Goal: Task Accomplishment & Management: Manage account settings

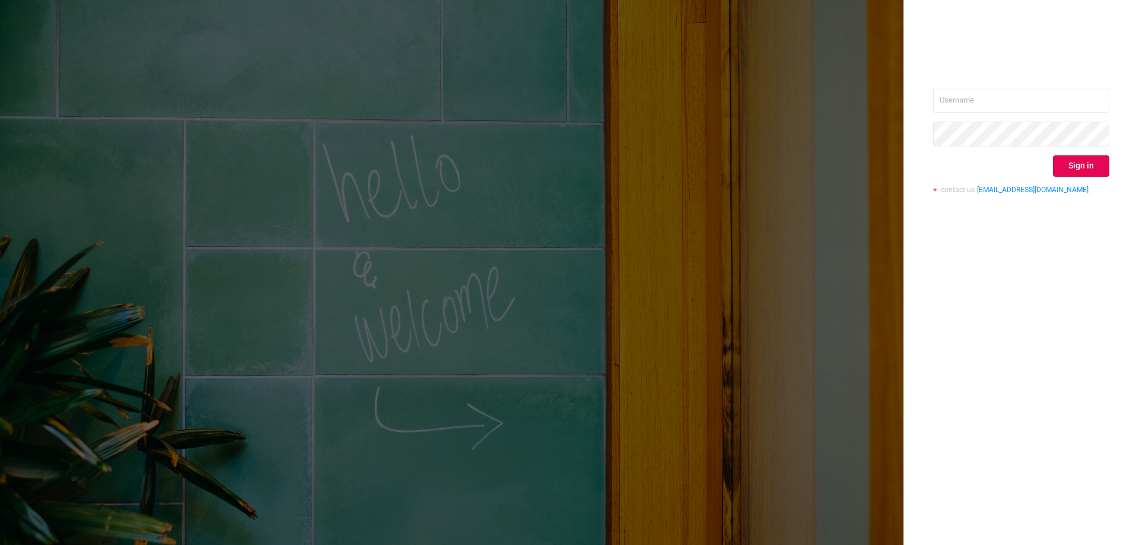
click at [986, 112] on div "Sign in contact us [EMAIL_ADDRESS][DOMAIN_NAME]" at bounding box center [1022, 145] width 176 height 115
click at [984, 90] on input "text" at bounding box center [1022, 100] width 176 height 25
type input "[EMAIL_ADDRESS][DOMAIN_NAME]"
click at [1087, 171] on button "Sign in" at bounding box center [1081, 165] width 56 height 21
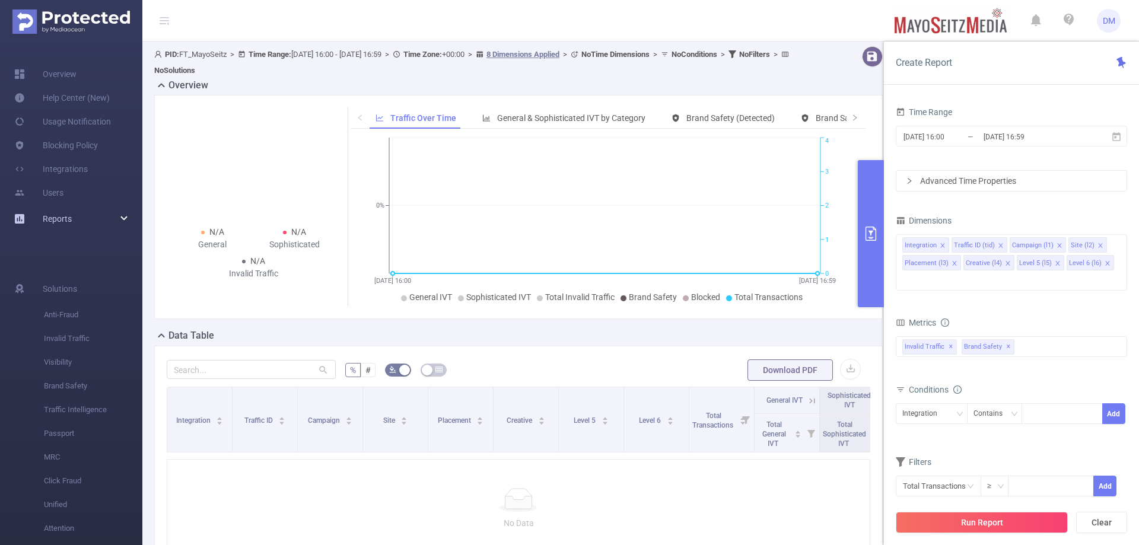
click at [122, 215] on div "Reports" at bounding box center [71, 219] width 142 height 24
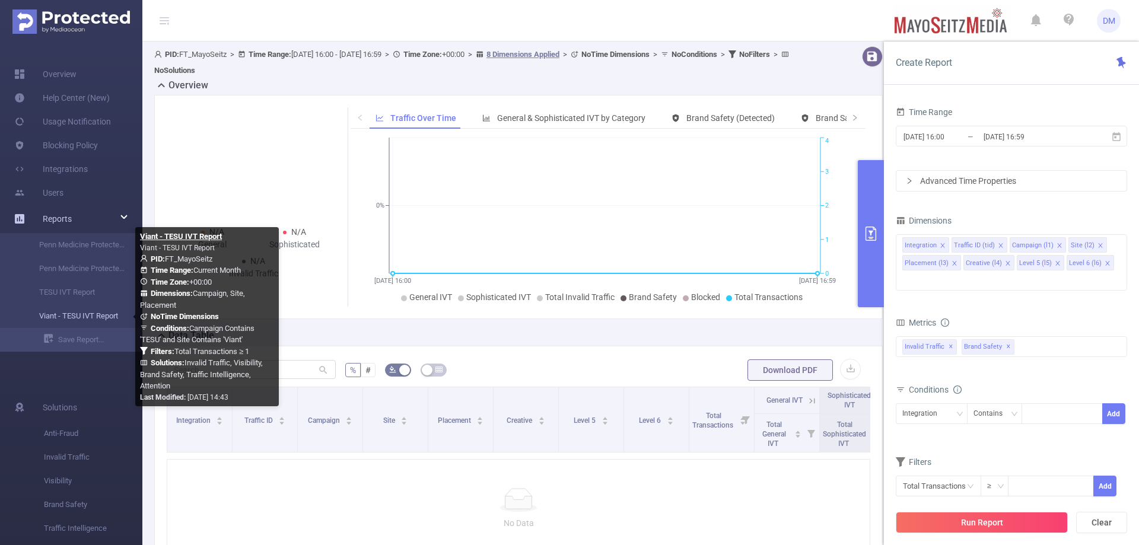
click at [66, 313] on link "Viant - TESU IVT Report" at bounding box center [76, 316] width 104 height 24
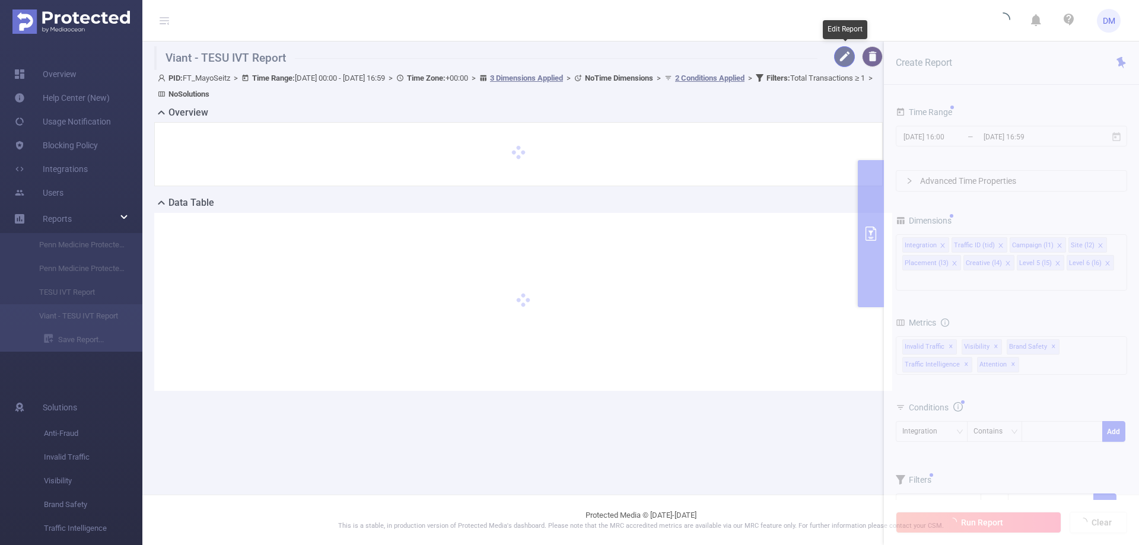
click at [837, 59] on button "button" at bounding box center [844, 56] width 21 height 21
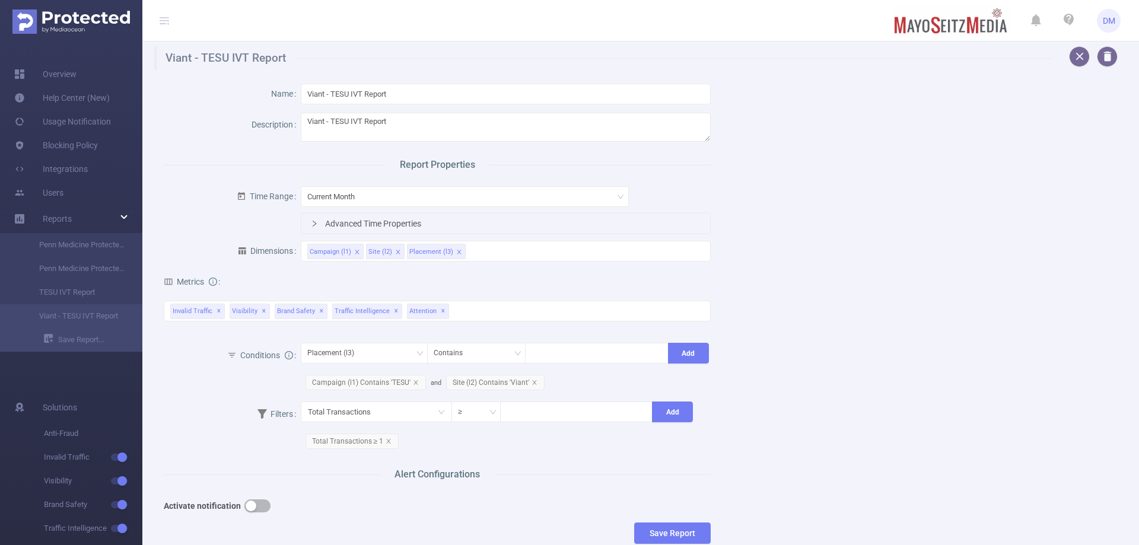
scroll to position [91, 0]
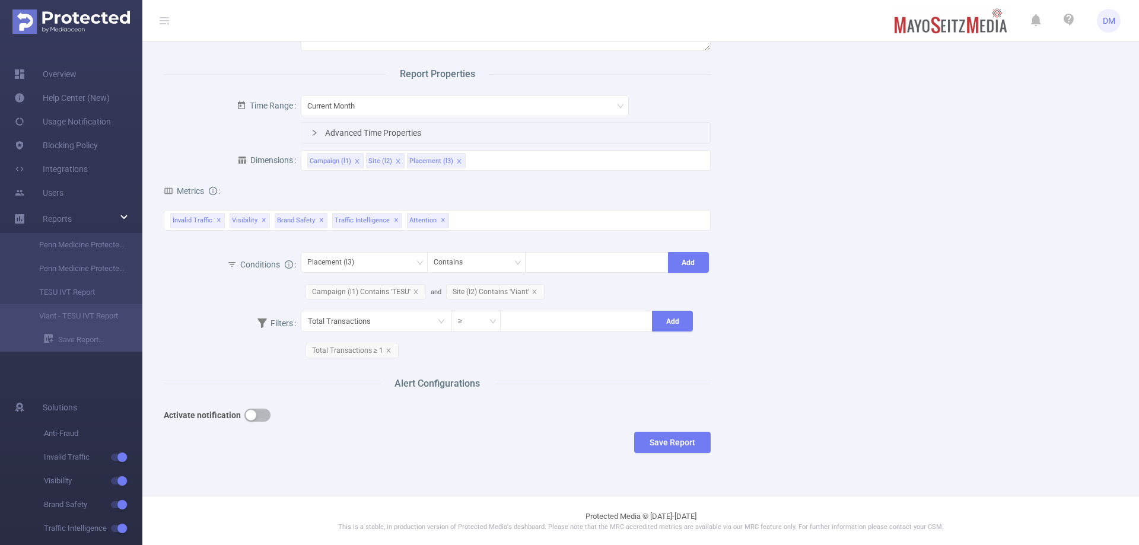
click at [258, 412] on button "button" at bounding box center [258, 415] width 26 height 13
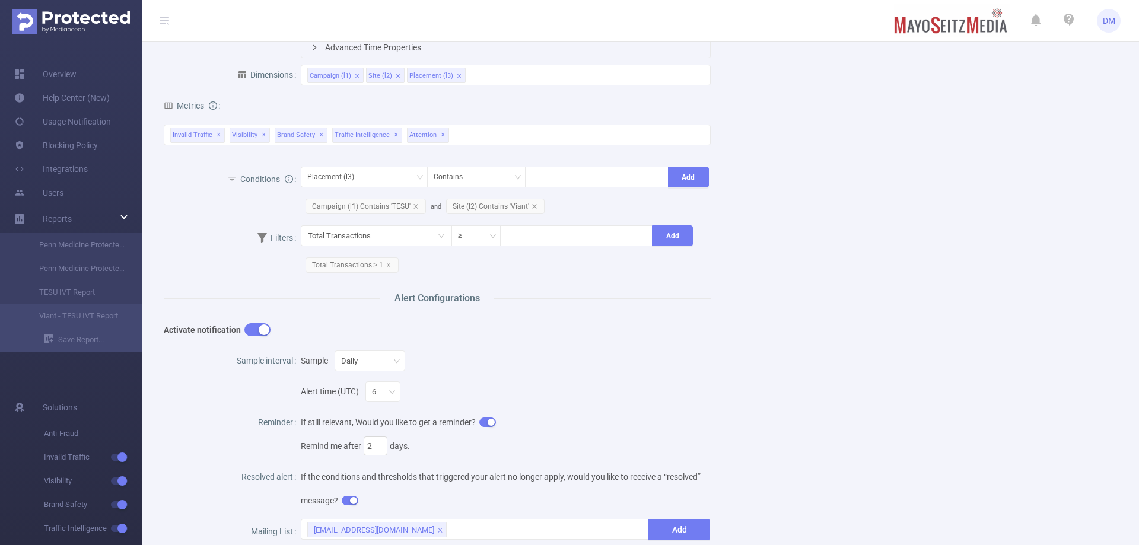
scroll to position [209, 0]
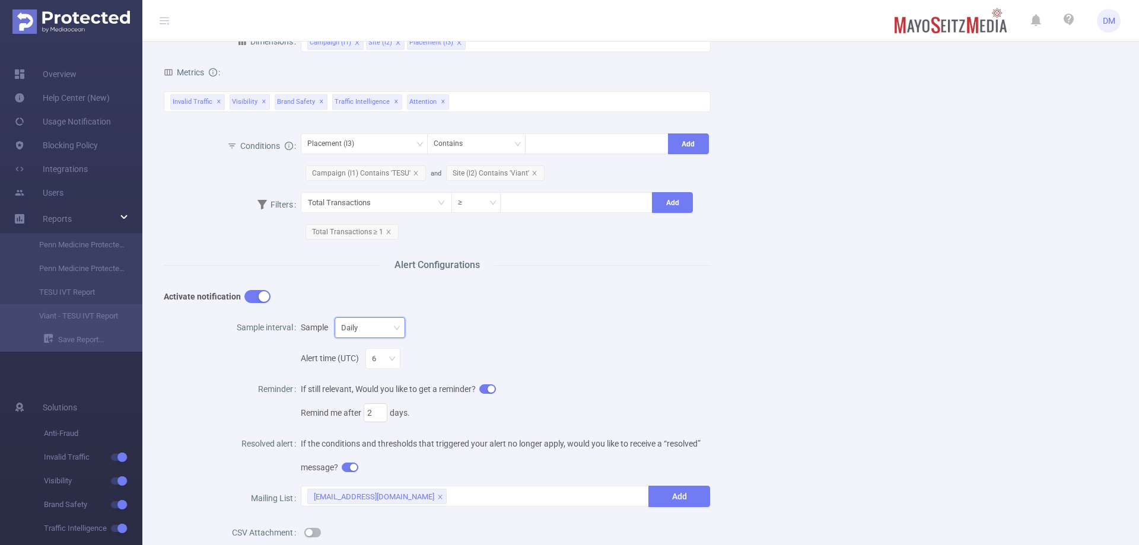
click at [367, 328] on div "Daily" at bounding box center [370, 328] width 58 height 20
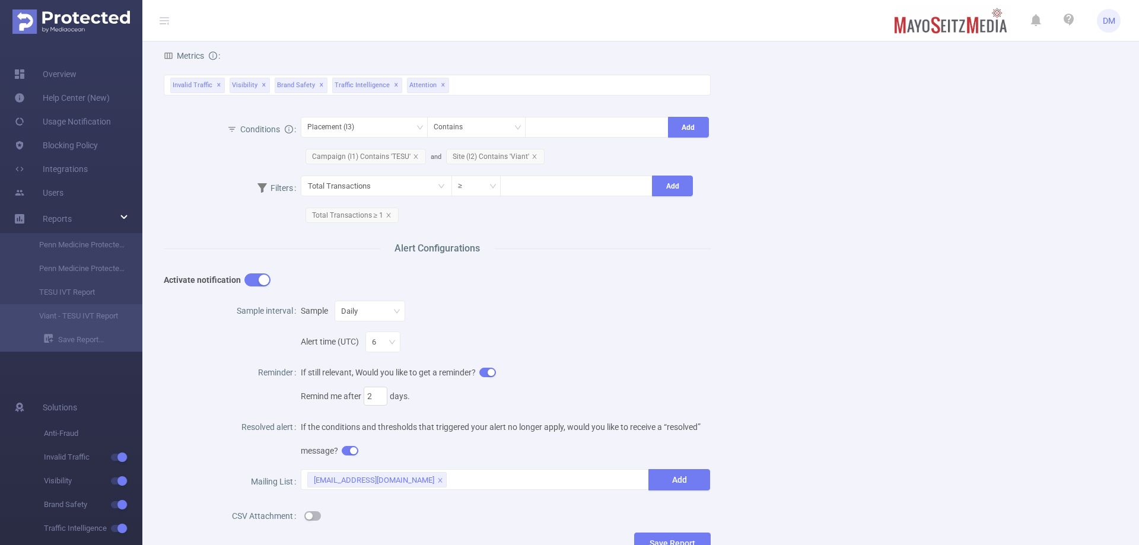
scroll to position [237, 0]
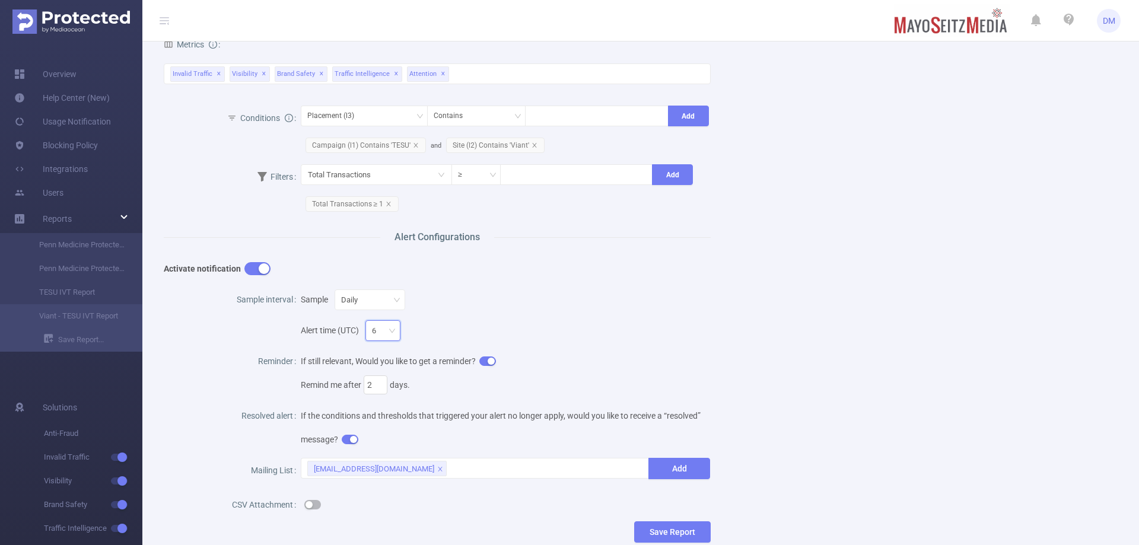
click at [394, 331] on icon "icon: down" at bounding box center [392, 331] width 7 height 7
click at [394, 331] on icon "icon: down" at bounding box center [392, 331] width 6 height 4
click at [480, 325] on div "Alert time (UTC) 6" at bounding box center [506, 327] width 411 height 31
drag, startPoint x: 382, startPoint y: 333, endPoint x: 386, endPoint y: 340, distance: 8.0
click at [386, 340] on div "Alert time (UTC) 6" at bounding box center [506, 327] width 411 height 31
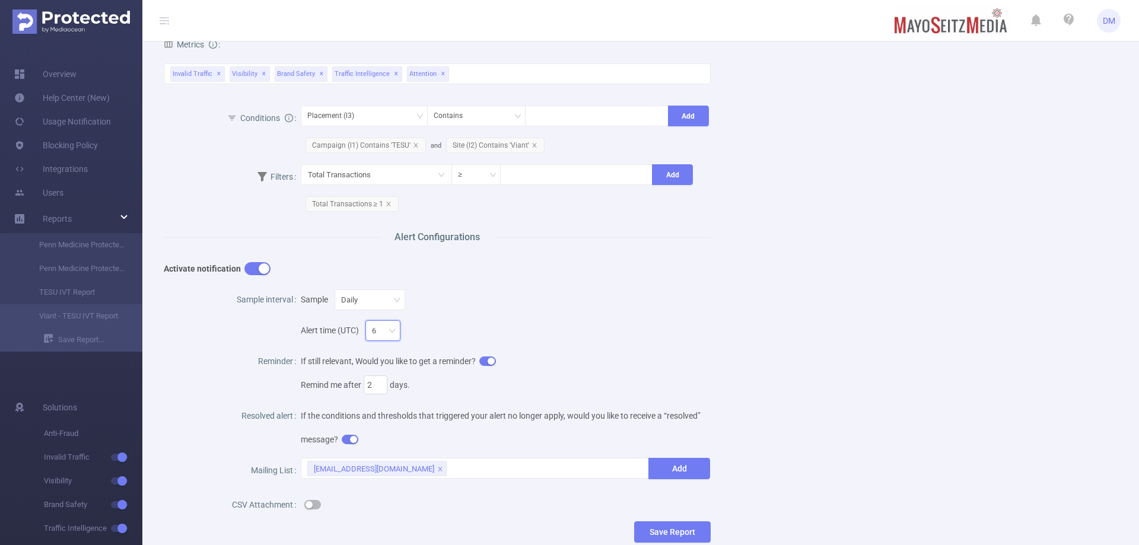
click at [389, 335] on div "6" at bounding box center [383, 331] width 22 height 20
click at [474, 304] on div "Sample Daily" at bounding box center [506, 300] width 411 height 24
click at [845, 234] on div "Name Viant - TESU IVT Report Description Viant - TESU IVT Report Report Propert…" at bounding box center [636, 197] width 973 height 729
click at [379, 383] on span "Decrease Value" at bounding box center [380, 388] width 13 height 11
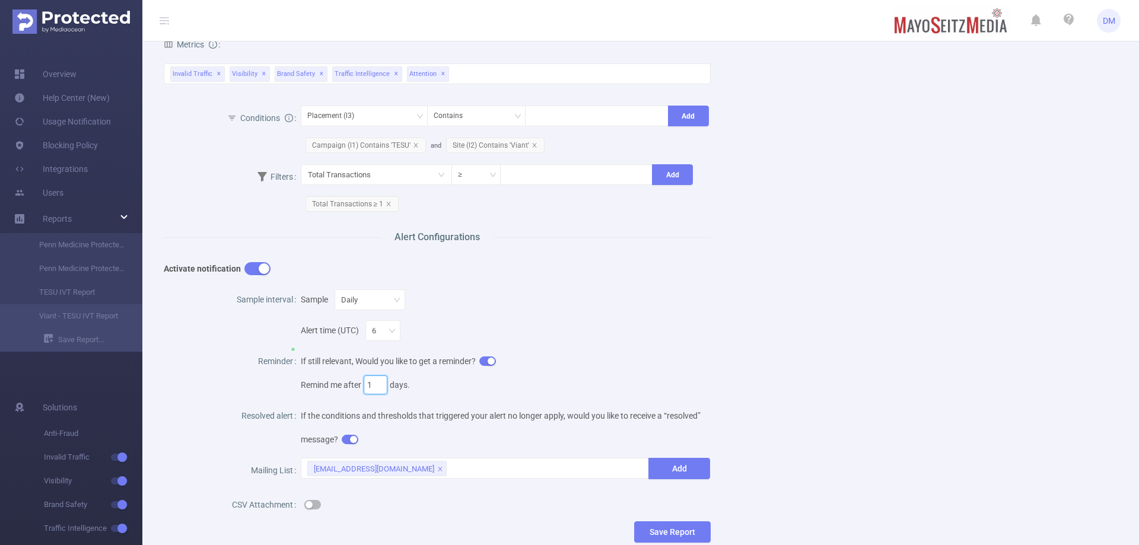
click at [769, 376] on div "Name Viant - TESU IVT Report Description Viant - TESU IVT Report Report Propert…" at bounding box center [636, 197] width 973 height 729
type input "2"
click at [380, 380] on icon "icon: up" at bounding box center [381, 382] width 4 height 4
click at [786, 379] on div "Name Viant - TESU IVT Report Description Viant - TESU IVT Report Report Propert…" at bounding box center [636, 197] width 973 height 729
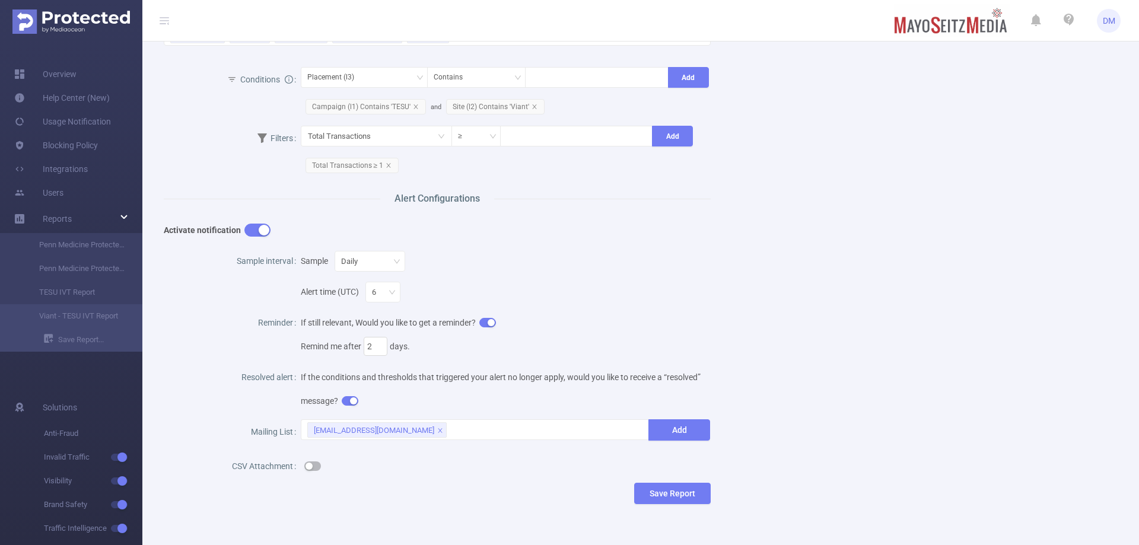
scroll to position [327, 0]
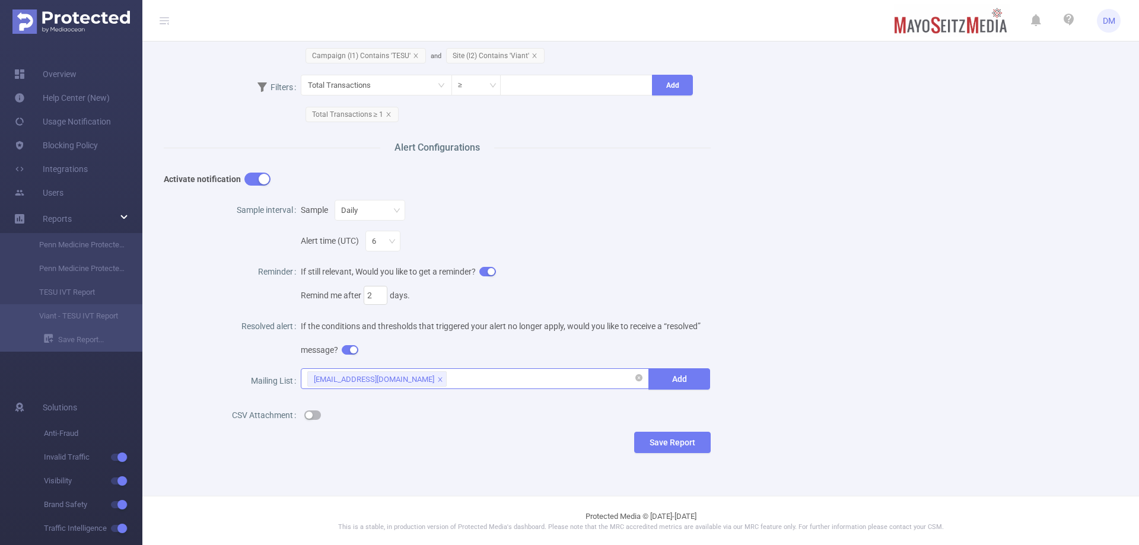
click at [496, 386] on div "[EMAIL_ADDRESS][DOMAIN_NAME]" at bounding box center [475, 379] width 336 height 20
drag, startPoint x: 495, startPoint y: 386, endPoint x: 466, endPoint y: 374, distance: 31.4
click at [466, 374] on div "[EMAIL_ADDRESS][DOMAIN_NAME]" at bounding box center [475, 379] width 336 height 20
paste input "mailto:[EMAIL_ADDRESS][DOMAIN_NAME]"
click at [467, 376] on input "mailto:[EMAIL_ADDRESS][DOMAIN_NAME]" at bounding box center [501, 379] width 104 height 15
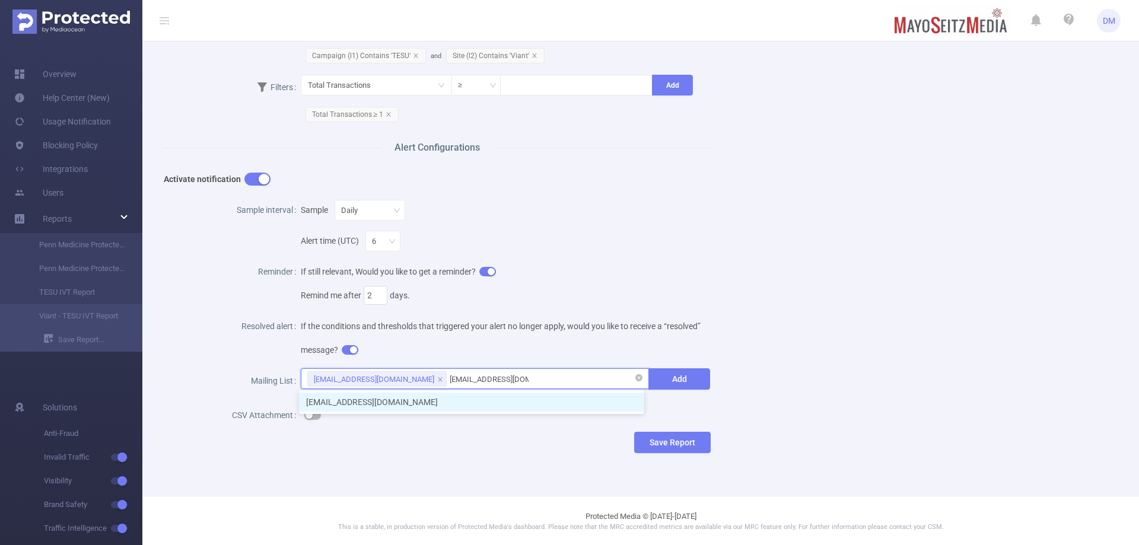
type input "[EMAIL_ADDRESS][DOMAIN_NAME]"
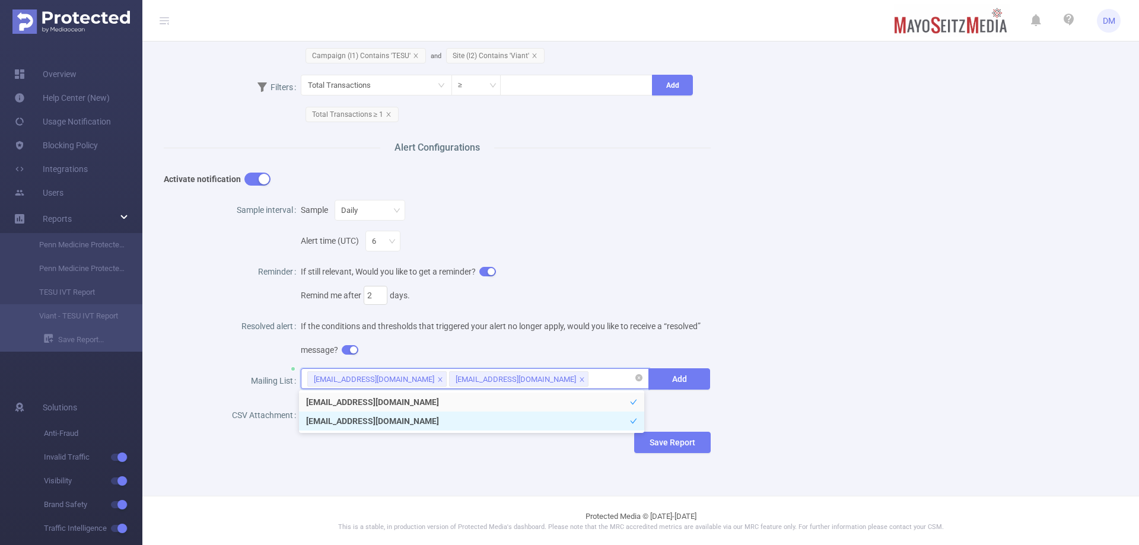
click at [531, 376] on div "[EMAIL_ADDRESS][DOMAIN_NAME] [EMAIL_ADDRESS][DOMAIN_NAME]" at bounding box center [475, 379] width 336 height 20
click at [569, 380] on div "[EMAIL_ADDRESS][DOMAIN_NAME] [EMAIL_ADDRESS][DOMAIN_NAME]" at bounding box center [475, 379] width 336 height 20
paste input "[EMAIL_ADDRESS][DOMAIN_NAME]"
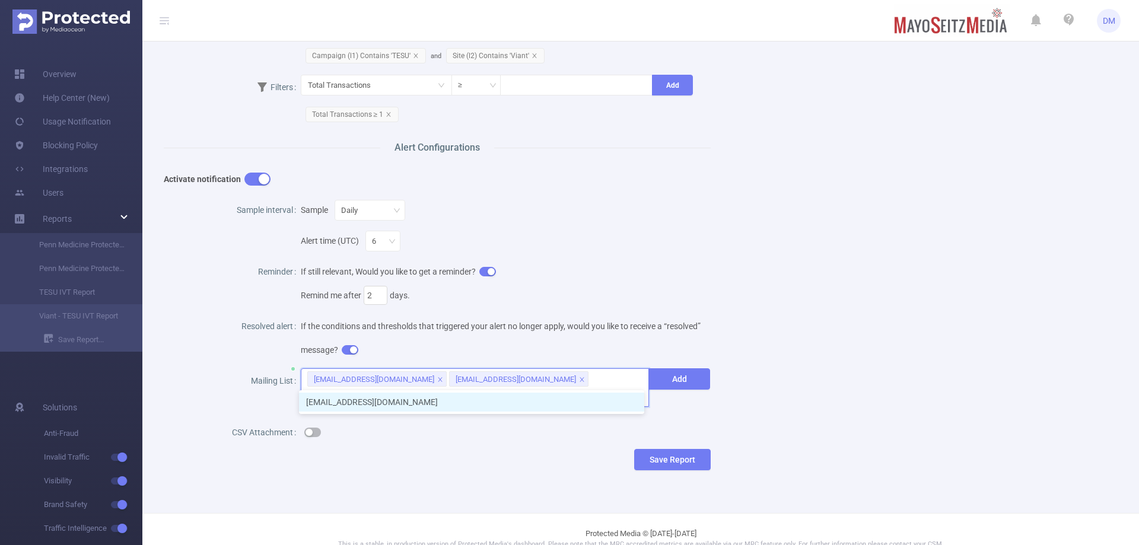
type input "[EMAIL_ADDRESS][DOMAIN_NAME]"
click at [508, 421] on div at bounding box center [506, 433] width 411 height 24
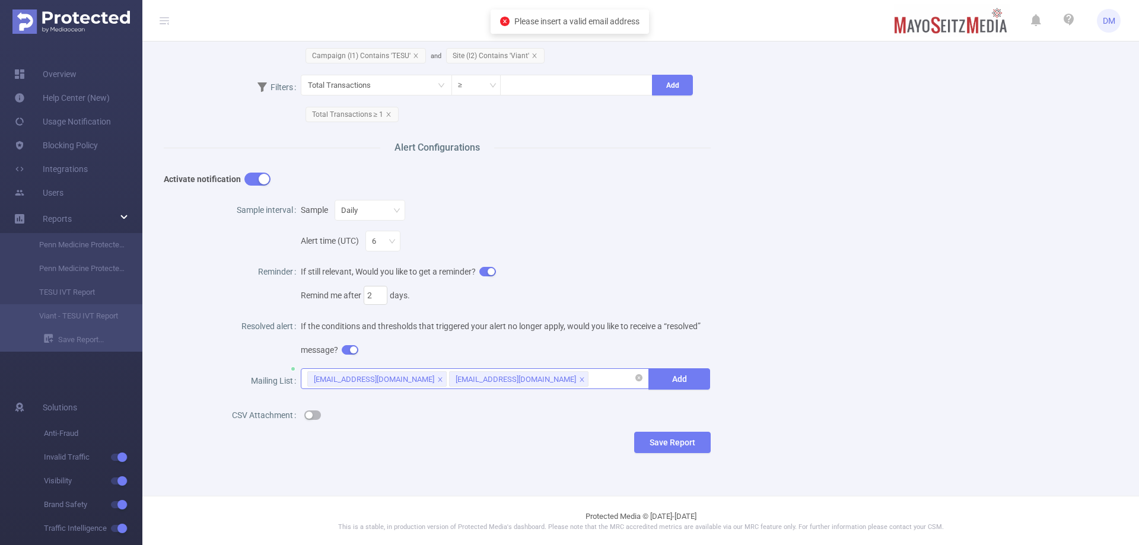
click at [574, 381] on div "[EMAIL_ADDRESS][DOMAIN_NAME] [EMAIL_ADDRESS][DOMAIN_NAME]" at bounding box center [475, 379] width 336 height 20
paste input "[EMAIL_ADDRESS][DOMAIN_NAME]"
type input "[EMAIL_ADDRESS][DOMAIN_NAME]"
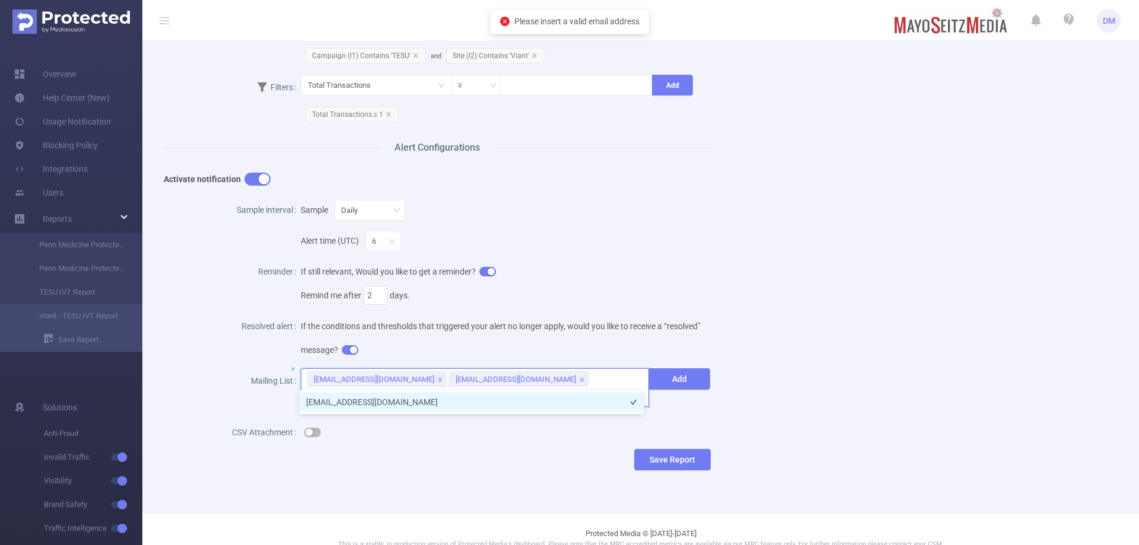
click at [520, 399] on li "[EMAIL_ADDRESS][DOMAIN_NAME]" at bounding box center [471, 402] width 345 height 19
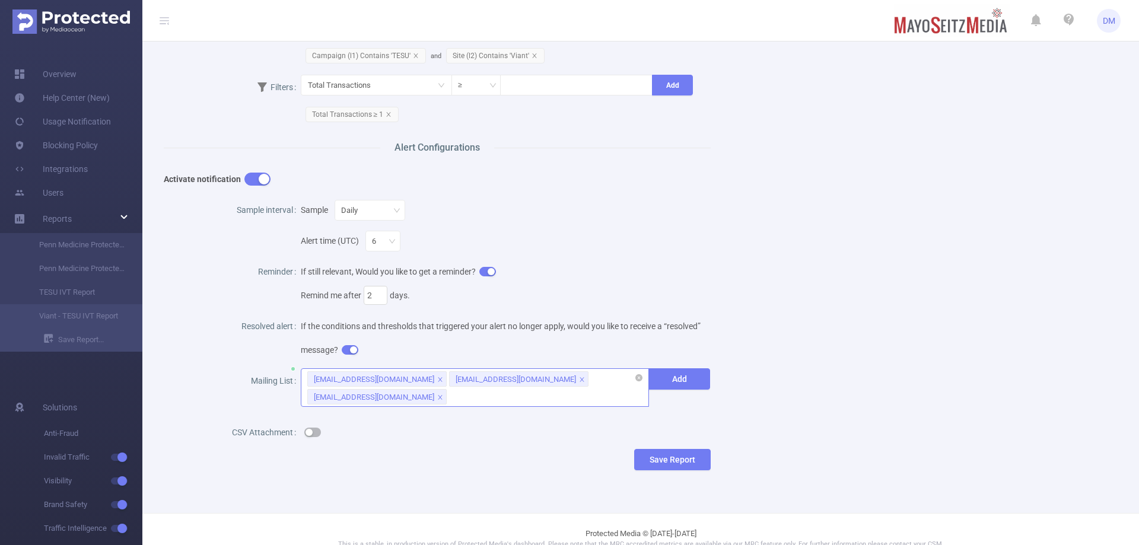
click at [558, 397] on div "[EMAIL_ADDRESS][DOMAIN_NAME] [EMAIL_ADDRESS][DOMAIN_NAME] [EMAIL_ADDRESS][DOMAI…" at bounding box center [475, 388] width 349 height 39
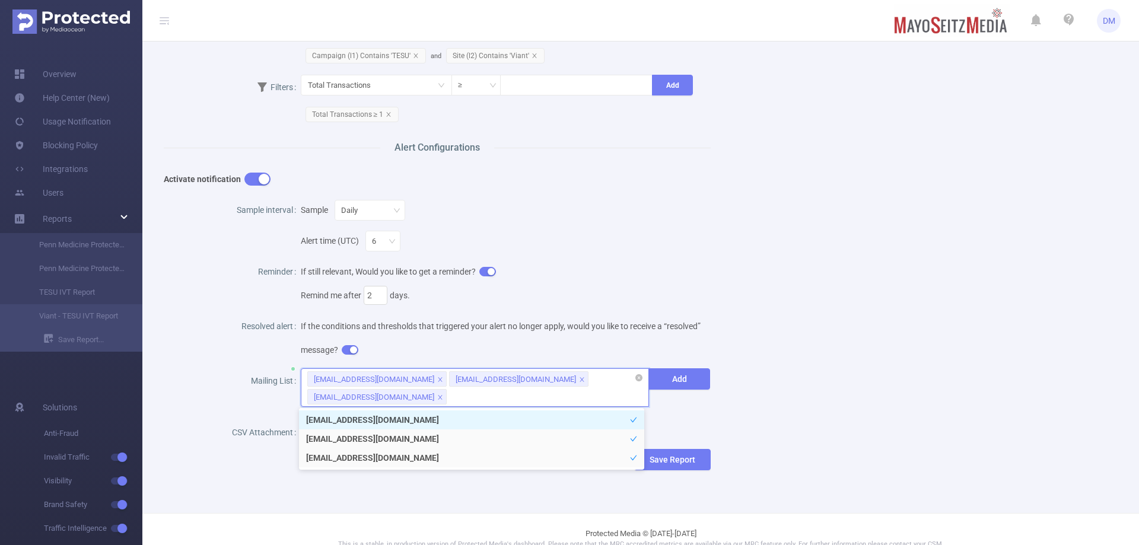
paste input "[EMAIL_ADDRESS][DOMAIN_NAME]"
type input "[EMAIL_ADDRESS][DOMAIN_NAME]"
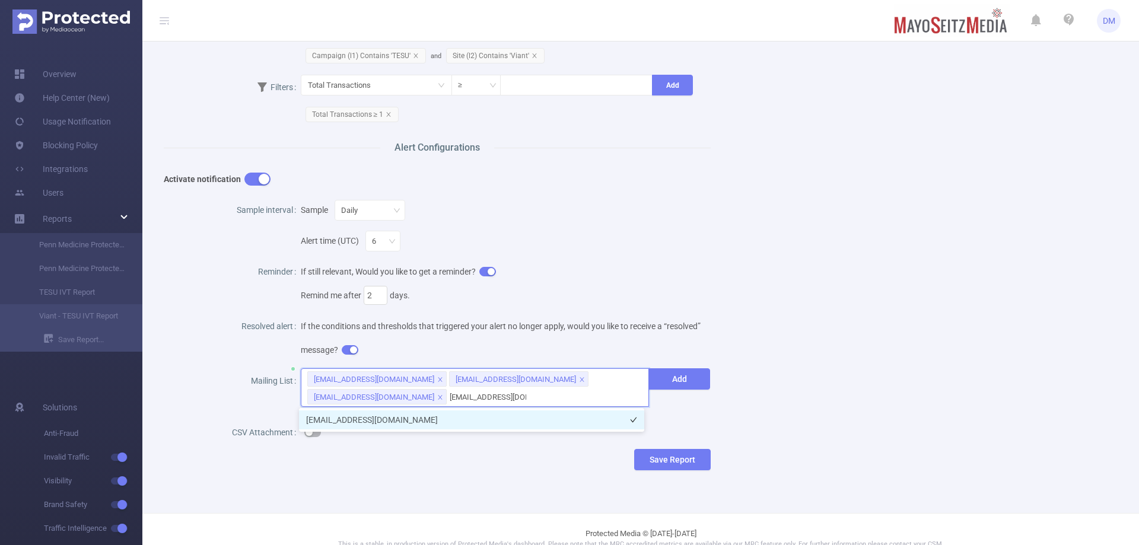
click at [478, 411] on li "[EMAIL_ADDRESS][DOMAIN_NAME]" at bounding box center [471, 420] width 345 height 19
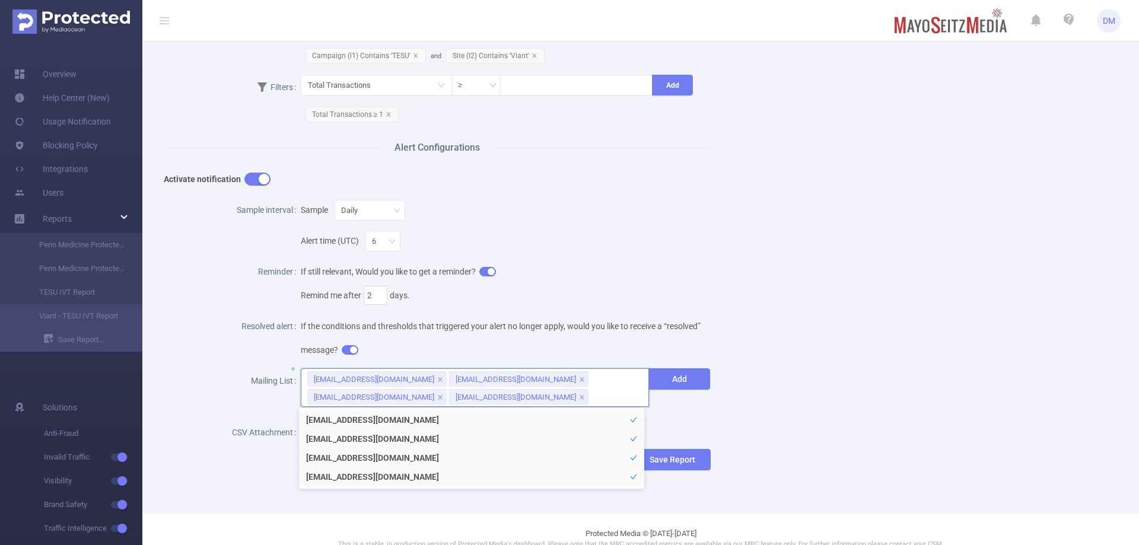
click at [817, 417] on div "Name Viant - TESU IVT Report Description Viant - TESU IVT Report Report Propert…" at bounding box center [636, 116] width 973 height 747
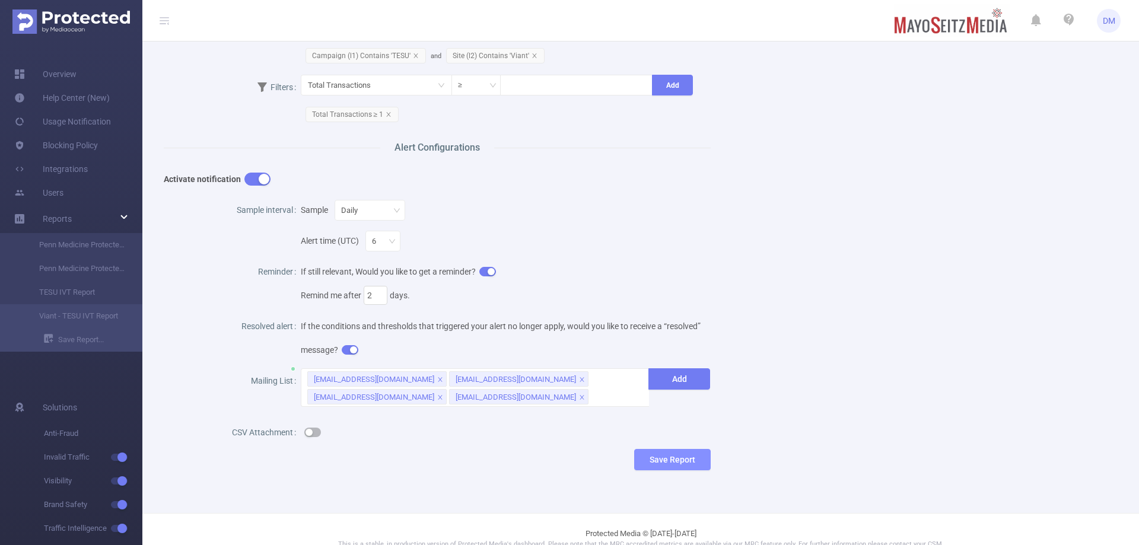
click at [681, 462] on button "Save Report" at bounding box center [672, 459] width 77 height 21
click at [727, 421] on button "Save" at bounding box center [723, 423] width 27 height 14
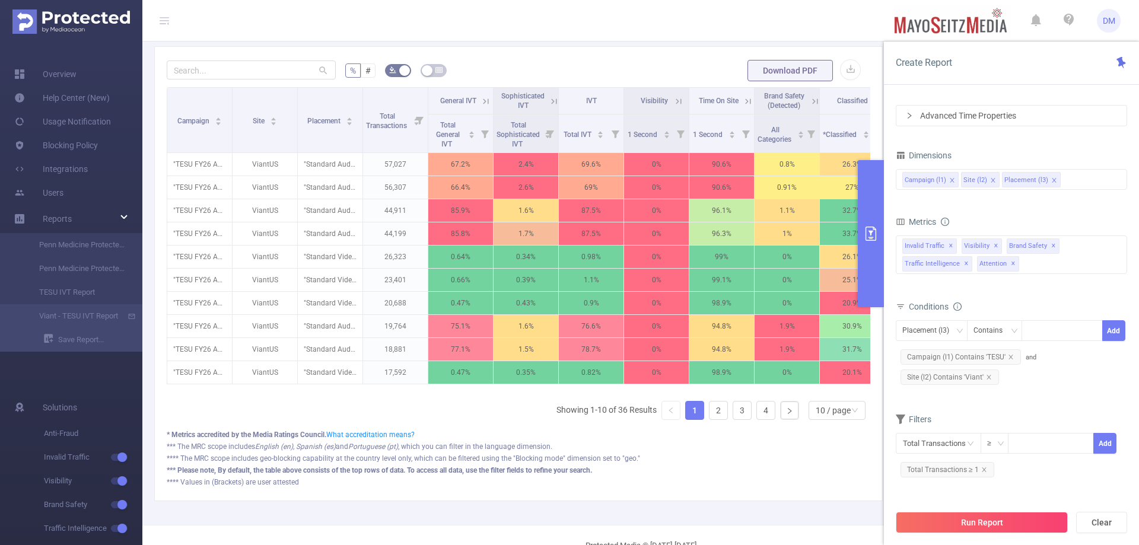
click at [881, 200] on button "primary" at bounding box center [871, 233] width 26 height 147
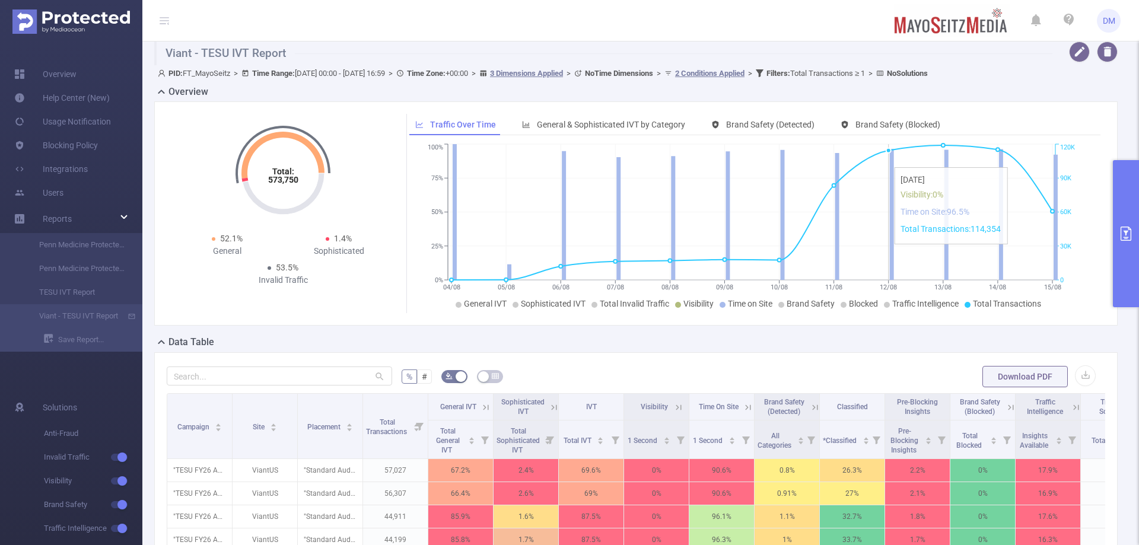
scroll to position [0, 0]
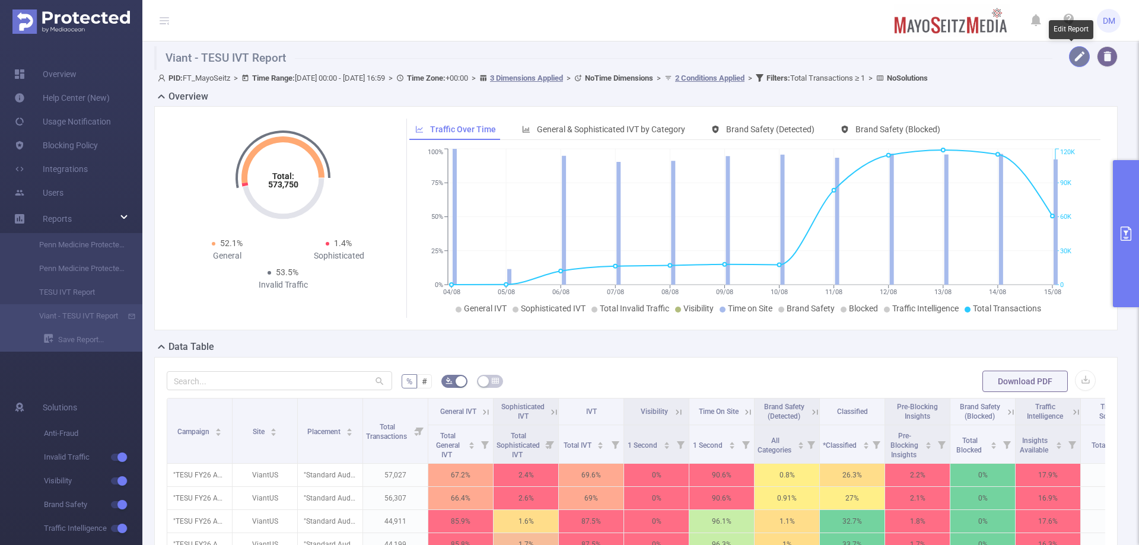
click at [1077, 57] on button "button" at bounding box center [1079, 56] width 21 height 21
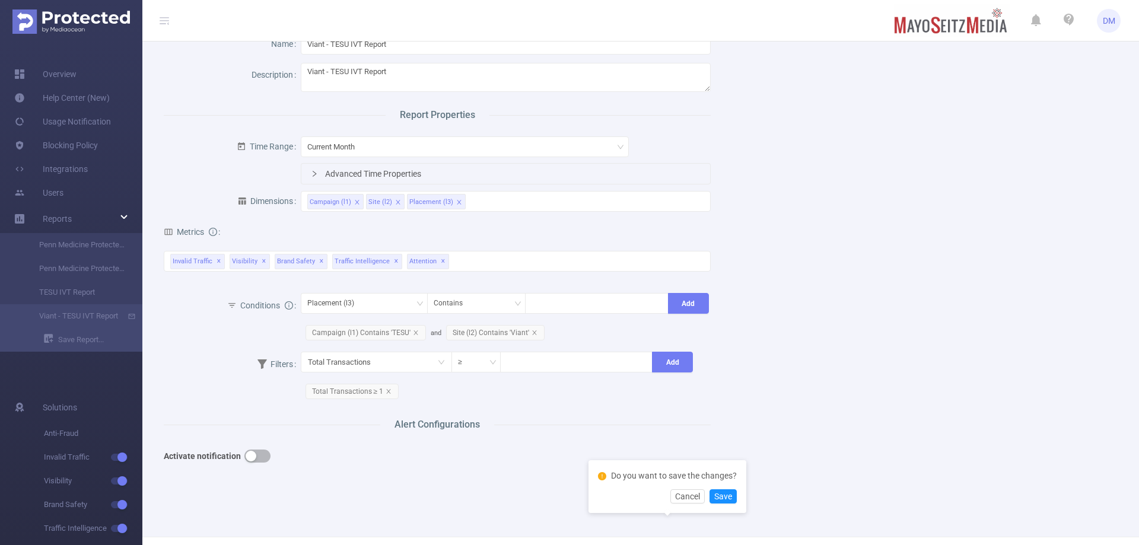
scroll to position [91, 0]
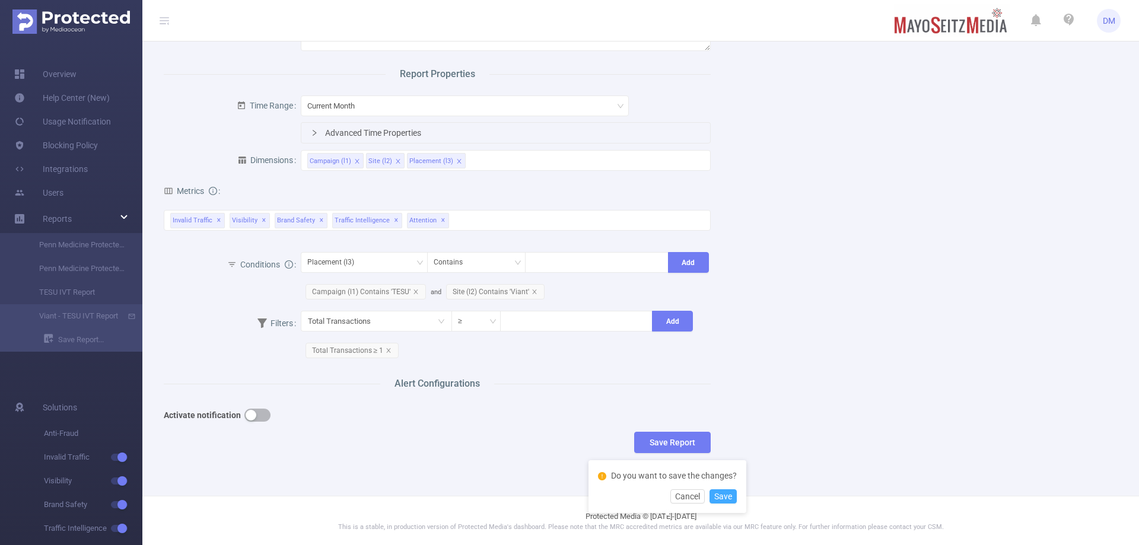
click at [723, 498] on button "Save" at bounding box center [723, 497] width 27 height 14
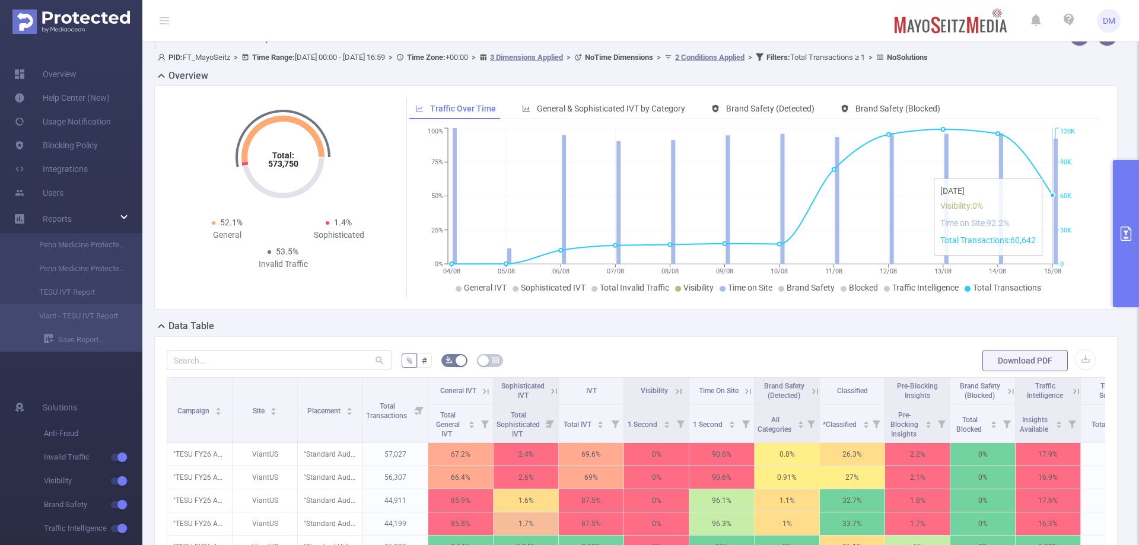
scroll to position [0, 0]
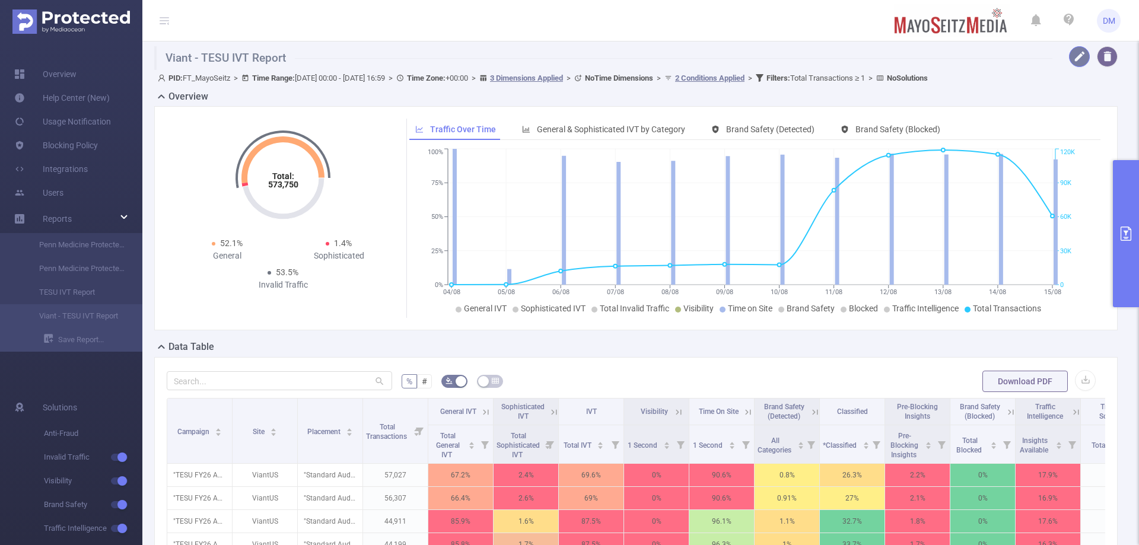
click at [1072, 60] on button "button" at bounding box center [1079, 56] width 21 height 21
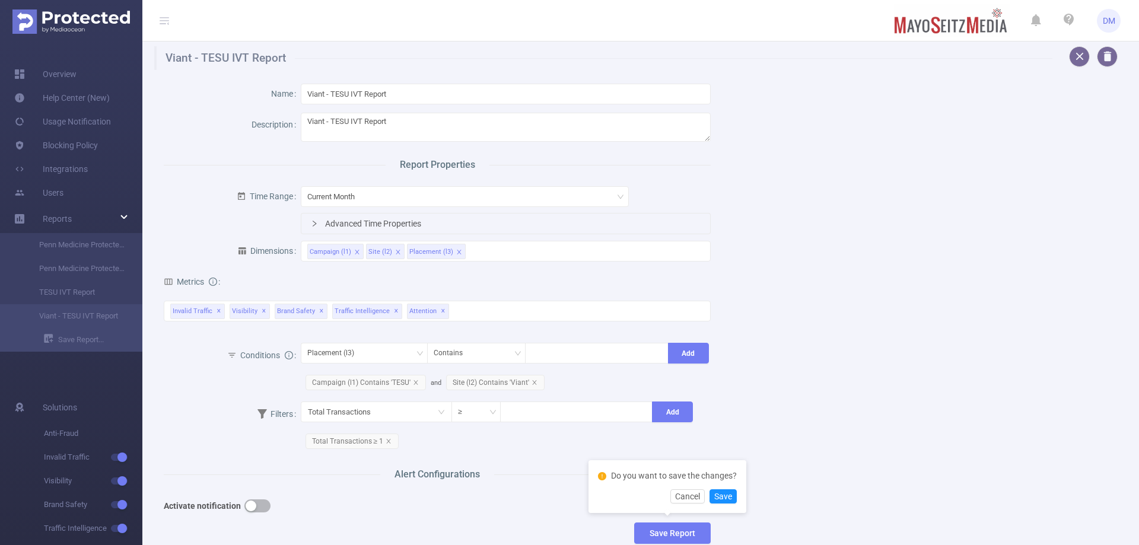
scroll to position [91, 0]
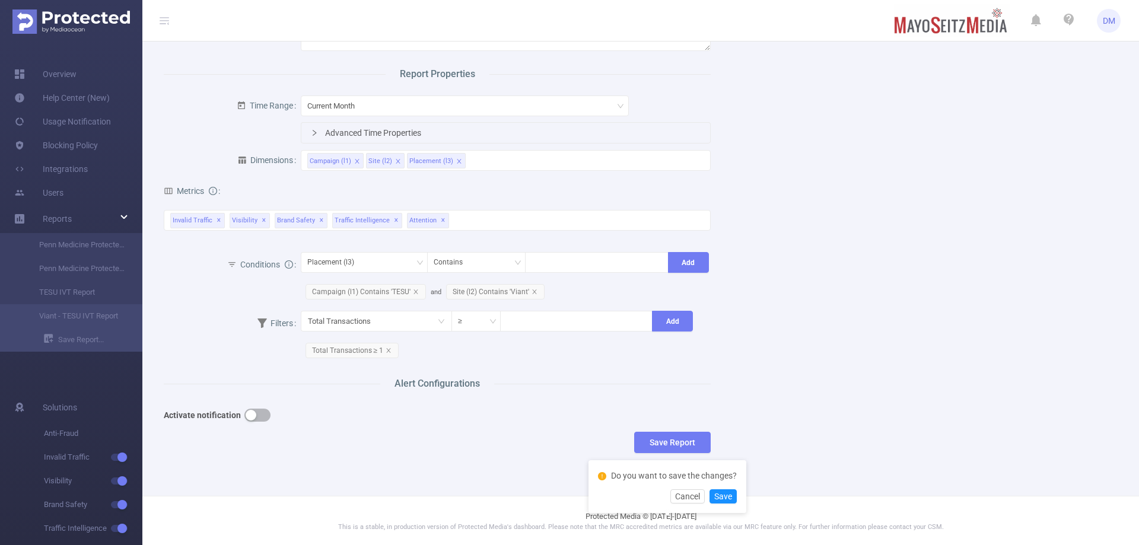
click at [558, 428] on div "Activate notification" at bounding box center [369, 416] width 411 height 31
click at [258, 409] on button "button" at bounding box center [258, 415] width 26 height 13
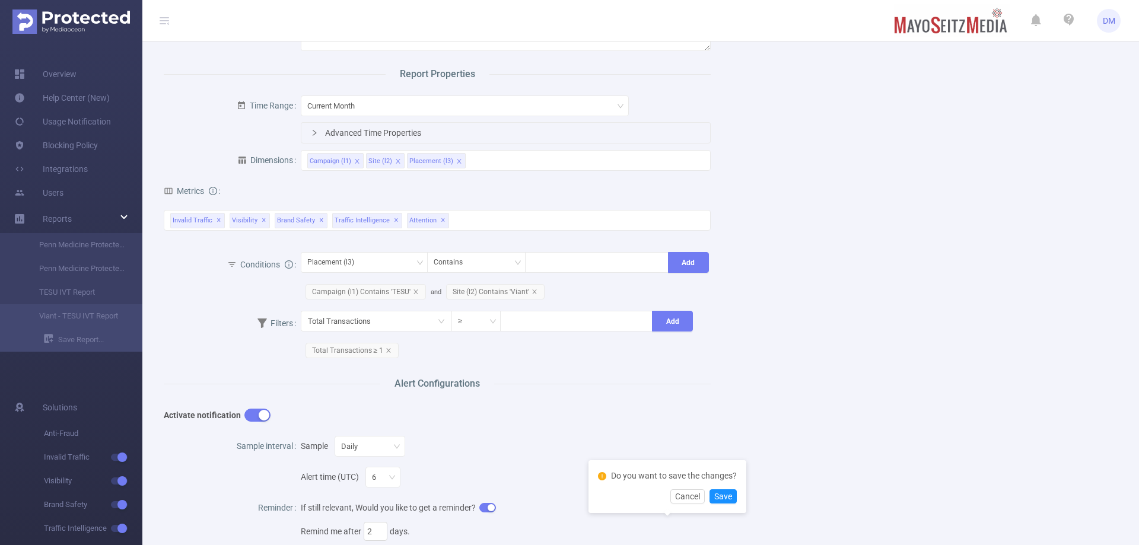
click at [490, 420] on div "Activate notification" at bounding box center [369, 416] width 411 height 24
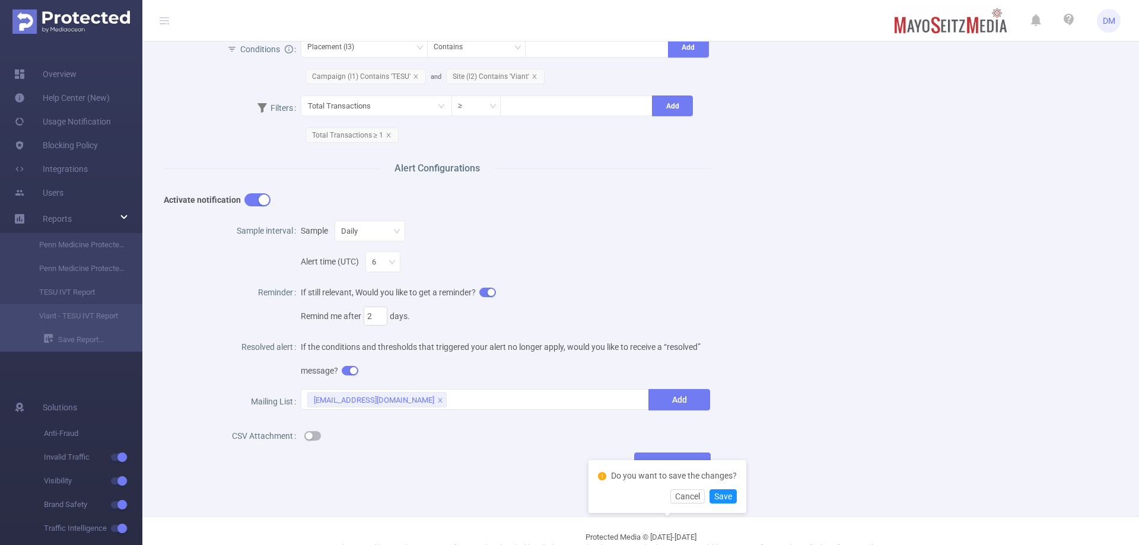
scroll to position [327, 0]
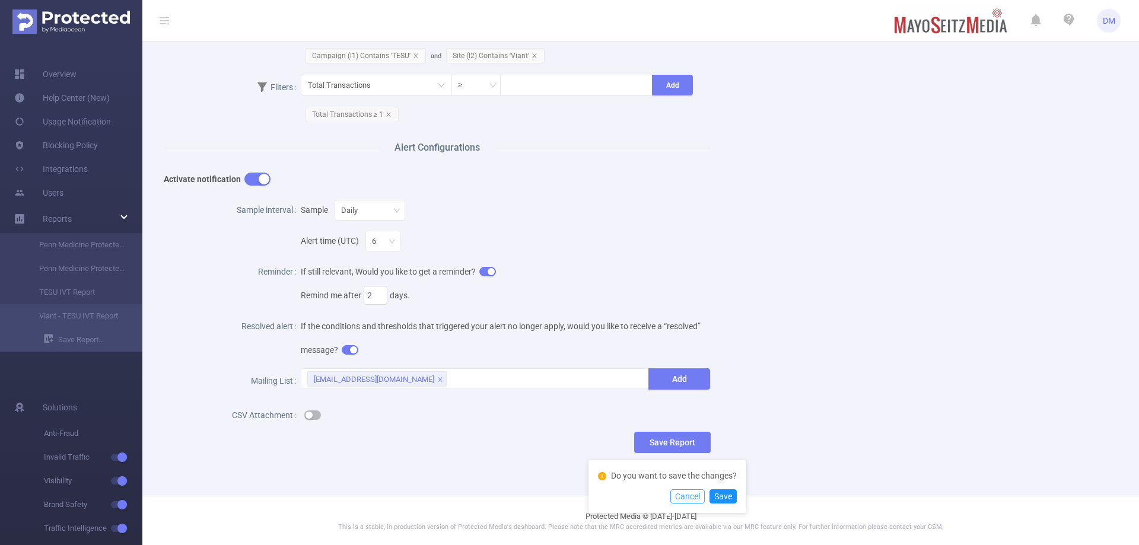
click at [682, 493] on button "Cancel" at bounding box center [688, 497] width 34 height 14
click at [837, 396] on div "Name Viant - TESU IVT Report Description Viant - TESU IVT Report Report Propert…" at bounding box center [636, 107] width 973 height 729
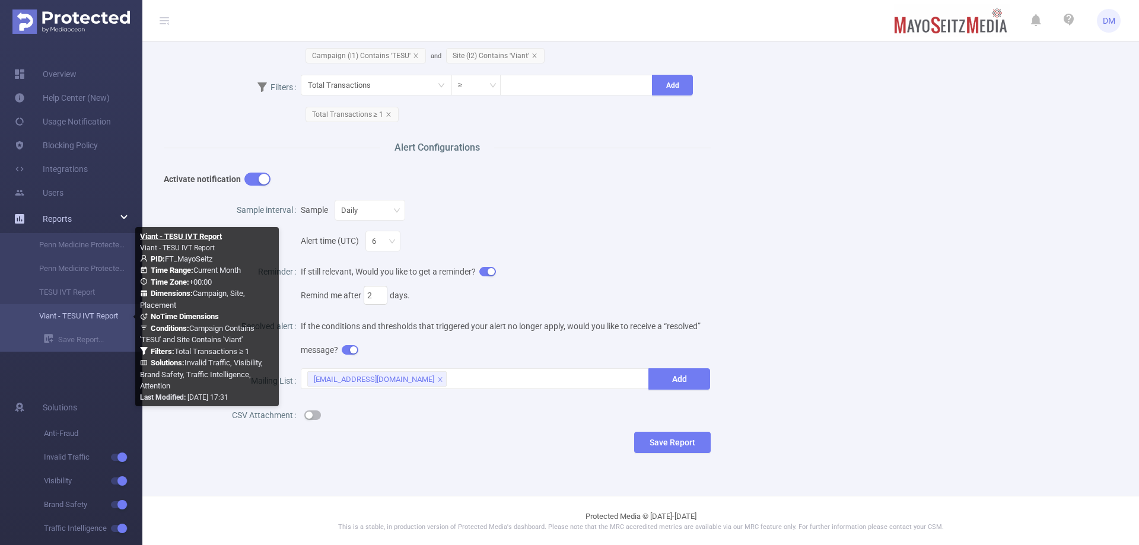
click at [82, 313] on link "Viant - TESU IVT Report" at bounding box center [76, 316] width 104 height 24
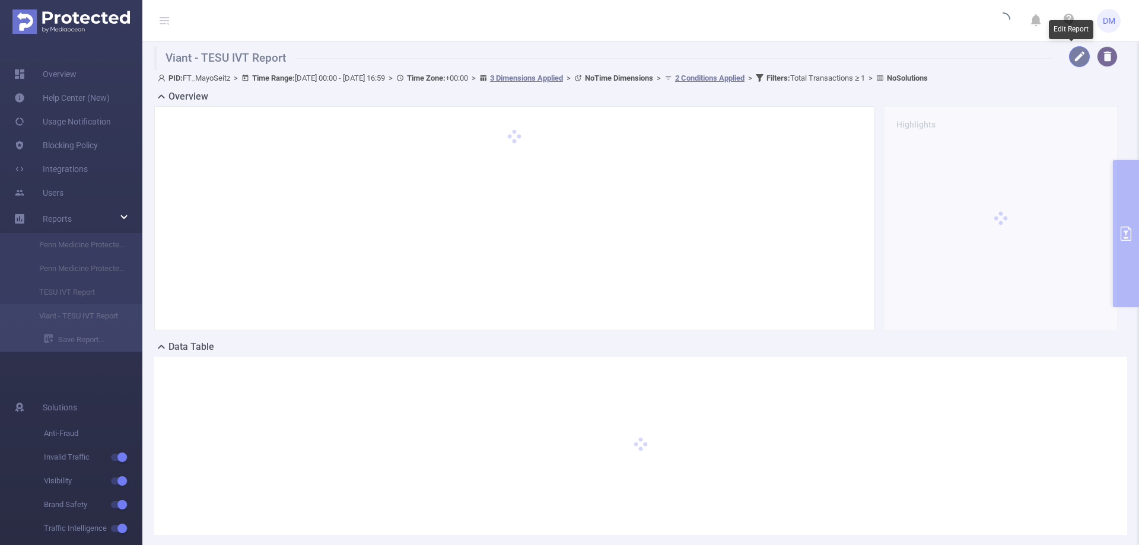
click at [1071, 52] on button "button" at bounding box center [1079, 56] width 21 height 21
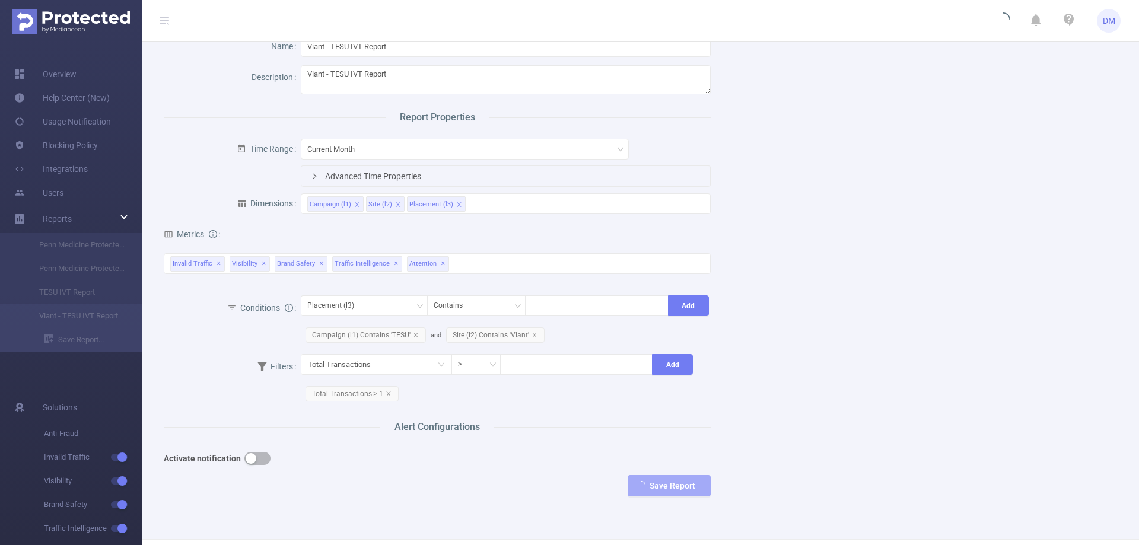
scroll to position [91, 0]
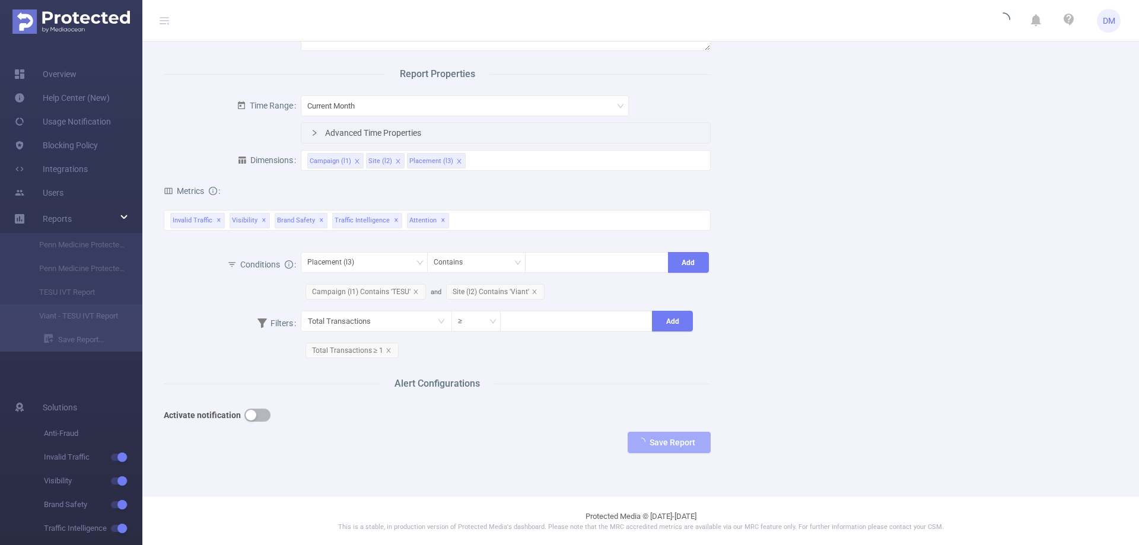
click at [255, 411] on button "button" at bounding box center [258, 415] width 26 height 13
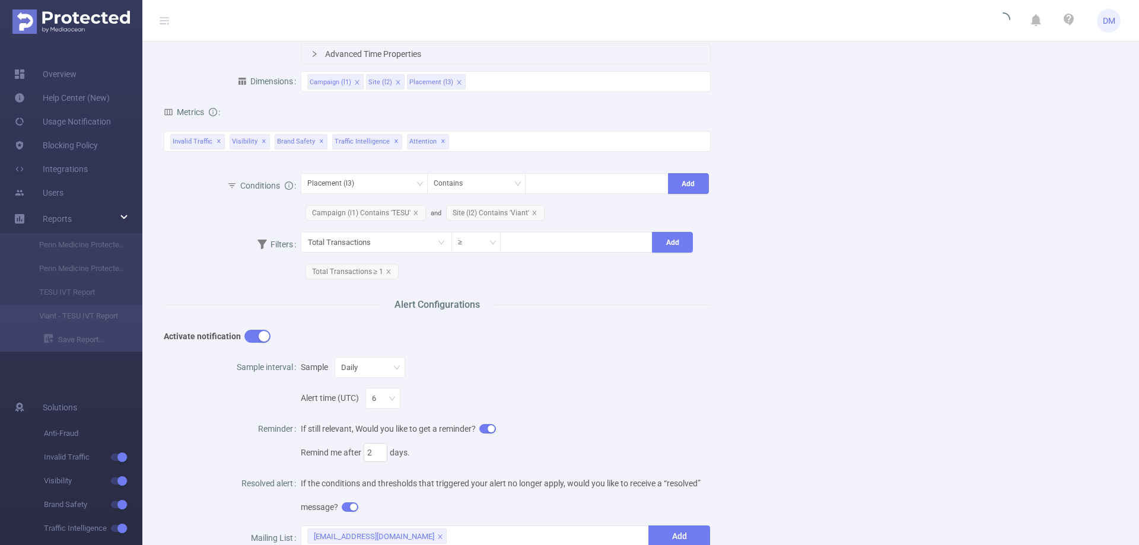
scroll to position [327, 0]
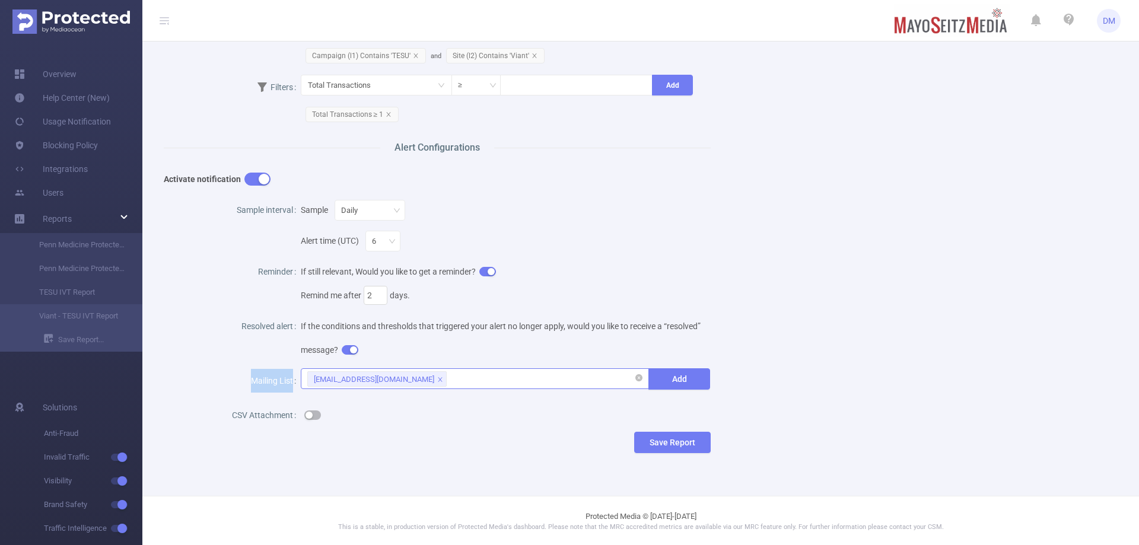
drag, startPoint x: 501, startPoint y: 365, endPoint x: 499, endPoint y: 373, distance: 8.5
click at [502, 367] on div "Sample interval Sample Daily Alert time (UTC) 6 Reminder If still relevant, Wou…" at bounding box center [437, 314] width 547 height 236
click at [488, 387] on div "[EMAIL_ADDRESS][DOMAIN_NAME]" at bounding box center [475, 379] width 336 height 20
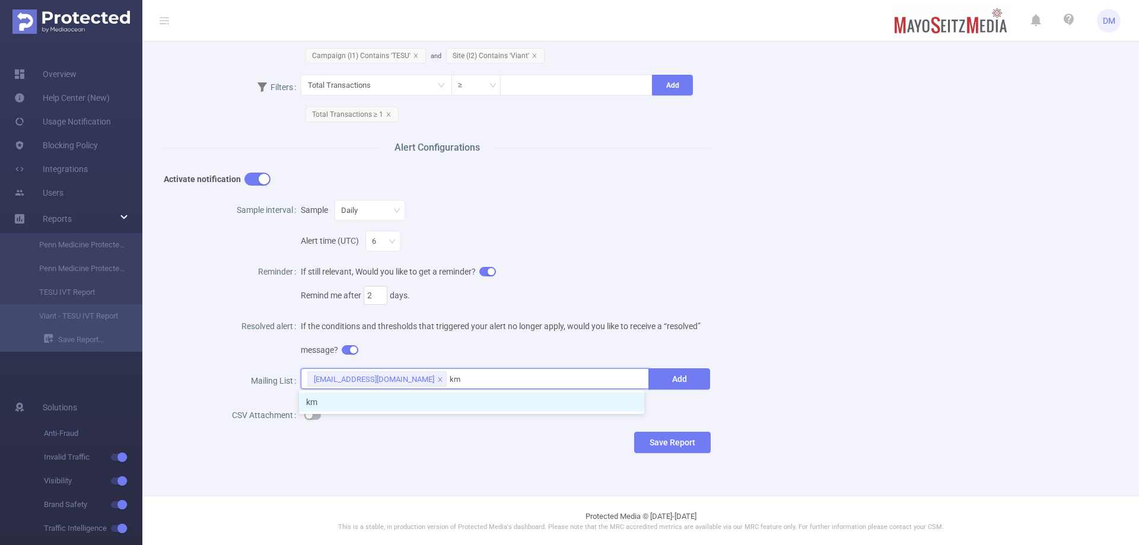
type input "k"
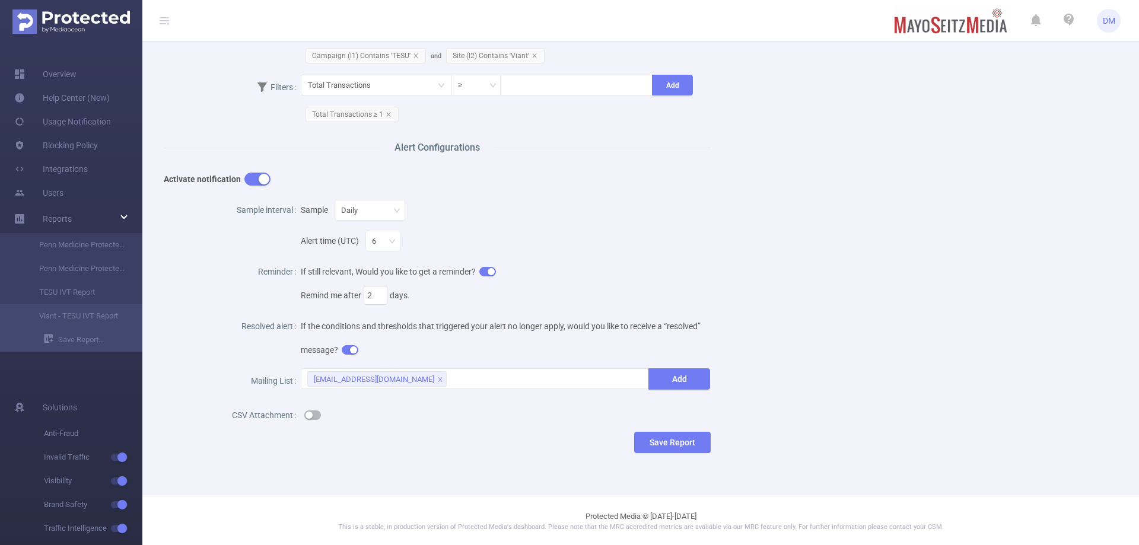
click at [212, 325] on div "Resolved alert" at bounding box center [232, 327] width 137 height 31
click at [326, 407] on div at bounding box center [506, 416] width 411 height 24
click at [308, 414] on button "button" at bounding box center [312, 415] width 17 height 9
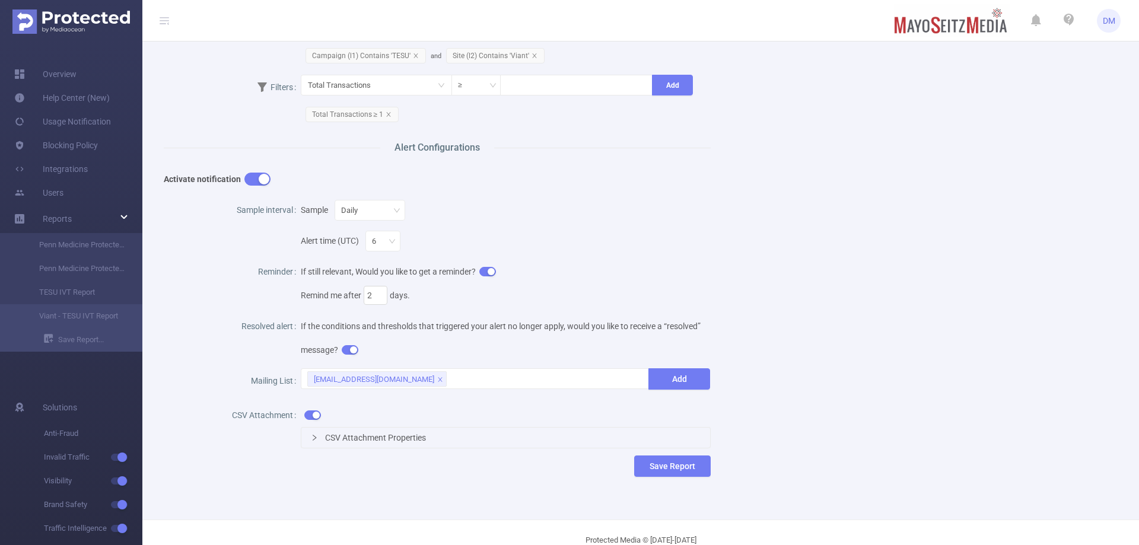
click at [318, 433] on div "CSV Attachment Properties" at bounding box center [506, 438] width 410 height 20
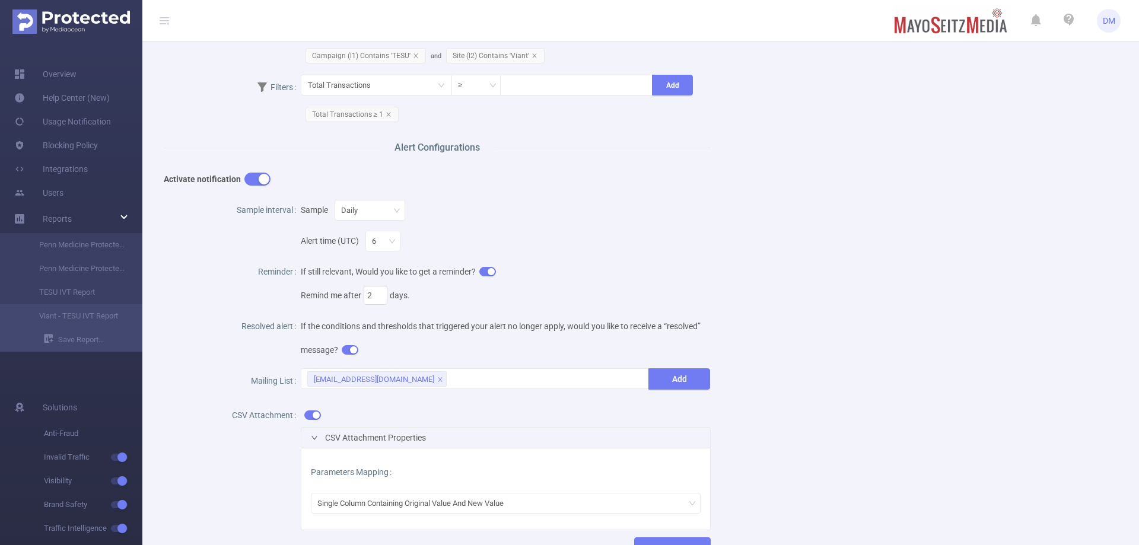
click at [319, 433] on div "CSV Attachment Properties" at bounding box center [506, 438] width 410 height 20
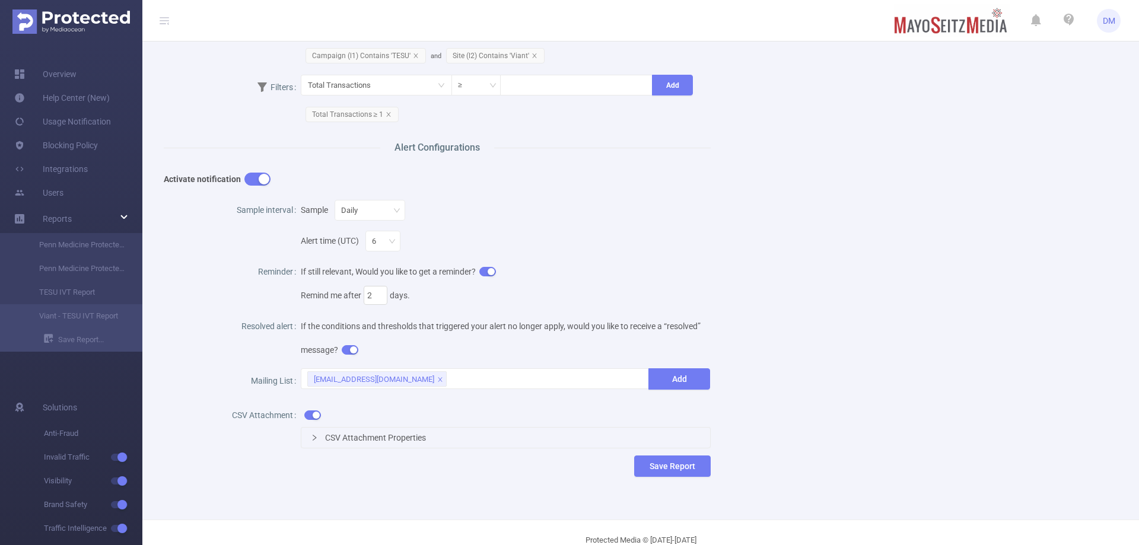
click at [312, 414] on button "button" at bounding box center [312, 415] width 17 height 9
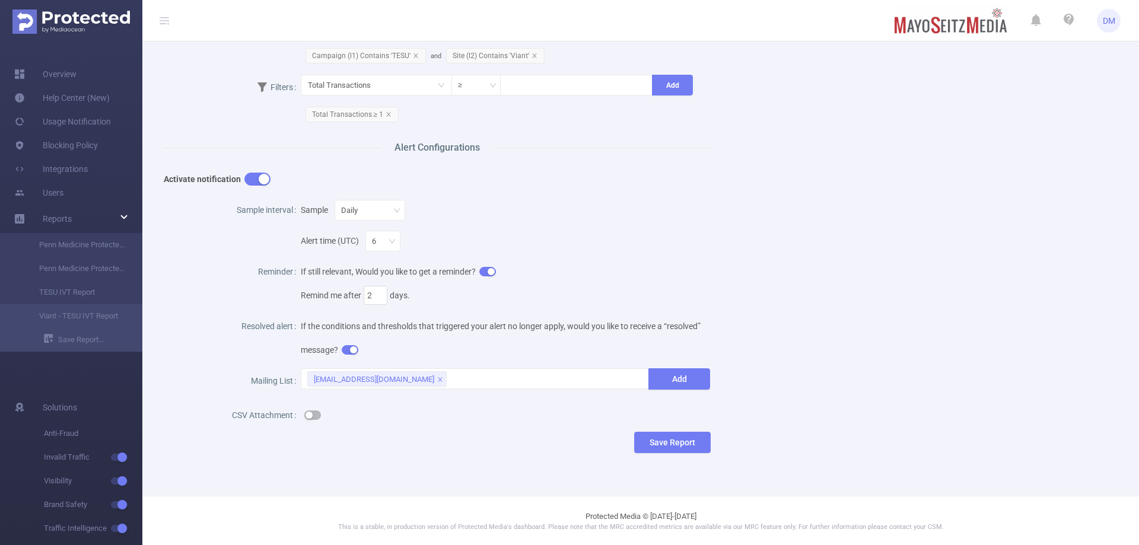
click at [347, 411] on div at bounding box center [506, 416] width 411 height 24
click at [452, 373] on div "[EMAIL_ADDRESS][DOMAIN_NAME]" at bounding box center [475, 379] width 336 height 20
click at [233, 377] on div "Mailing List" at bounding box center [232, 382] width 137 height 31
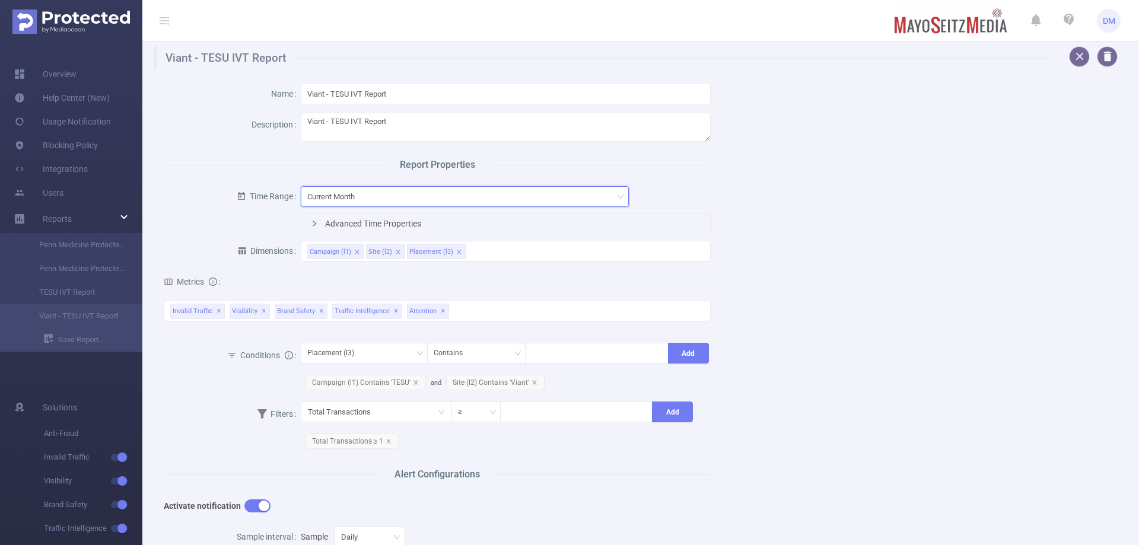
click at [395, 196] on div "Current Month" at bounding box center [464, 197] width 315 height 20
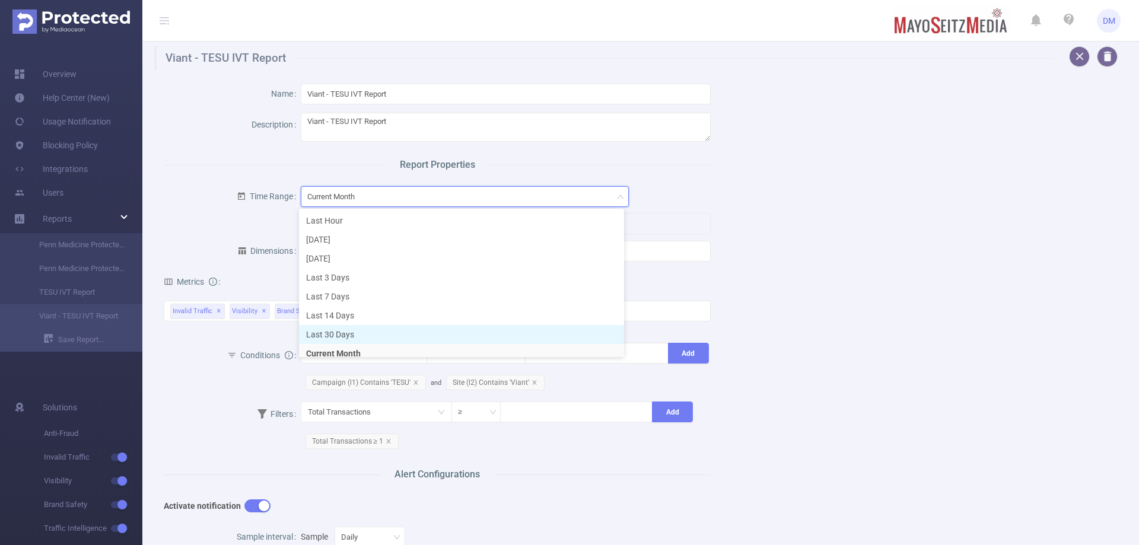
scroll to position [27, 0]
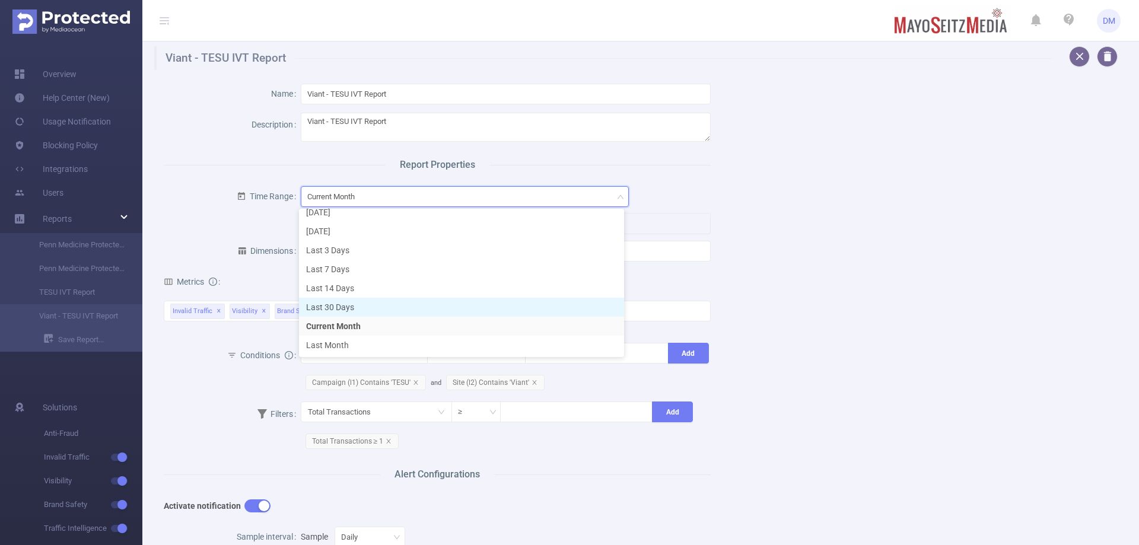
click at [363, 309] on li "Last 30 Days" at bounding box center [461, 307] width 325 height 19
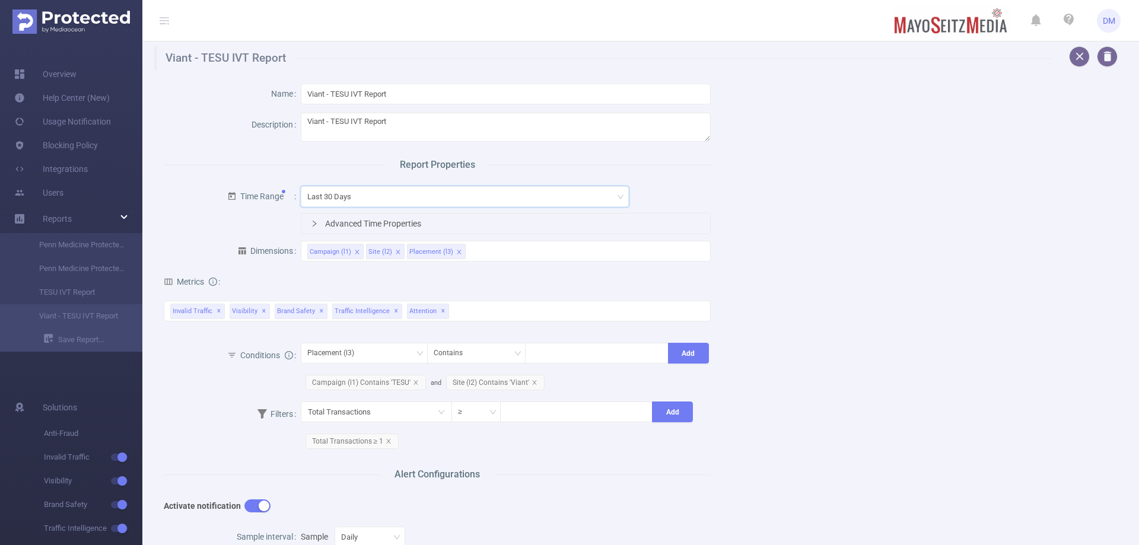
click at [812, 294] on div "Name Viant - TESU IVT Report Description Viant - TESU IVT Report Report Propert…" at bounding box center [636, 434] width 973 height 729
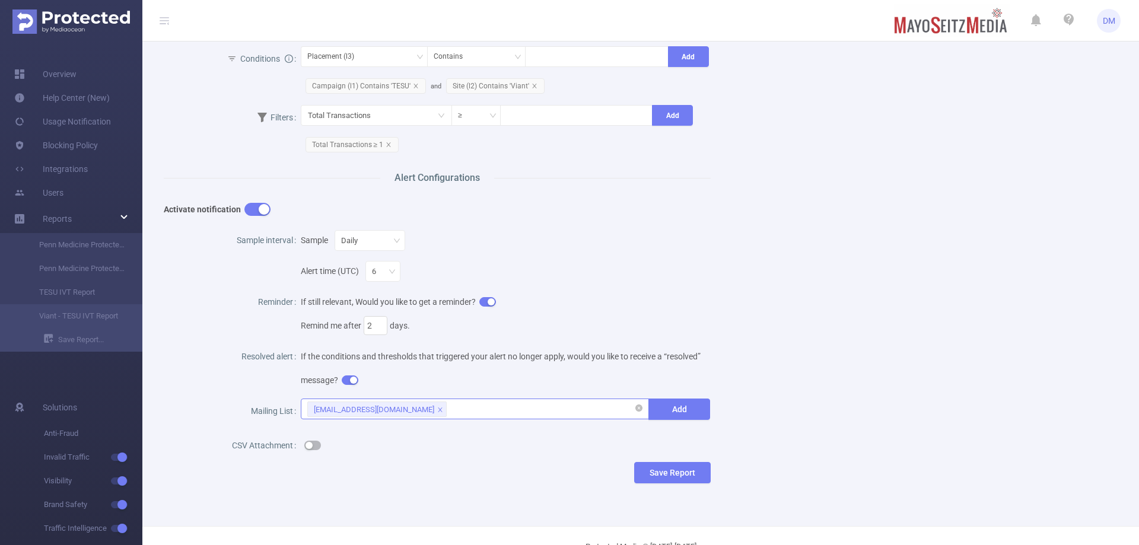
click at [478, 405] on div "[EMAIL_ADDRESS][DOMAIN_NAME]" at bounding box center [475, 409] width 336 height 20
click at [464, 405] on div "[EMAIL_ADDRESS][DOMAIN_NAME]" at bounding box center [475, 409] width 336 height 20
paste input "[EMAIL_ADDRESS][DOMAIN_NAME]"
type input "[EMAIL_ADDRESS][DOMAIN_NAME]"
click at [478, 433] on li "[EMAIL_ADDRESS][DOMAIN_NAME]" at bounding box center [471, 432] width 345 height 19
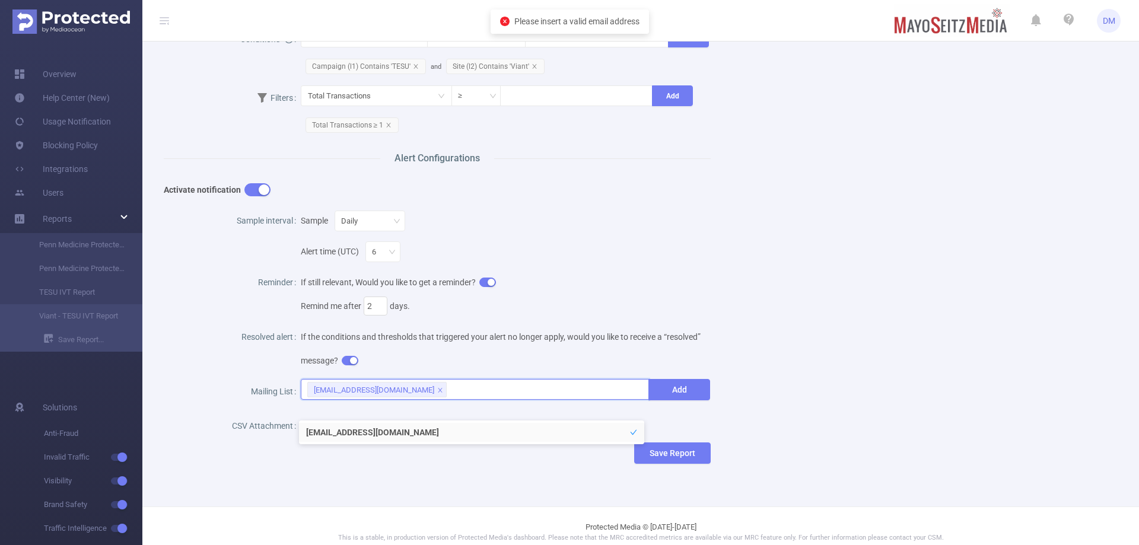
scroll to position [327, 0]
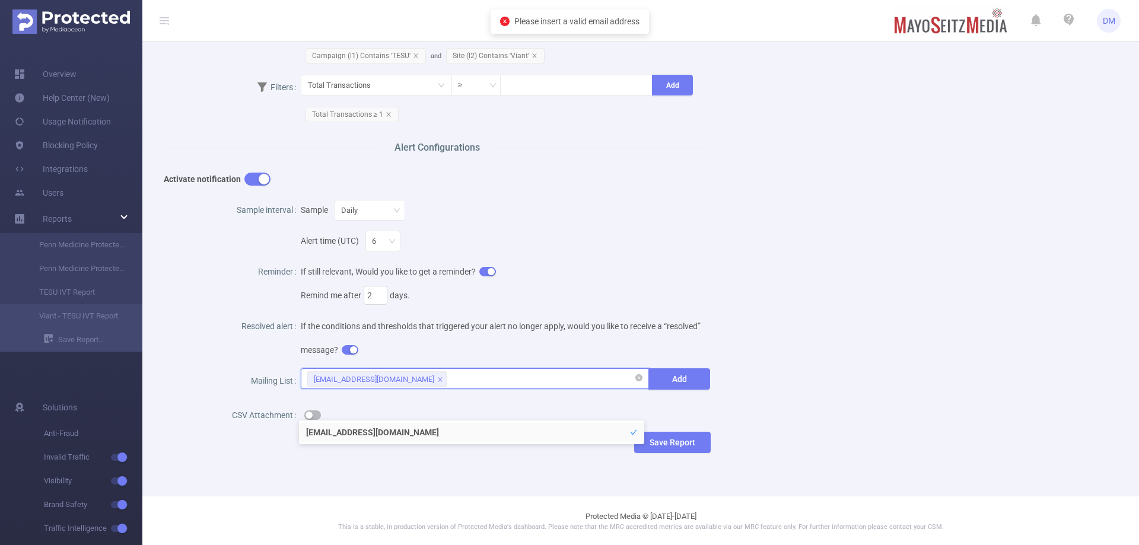
click at [484, 382] on div "[EMAIL_ADDRESS][DOMAIN_NAME]" at bounding box center [475, 379] width 336 height 20
paste input "[EMAIL_ADDRESS][DOMAIN_NAME]"
type input "[EMAIL_ADDRESS][DOMAIN_NAME]"
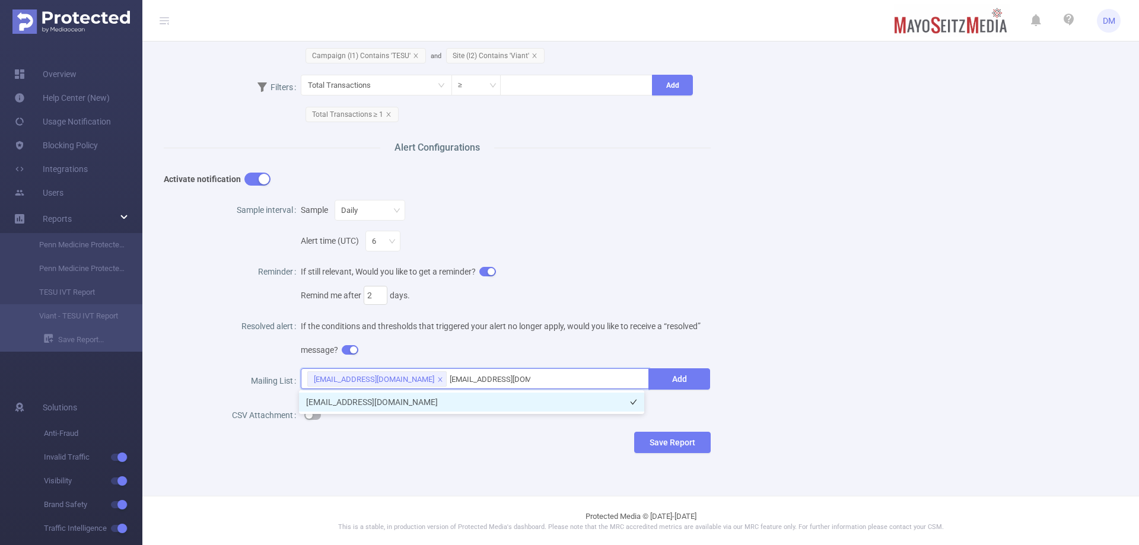
click at [478, 400] on li "[EMAIL_ADDRESS][DOMAIN_NAME]" at bounding box center [471, 402] width 345 height 19
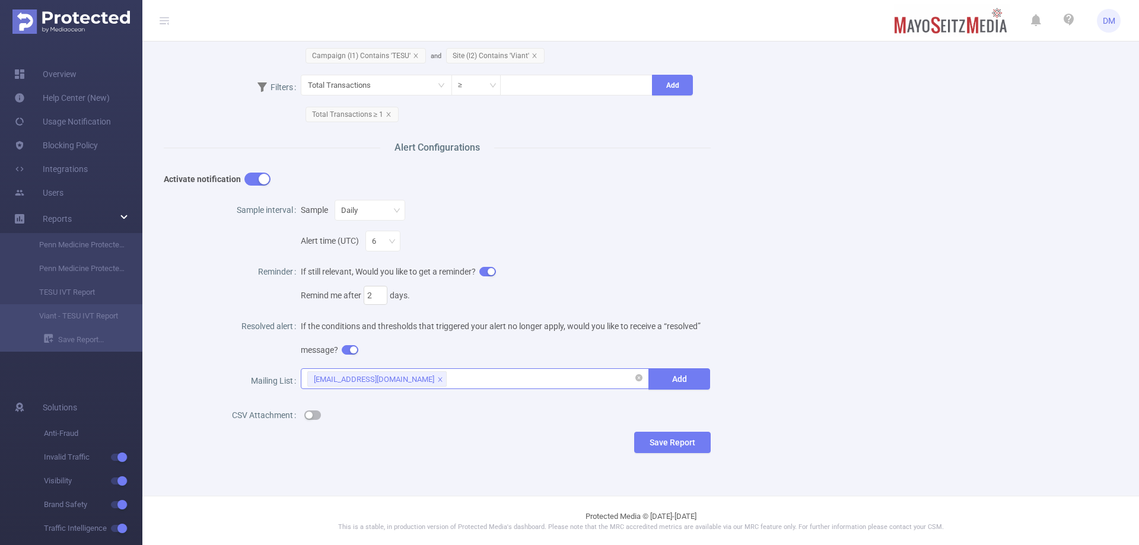
click at [502, 382] on div "[EMAIL_ADDRESS][DOMAIN_NAME]" at bounding box center [475, 379] width 336 height 20
paste input "[EMAIL_ADDRESS][DOMAIN_NAME]"
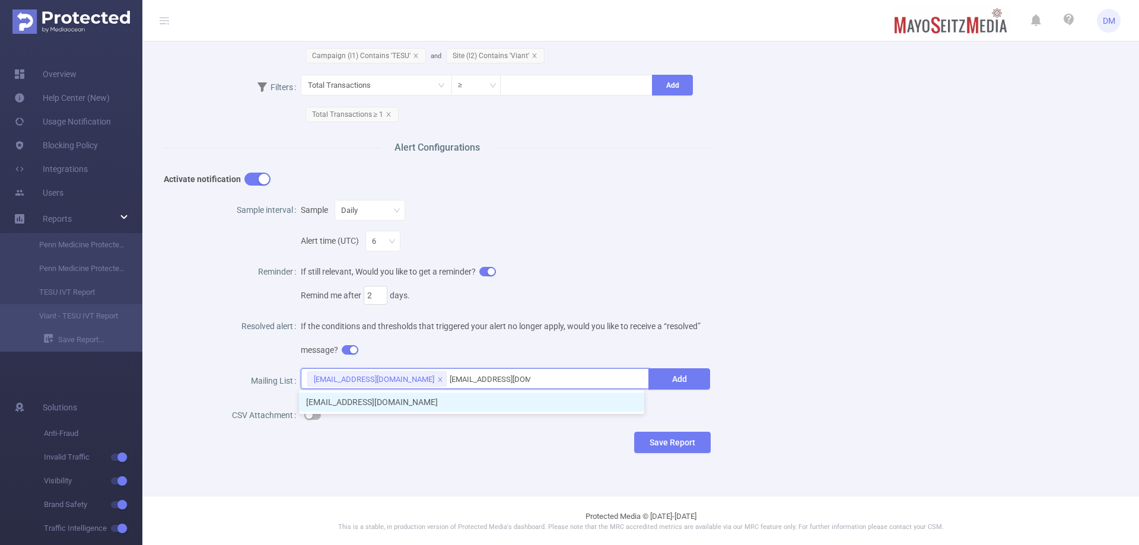
type input "[EMAIL_ADDRESS][DOMAIN_NAME]"
click at [454, 398] on li "[EMAIL_ADDRESS][DOMAIN_NAME]" at bounding box center [471, 402] width 345 height 19
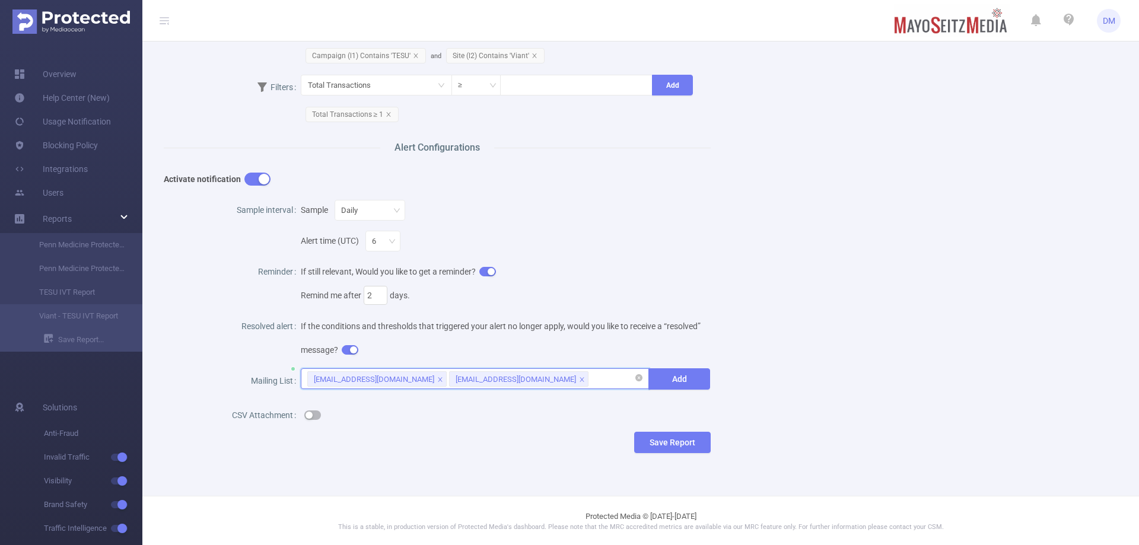
click at [563, 377] on div "[EMAIL_ADDRESS][DOMAIN_NAME] [EMAIL_ADDRESS][DOMAIN_NAME]" at bounding box center [475, 379] width 336 height 20
paste input "[EMAIL_ADDRESS][DOMAIN_NAME]"
type input "[EMAIL_ADDRESS][DOMAIN_NAME]"
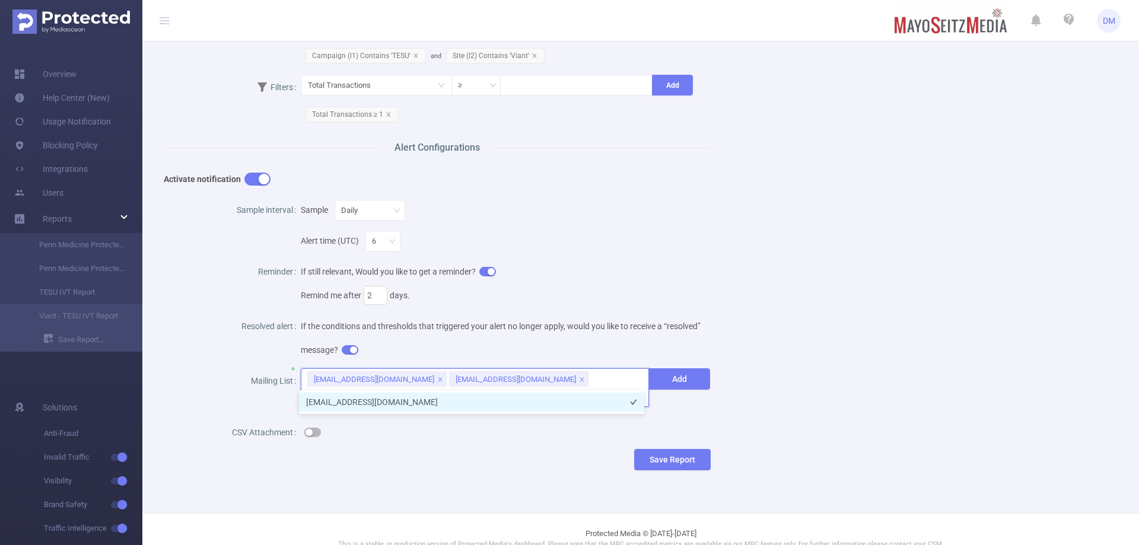
click at [488, 410] on li "[EMAIL_ADDRESS][DOMAIN_NAME]" at bounding box center [471, 402] width 345 height 19
click at [550, 395] on div "[EMAIL_ADDRESS][DOMAIN_NAME] [EMAIL_ADDRESS][DOMAIN_NAME] [EMAIL_ADDRESS][DOMAI…" at bounding box center [475, 388] width 349 height 39
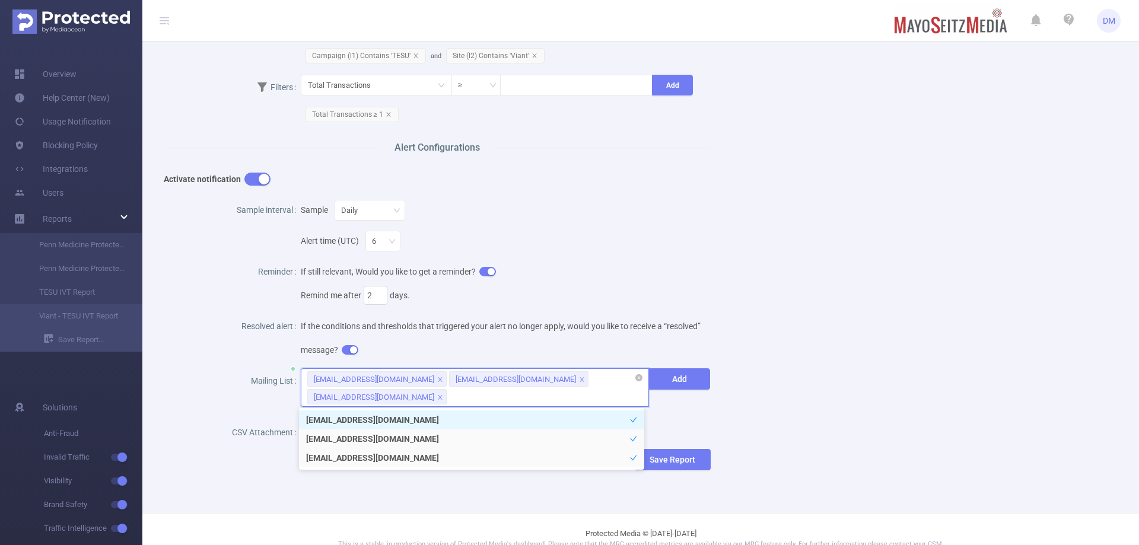
paste input "[EMAIL_ADDRESS][DOMAIN_NAME]"
type input "[EMAIL_ADDRESS][DOMAIN_NAME]"
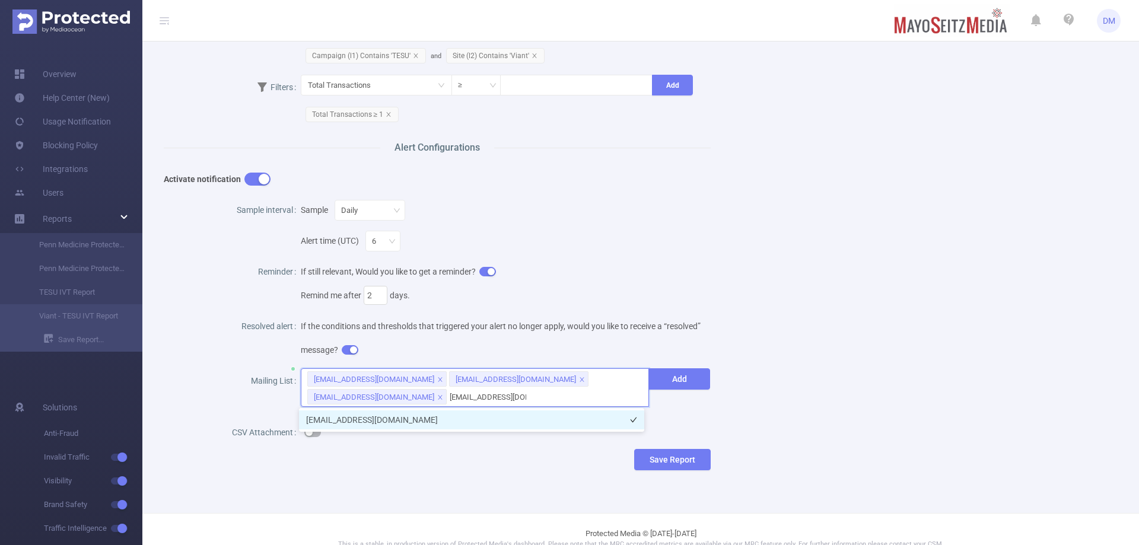
click at [518, 414] on li "[EMAIL_ADDRESS][DOMAIN_NAME]" at bounding box center [471, 420] width 345 height 19
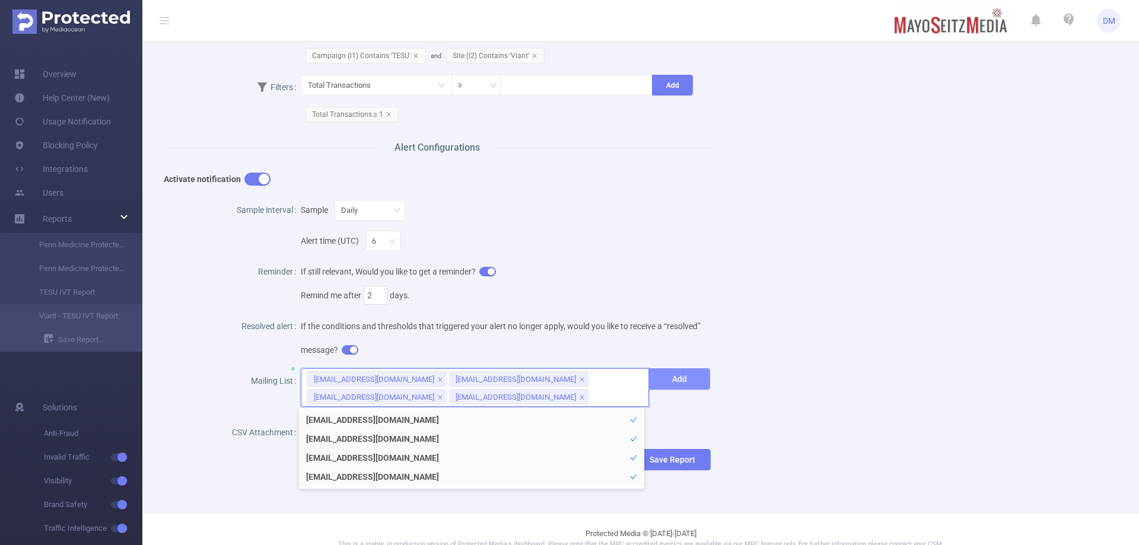
click at [672, 383] on button "Add" at bounding box center [680, 379] width 62 height 21
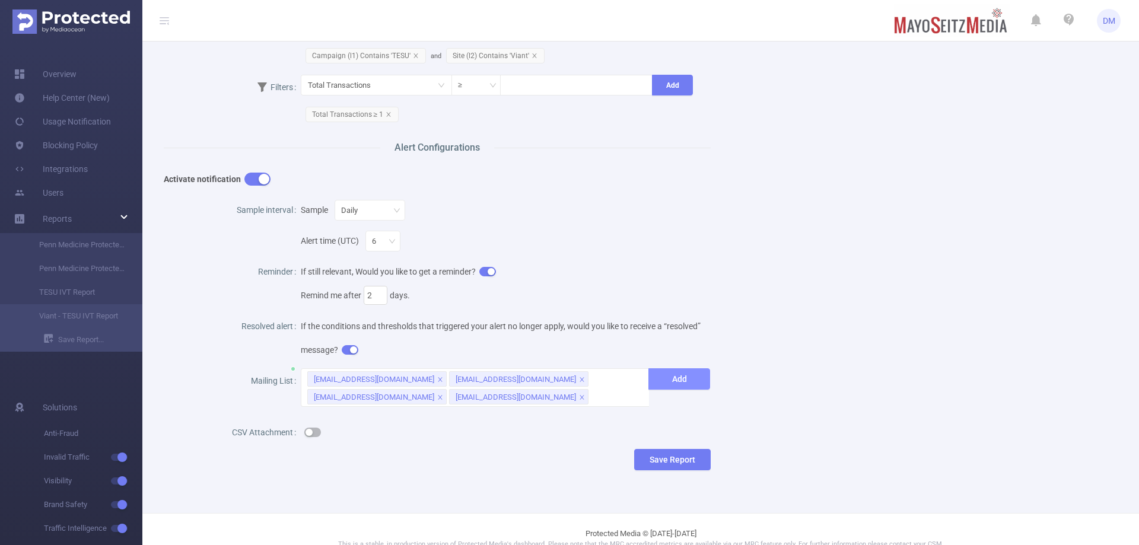
click at [671, 374] on button "Add" at bounding box center [680, 379] width 62 height 21
click at [786, 334] on div "Name Viant - TESU IVT Report Description Viant - TESU IVT Report Report Propert…" at bounding box center [636, 116] width 973 height 747
click at [661, 377] on button "Add" at bounding box center [680, 379] width 62 height 21
click at [776, 377] on div "Name Viant - TESU IVT Report Description Viant - TESU IVT Report Report Propert…" at bounding box center [636, 116] width 973 height 747
click at [626, 284] on div "Remind me after 2 days." at bounding box center [506, 296] width 411 height 24
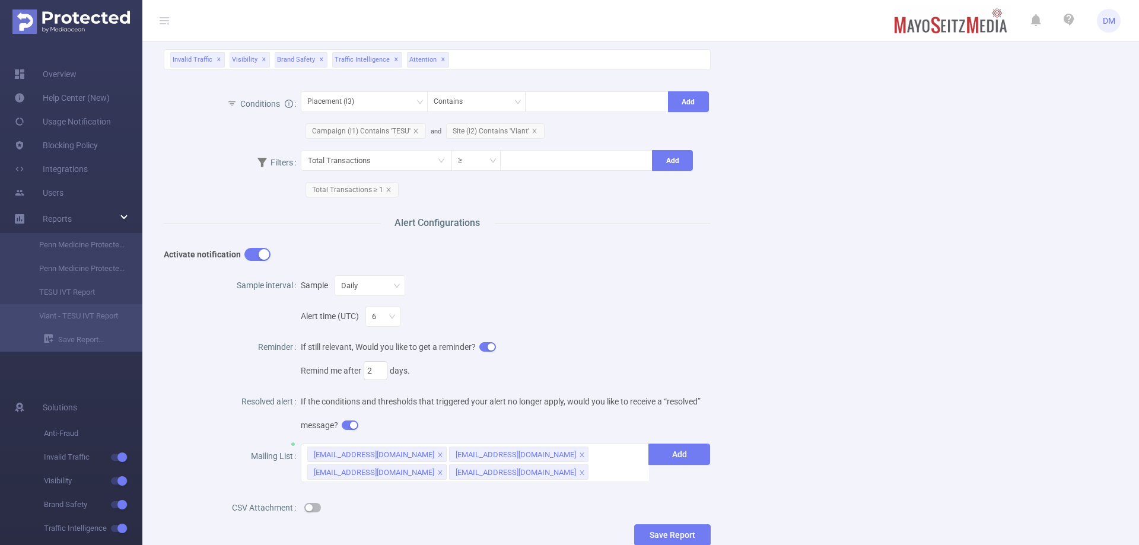
scroll to position [344, 0]
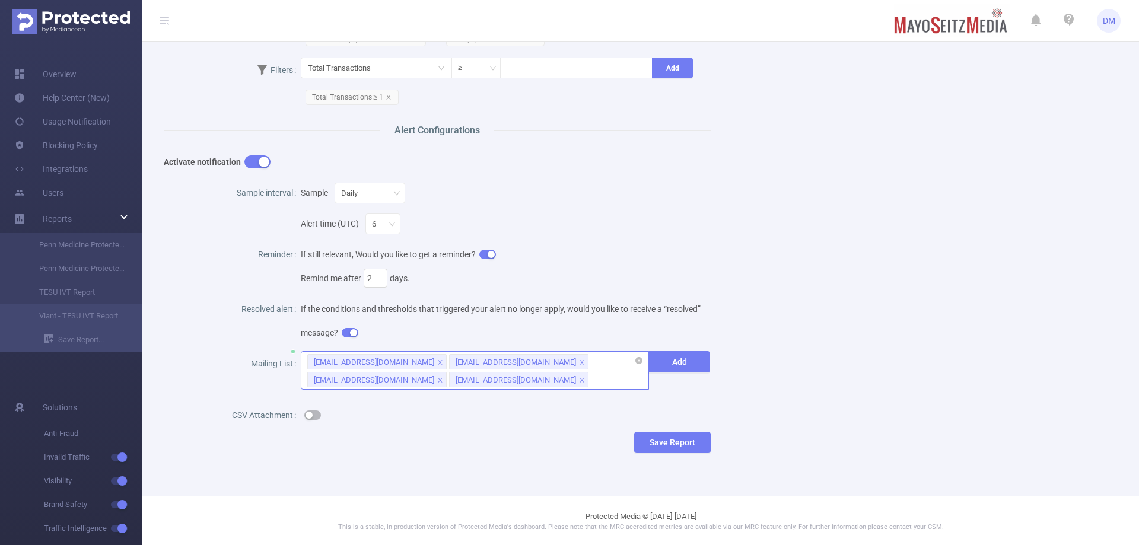
click at [430, 379] on div "[EMAIL_ADDRESS][DOMAIN_NAME] [EMAIL_ADDRESS][DOMAIN_NAME] [EMAIL_ADDRESS][DOMAI…" at bounding box center [475, 370] width 349 height 39
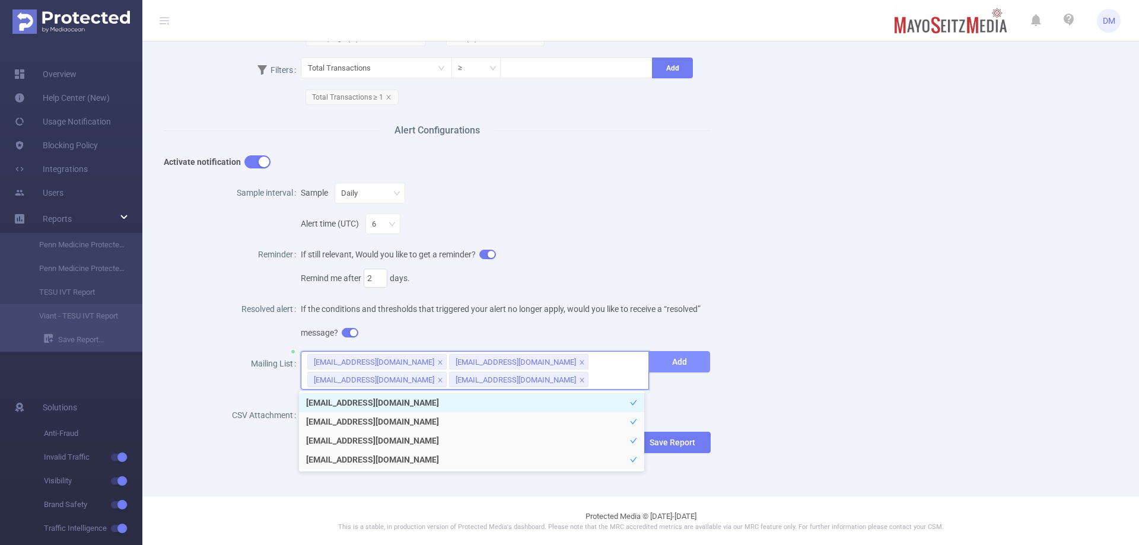
click at [668, 360] on button "Add" at bounding box center [680, 361] width 62 height 21
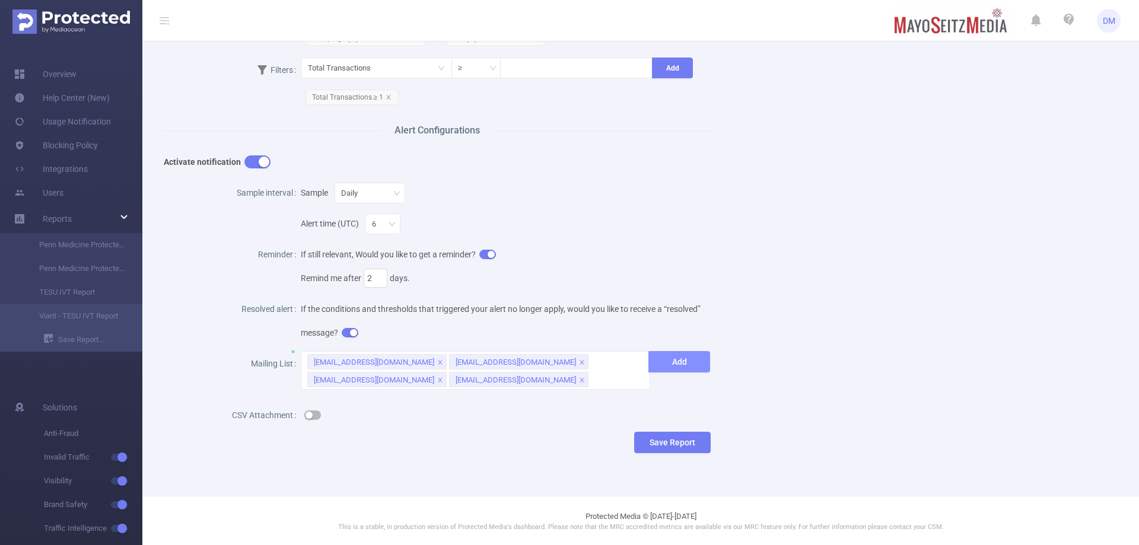
click at [668, 360] on button "Add" at bounding box center [680, 361] width 62 height 21
drag, startPoint x: 684, startPoint y: 360, endPoint x: 676, endPoint y: 363, distance: 8.8
click at [676, 363] on button "Add" at bounding box center [680, 361] width 62 height 21
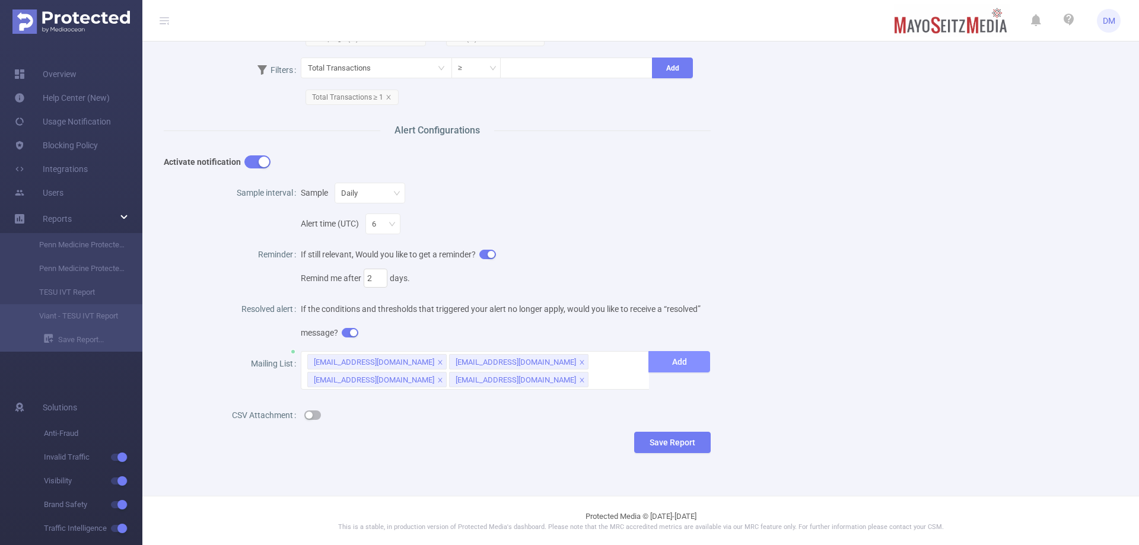
click at [677, 363] on button "Add" at bounding box center [680, 361] width 62 height 21
click at [672, 445] on button "Save Report" at bounding box center [672, 442] width 77 height 21
click at [722, 402] on button "Save" at bounding box center [723, 406] width 27 height 14
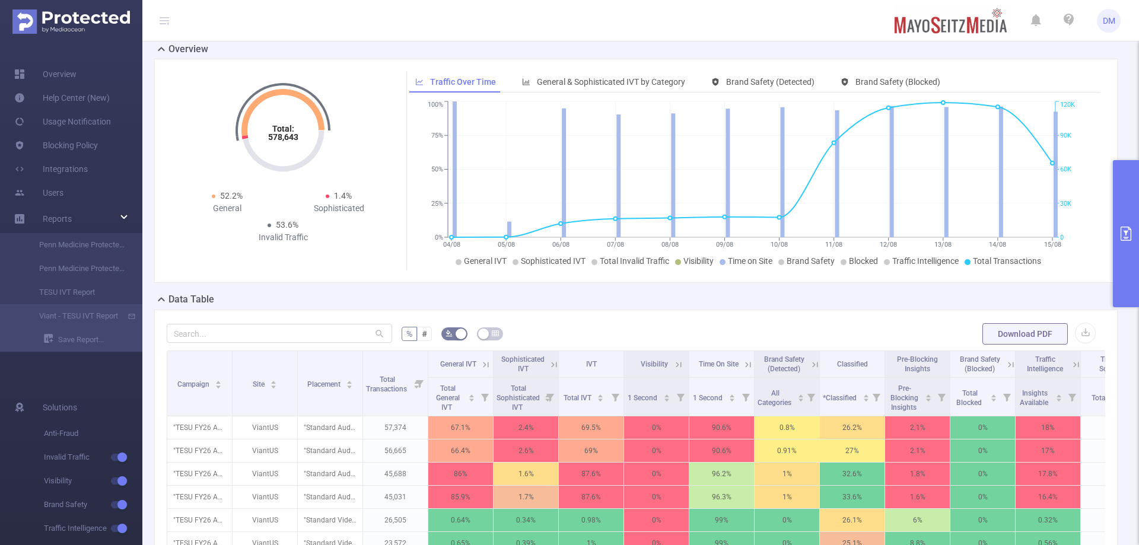
scroll to position [0, 0]
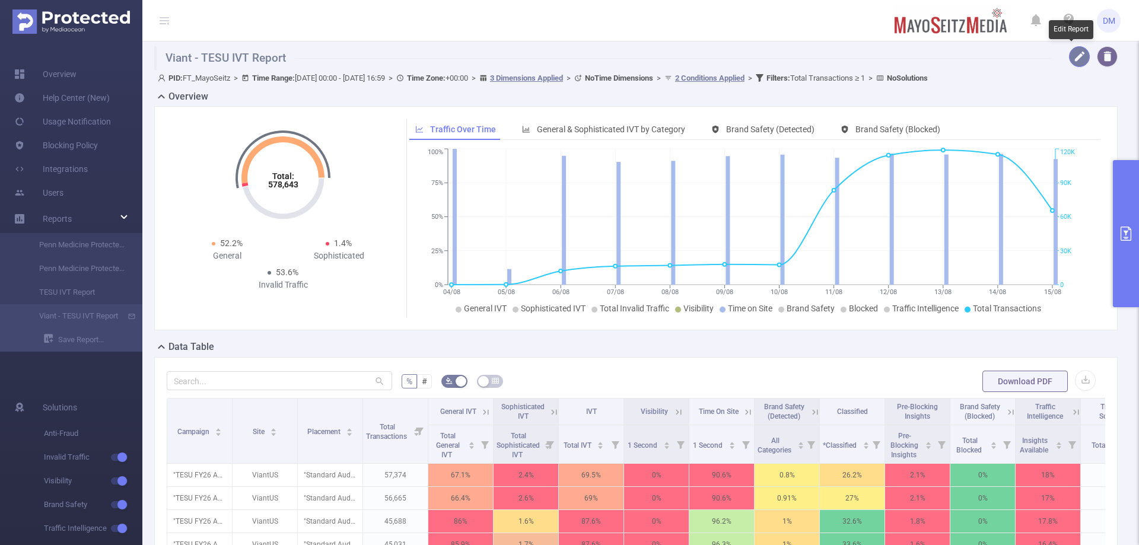
click at [1069, 58] on button "button" at bounding box center [1079, 56] width 21 height 21
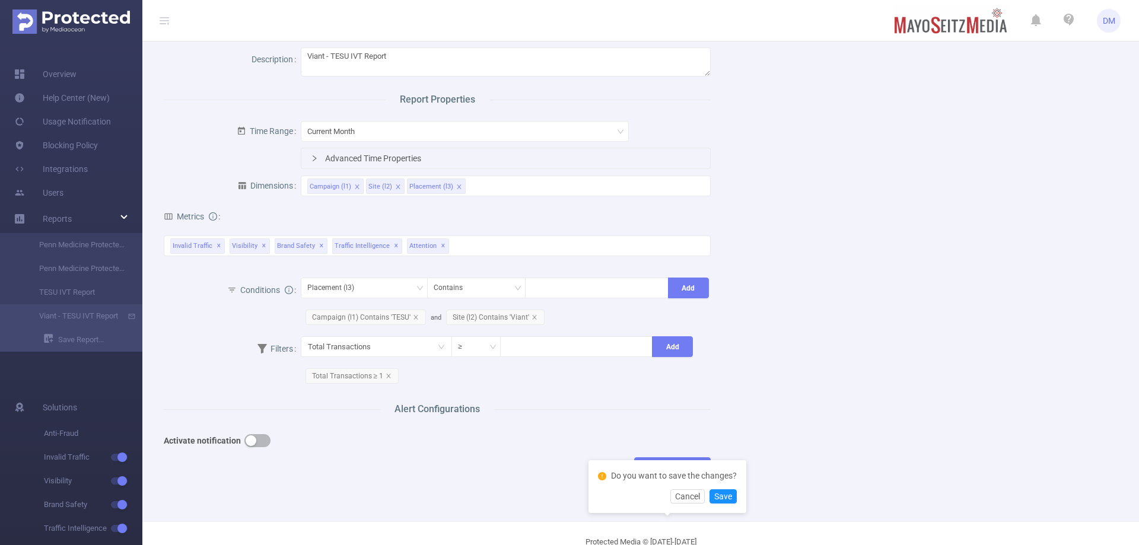
scroll to position [91, 0]
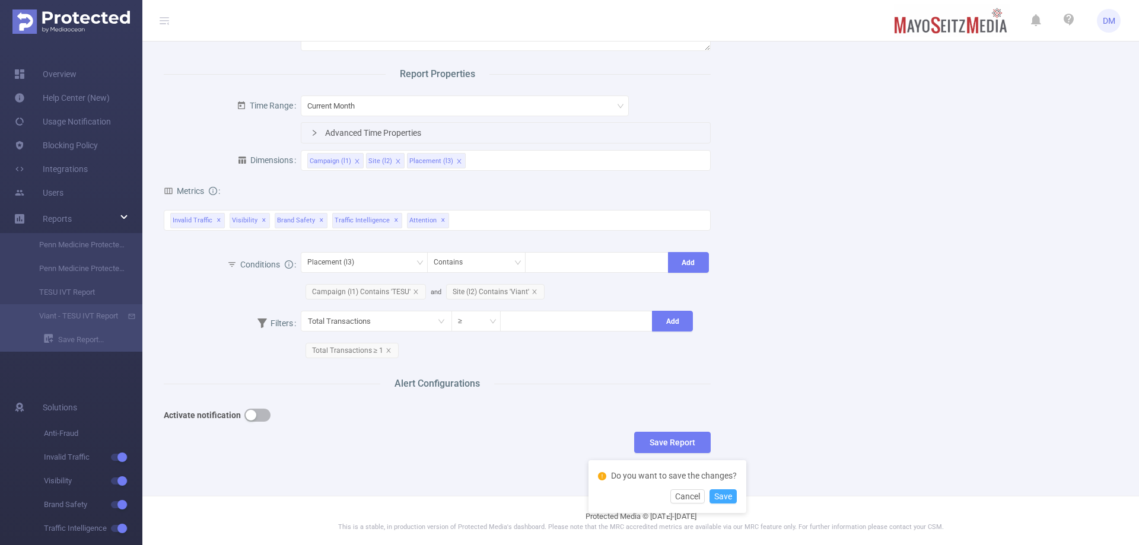
click at [729, 502] on div "Do you want to save the changes? Cancel Save" at bounding box center [668, 487] width 158 height 53
click at [729, 500] on button "Save" at bounding box center [723, 497] width 27 height 14
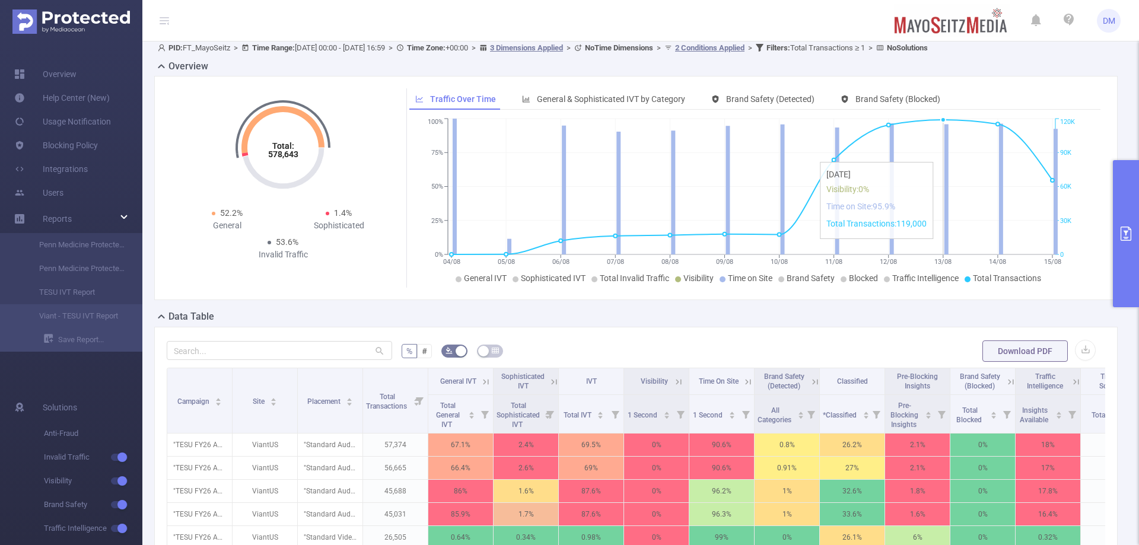
scroll to position [0, 0]
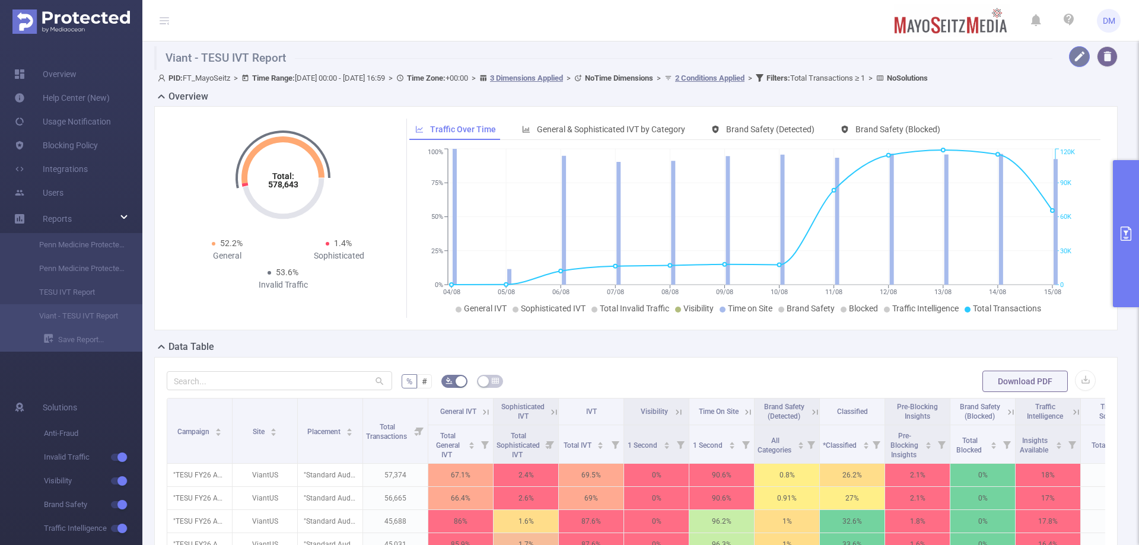
click at [1069, 55] on button "button" at bounding box center [1079, 56] width 21 height 21
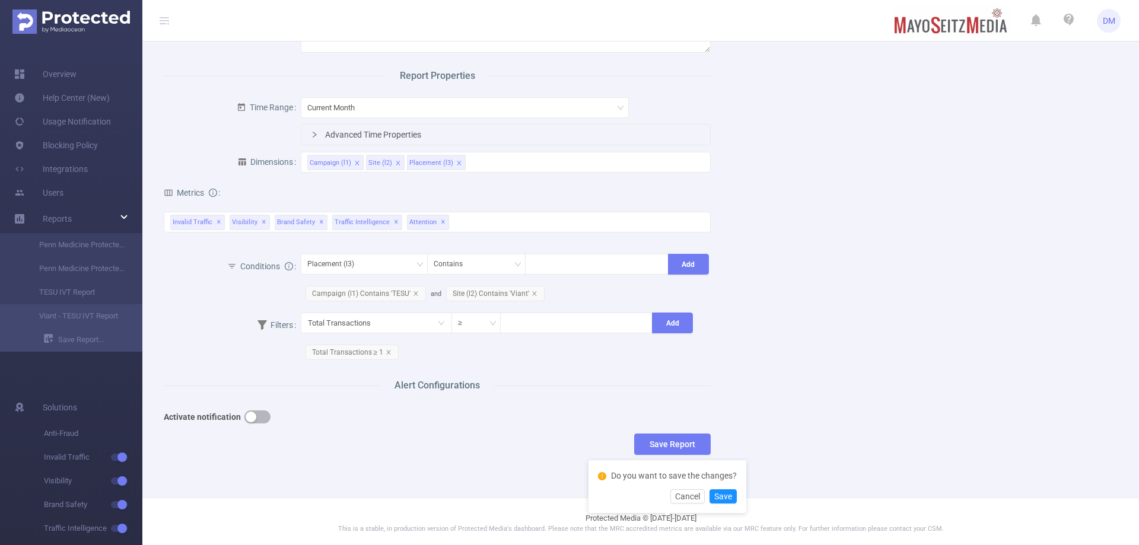
scroll to position [91, 0]
click at [264, 402] on div "Activate notification" at bounding box center [369, 416] width 411 height 31
click at [261, 415] on button "button" at bounding box center [258, 415] width 26 height 13
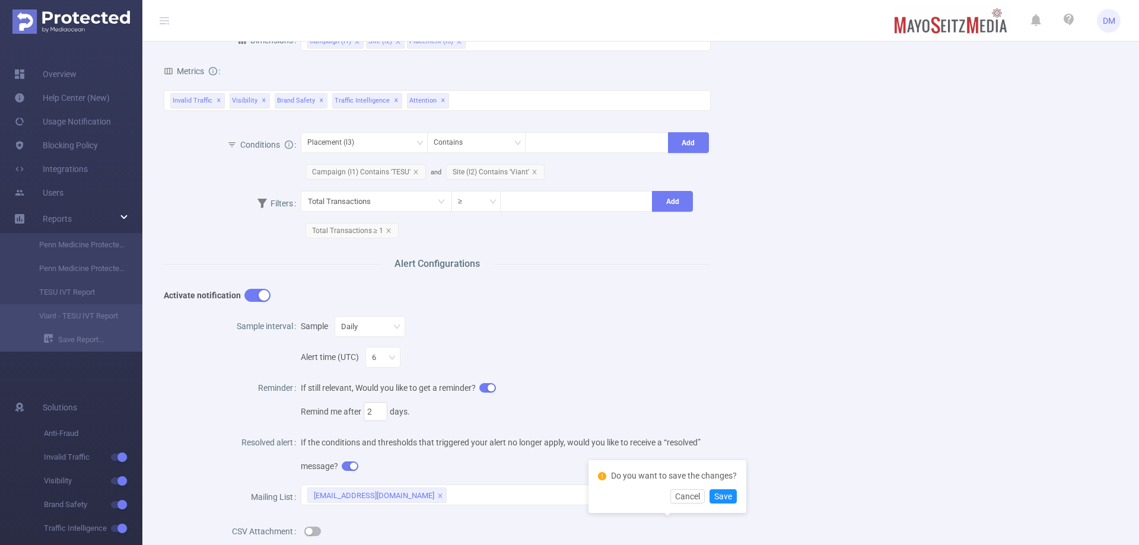
scroll to position [327, 0]
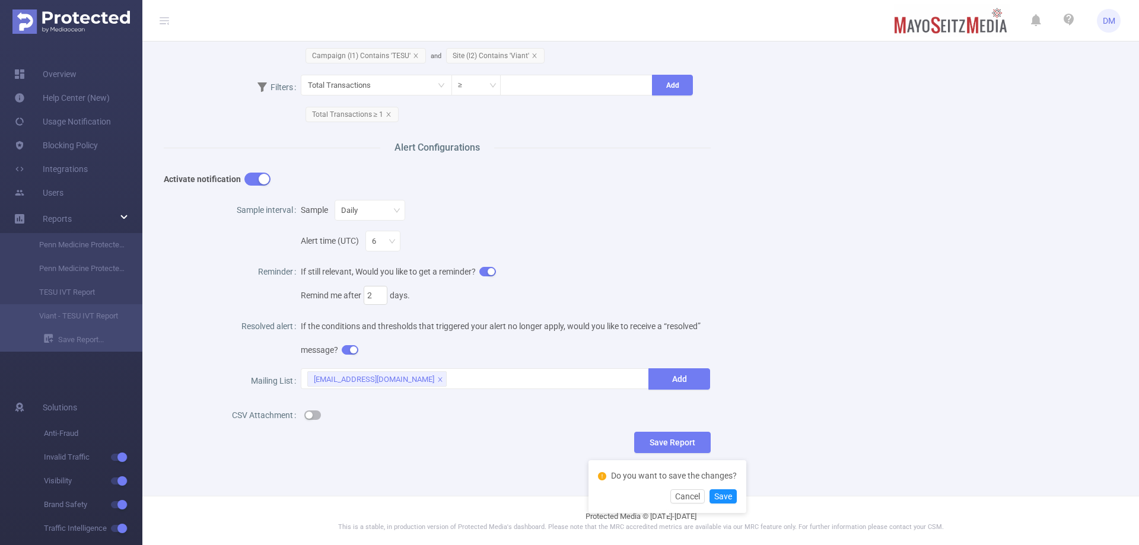
click at [308, 417] on button "button" at bounding box center [312, 415] width 17 height 9
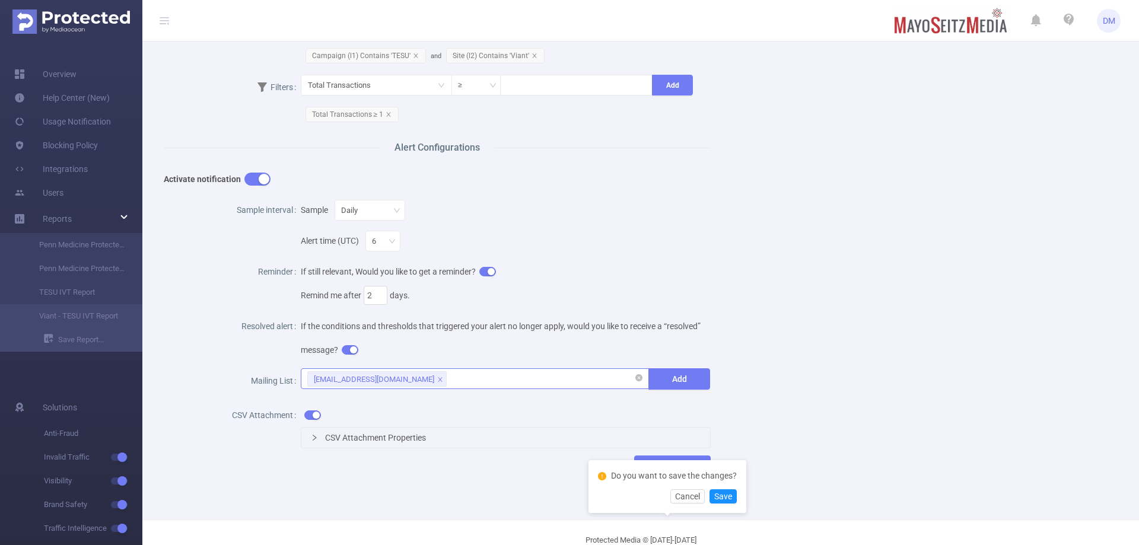
click at [507, 377] on div "[EMAIL_ADDRESS][DOMAIN_NAME]" at bounding box center [475, 379] width 336 height 20
type input "k"
click at [504, 388] on div "[EMAIL_ADDRESS][DOMAIN_NAME]" at bounding box center [475, 379] width 349 height 21
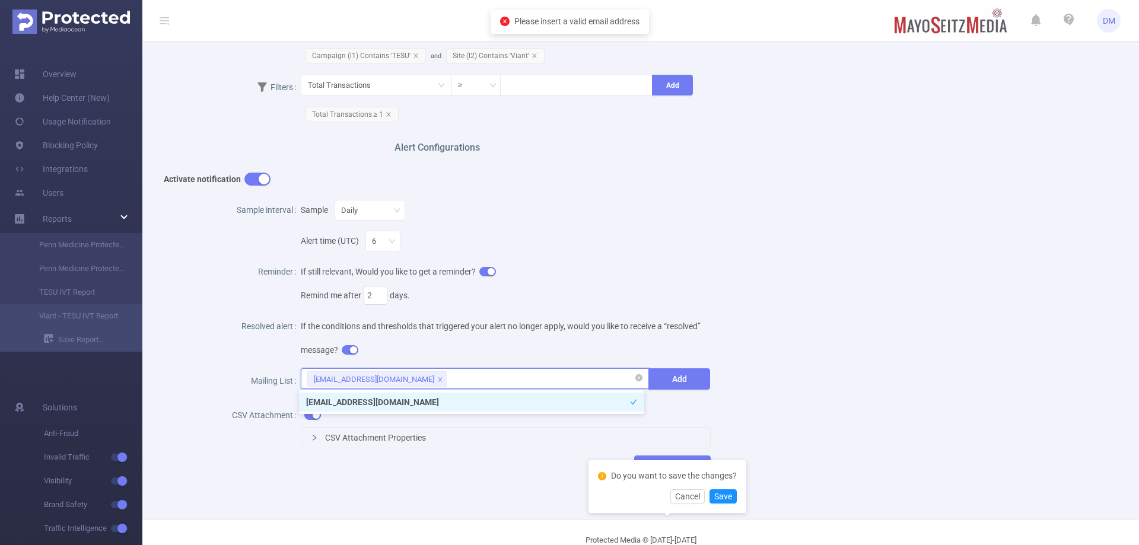
paste input "[EMAIL_ADDRESS][DOMAIN_NAME]"
type input "k"
type input "[EMAIL_ADDRESS][DOMAIN_NAME]"
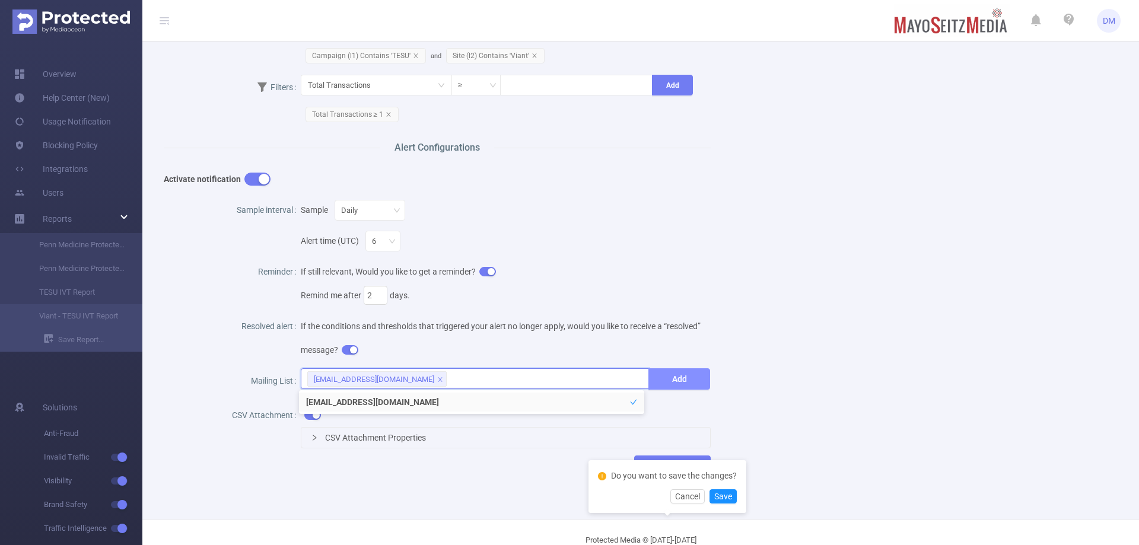
click at [704, 375] on button "Add" at bounding box center [680, 379] width 62 height 21
click at [681, 387] on button "Add" at bounding box center [680, 379] width 62 height 21
click at [682, 382] on button "Add" at bounding box center [680, 379] width 62 height 21
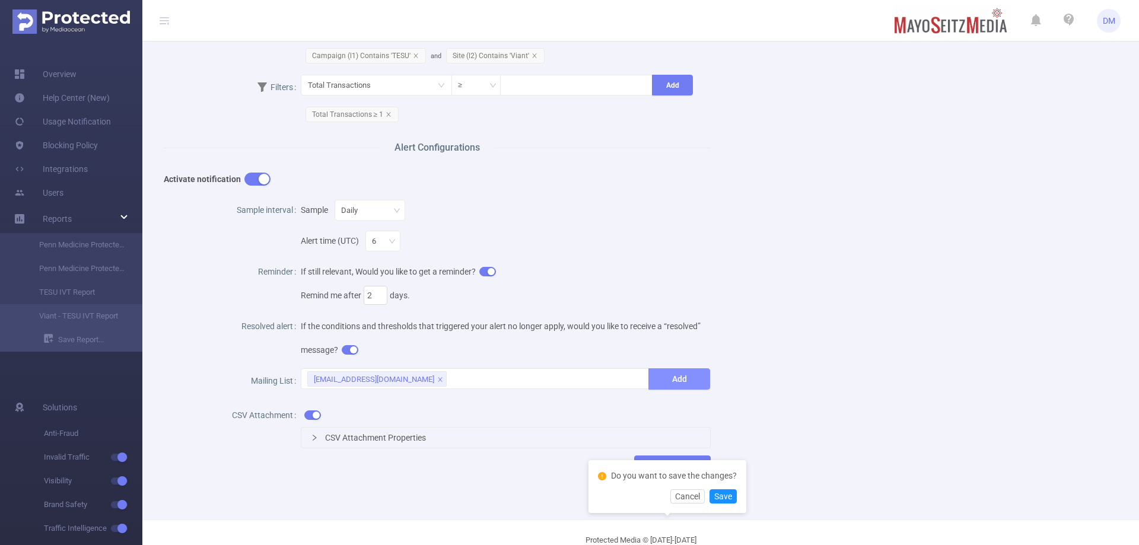
click at [682, 382] on button "Add" at bounding box center [680, 379] width 62 height 21
click at [681, 382] on button "Add" at bounding box center [680, 379] width 62 height 21
click at [740, 471] on div "Do you want to save the changes? Cancel Save" at bounding box center [668, 487] width 158 height 53
drag, startPoint x: 749, startPoint y: 484, endPoint x: 742, endPoint y: 493, distance: 11.5
click at [747, 488] on div "Name Viant - TESU IVT Report Description Viant - TESU IVT Report Report Propert…" at bounding box center [636, 119] width 973 height 753
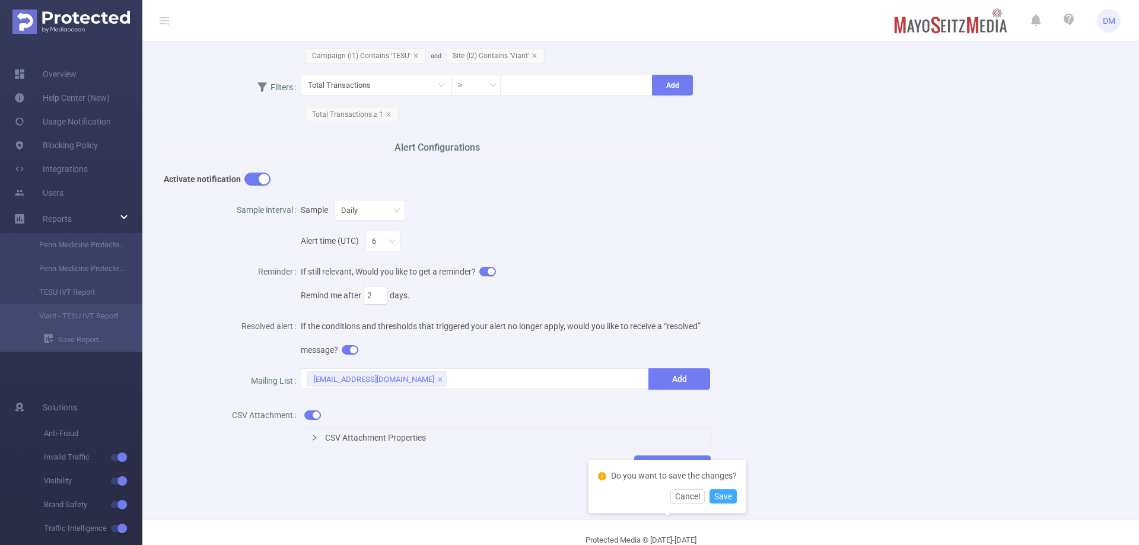
click at [733, 498] on button "Save" at bounding box center [723, 497] width 27 height 14
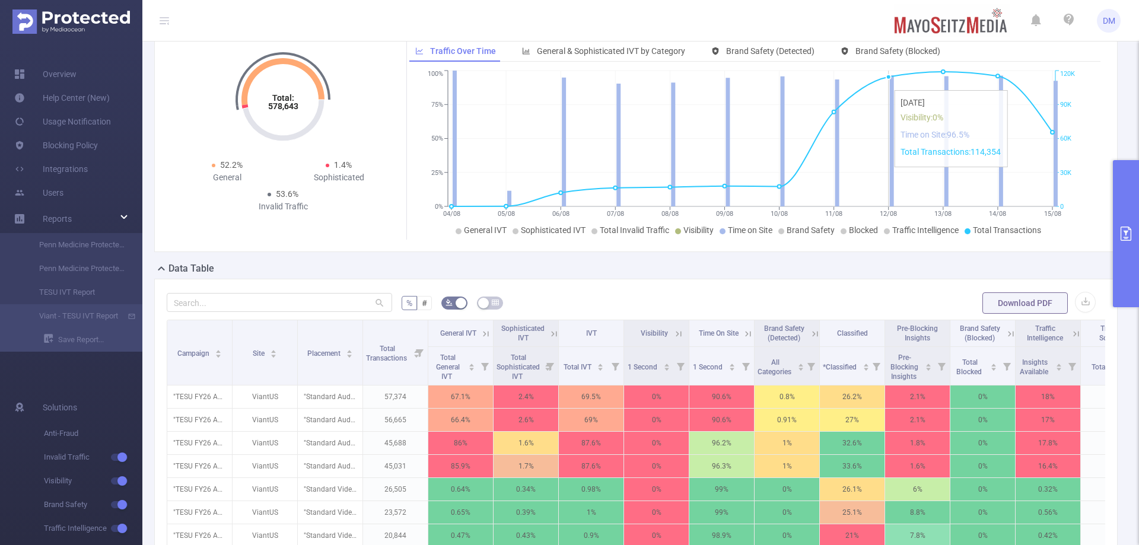
scroll to position [0, 0]
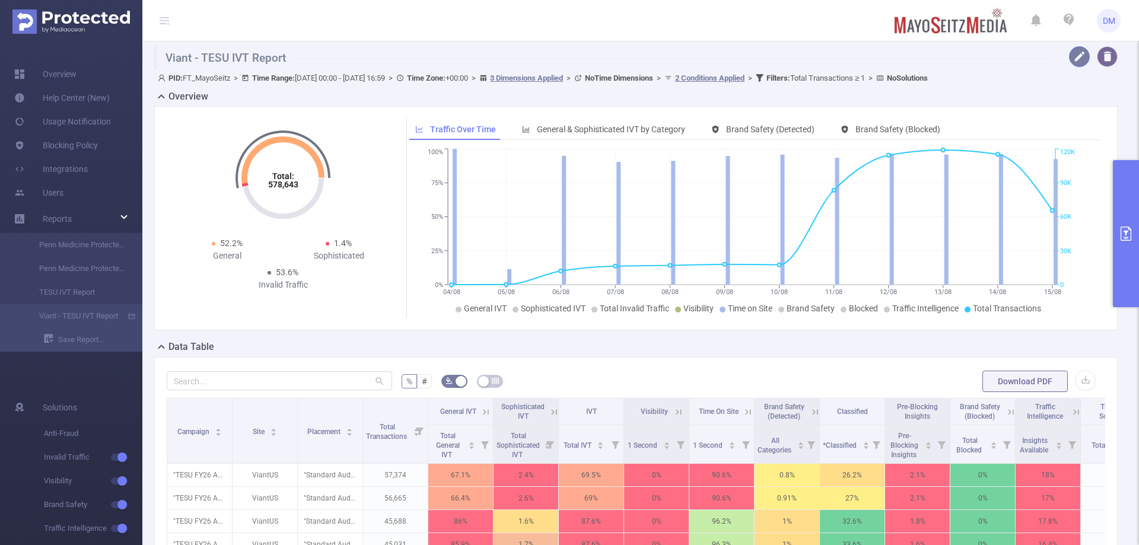
click at [1079, 53] on button "button" at bounding box center [1079, 56] width 21 height 21
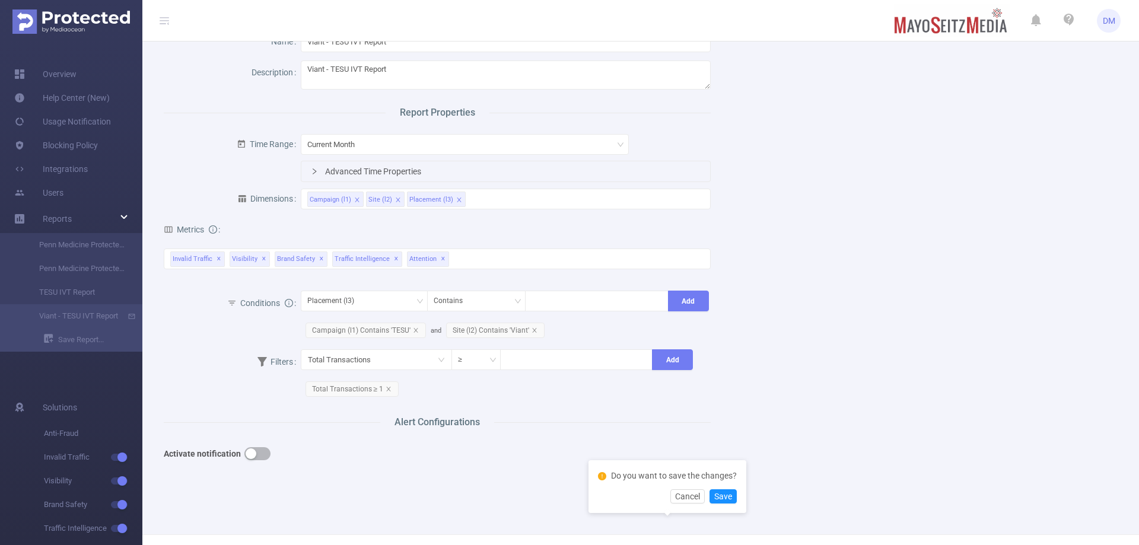
scroll to position [91, 0]
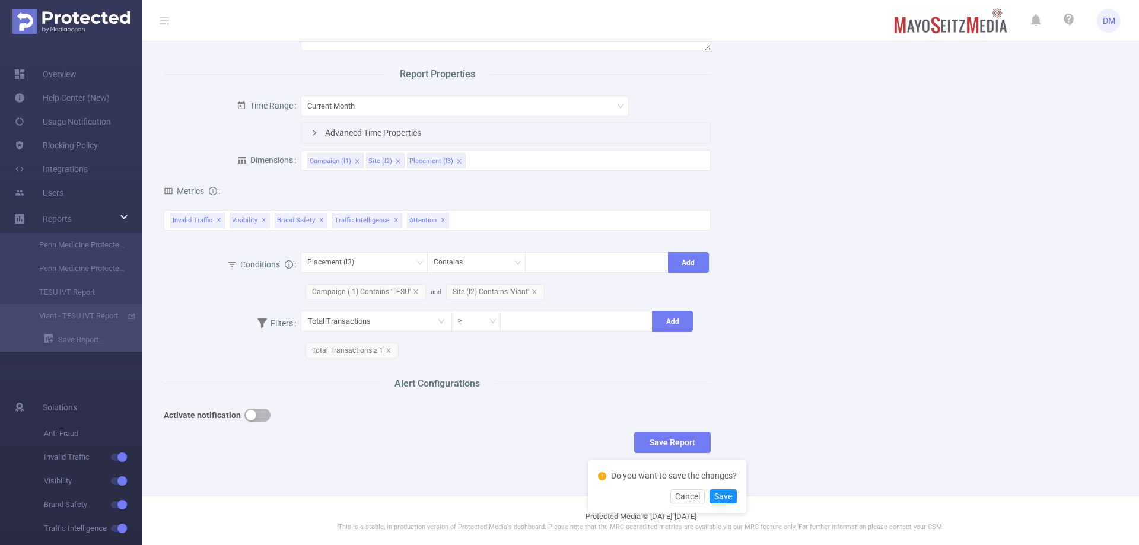
click at [964, 153] on div "Name Viant - TESU IVT Report Description Viant - TESU IVT Report Report Propert…" at bounding box center [636, 225] width 973 height 493
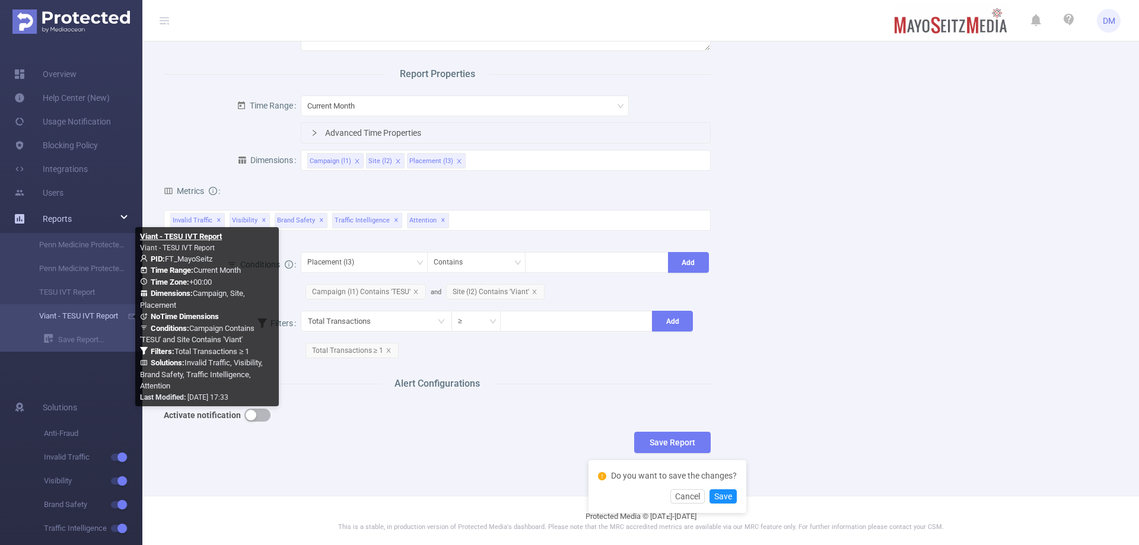
click at [91, 313] on link "Viant - TESU IVT Report" at bounding box center [76, 316] width 104 height 24
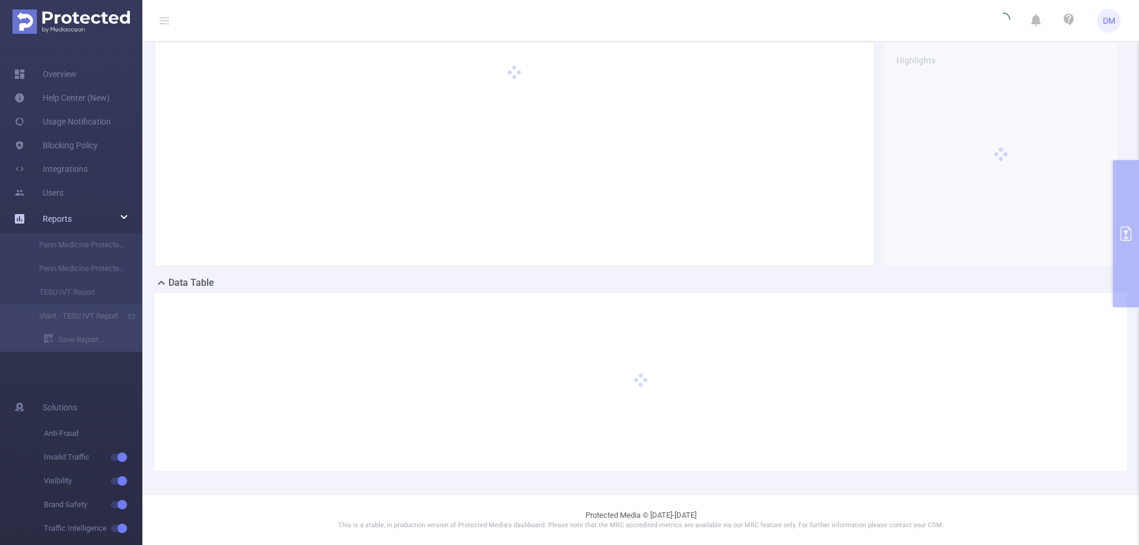
click at [69, 209] on link "Reports" at bounding box center [57, 219] width 29 height 24
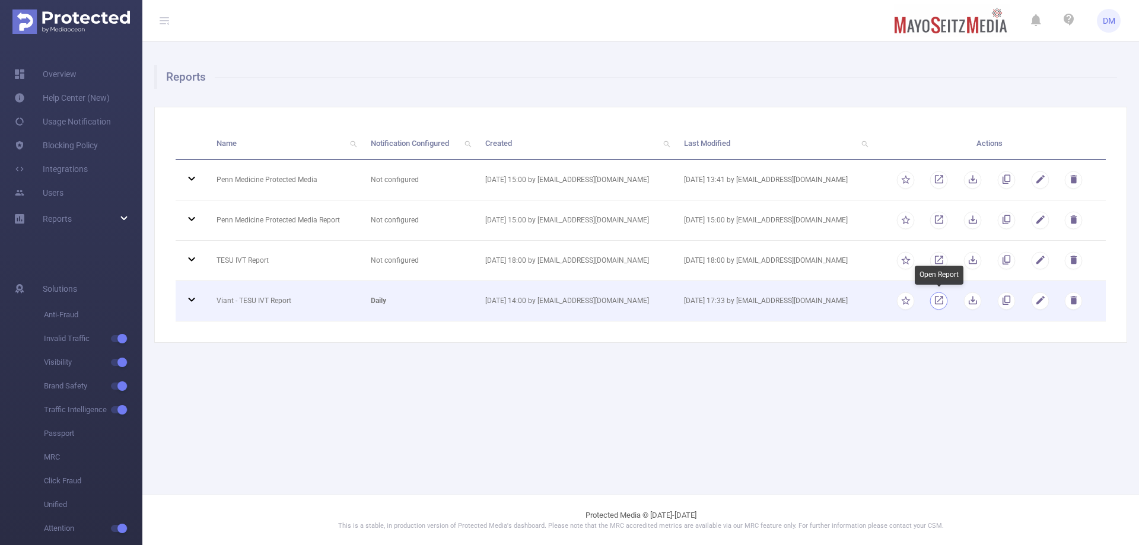
click at [944, 300] on link "button" at bounding box center [939, 303] width 11 height 8
click at [1046, 303] on button "button" at bounding box center [1040, 301] width 18 height 18
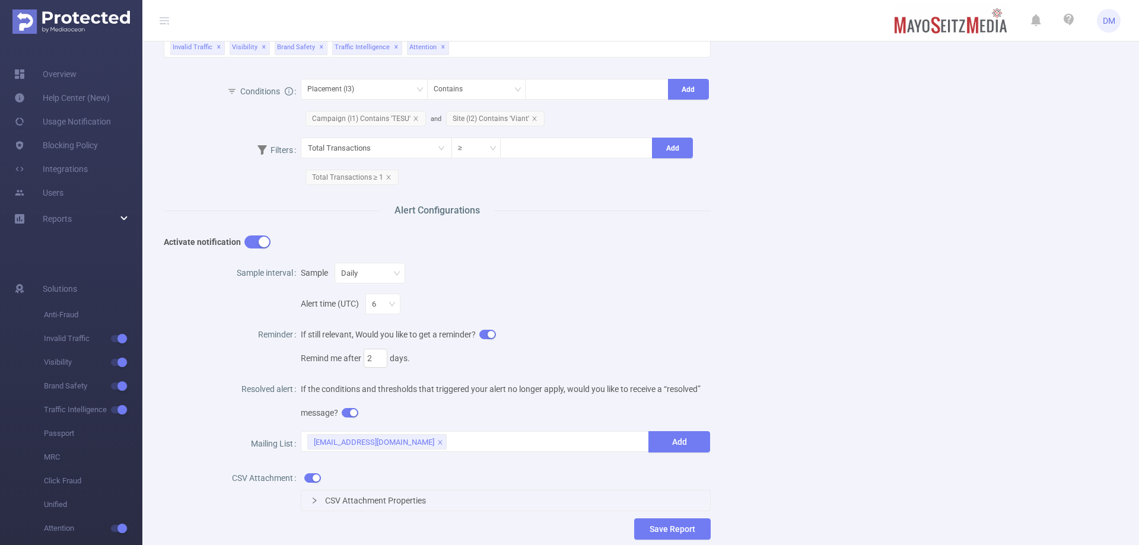
scroll to position [351, 0]
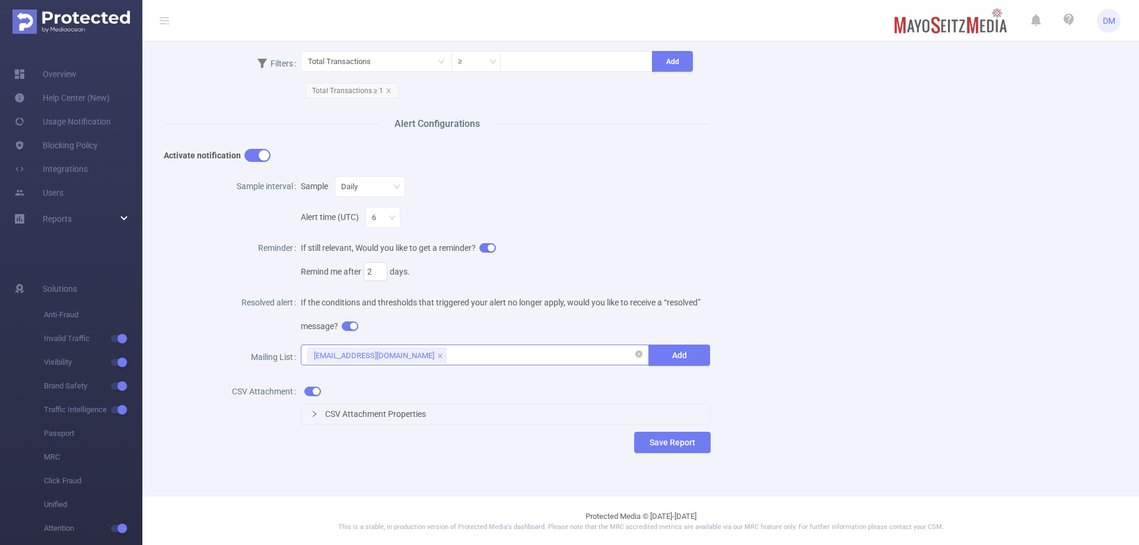
click at [541, 356] on div "[EMAIL_ADDRESS][DOMAIN_NAME]" at bounding box center [475, 355] width 336 height 20
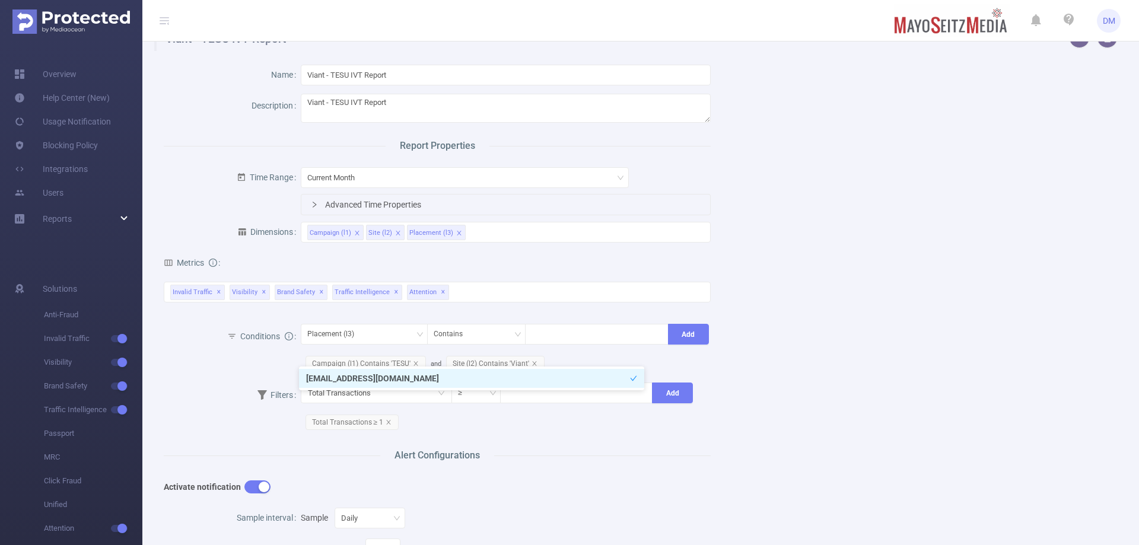
scroll to position [0, 0]
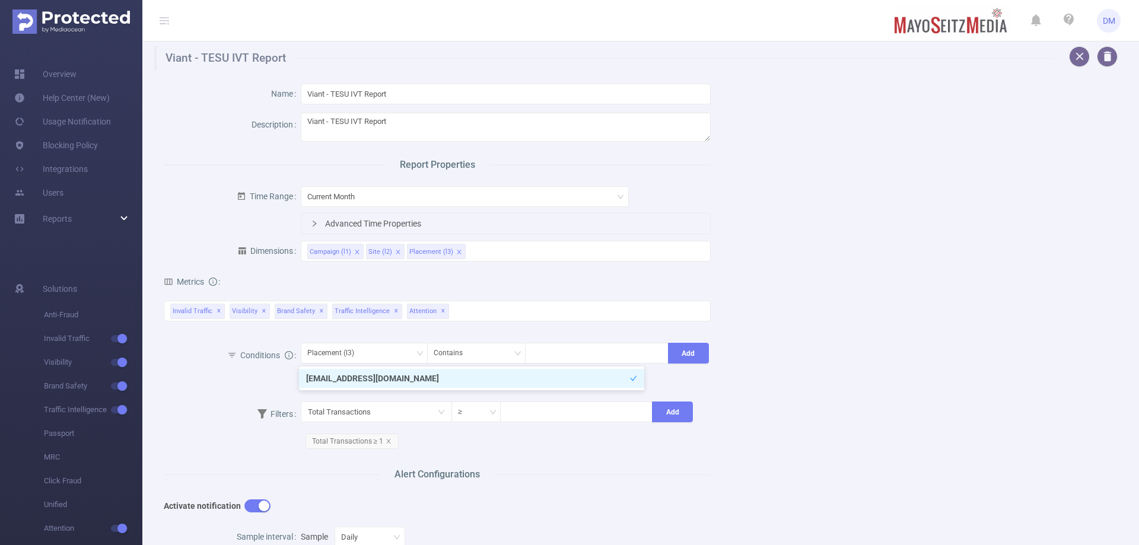
click at [791, 277] on div "Name Viant - TESU IVT Report Description Viant - TESU IVT Report Report Propert…" at bounding box center [636, 446] width 973 height 753
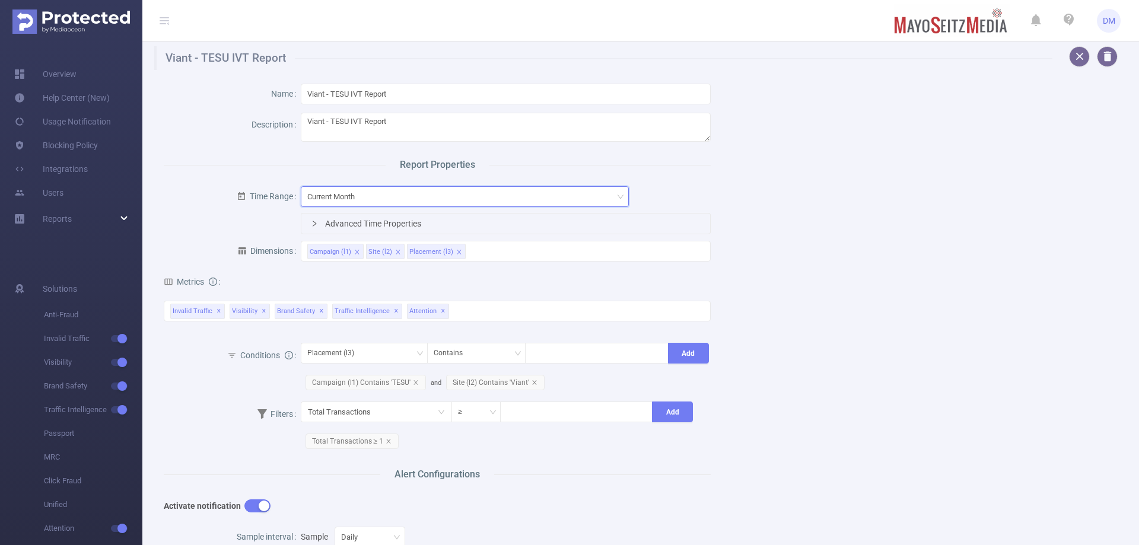
click at [433, 191] on div "Current Month" at bounding box center [464, 197] width 315 height 20
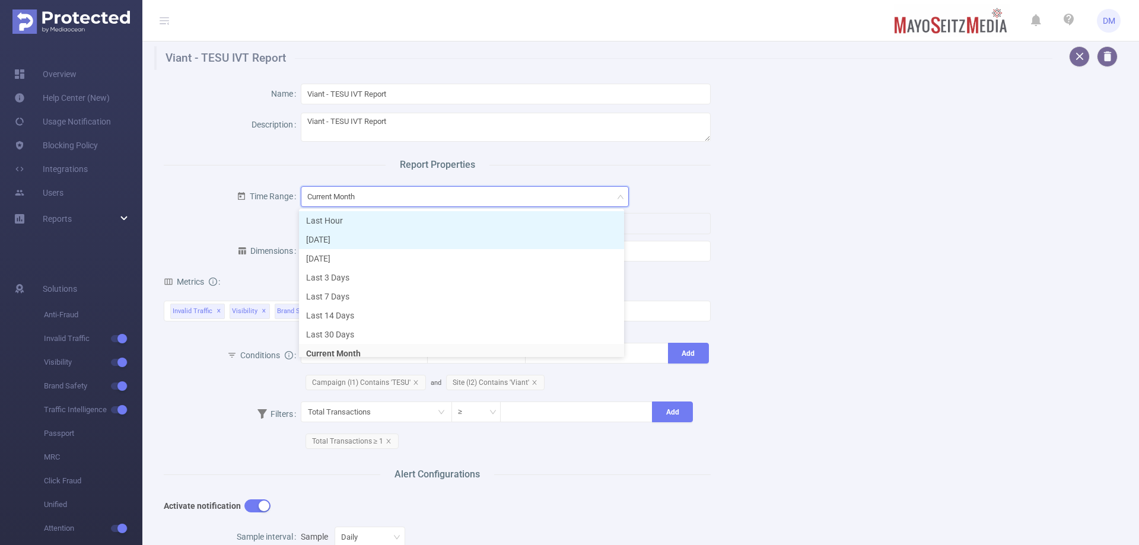
scroll to position [2, 0]
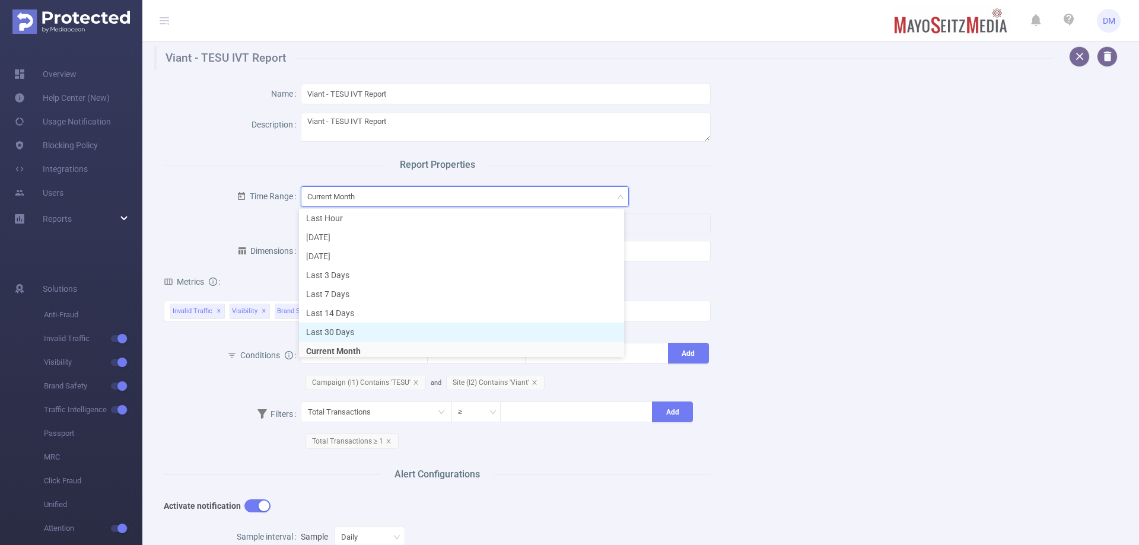
click at [358, 334] on li "Last 30 Days" at bounding box center [461, 332] width 325 height 19
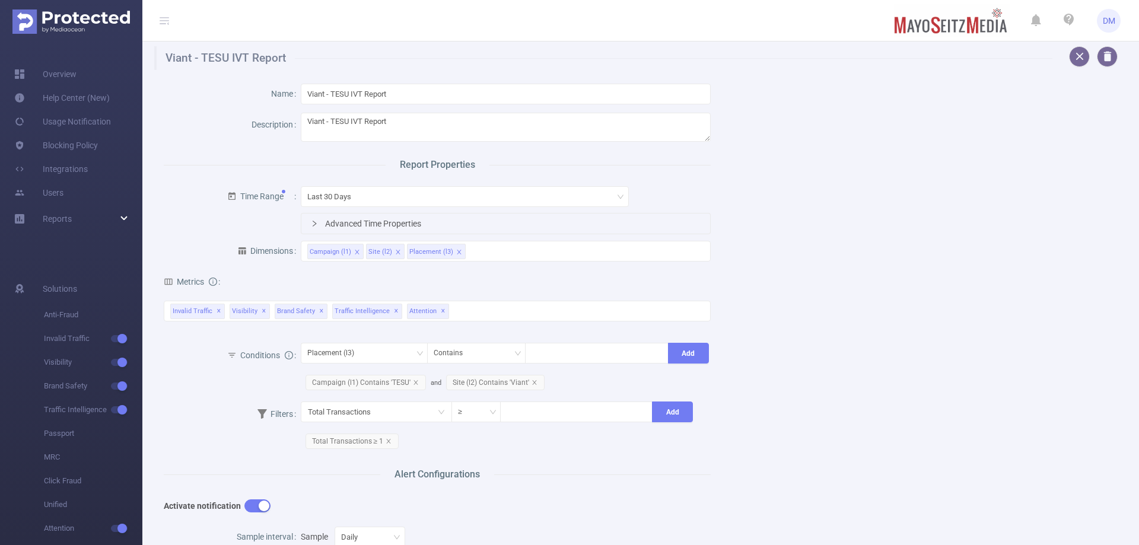
click at [843, 333] on div "Name Viant - TESU IVT Report Description Viant - TESU IVT Report Report Propert…" at bounding box center [636, 446] width 973 height 753
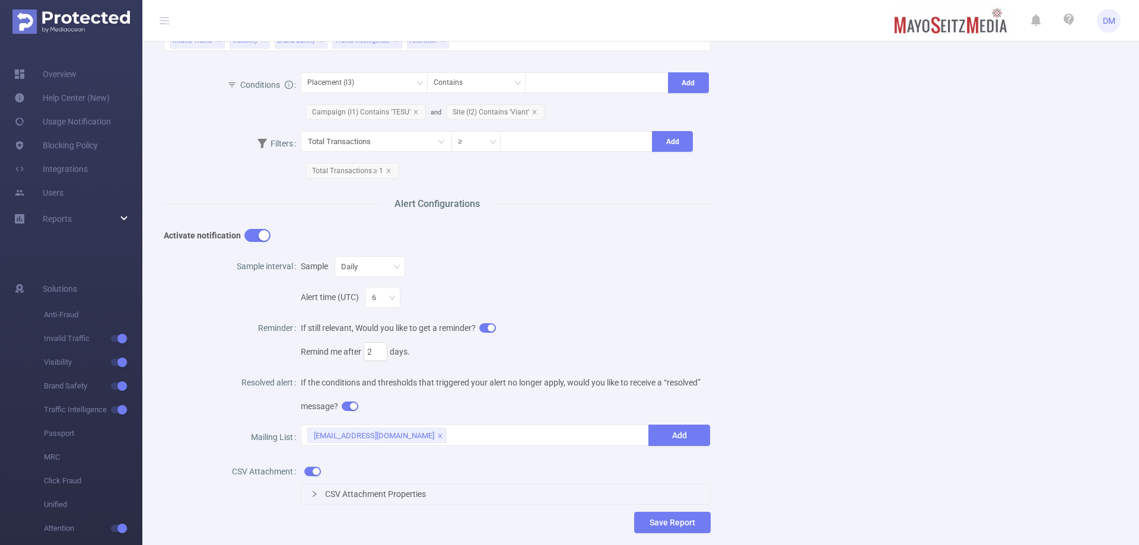
scroll to position [351, 0]
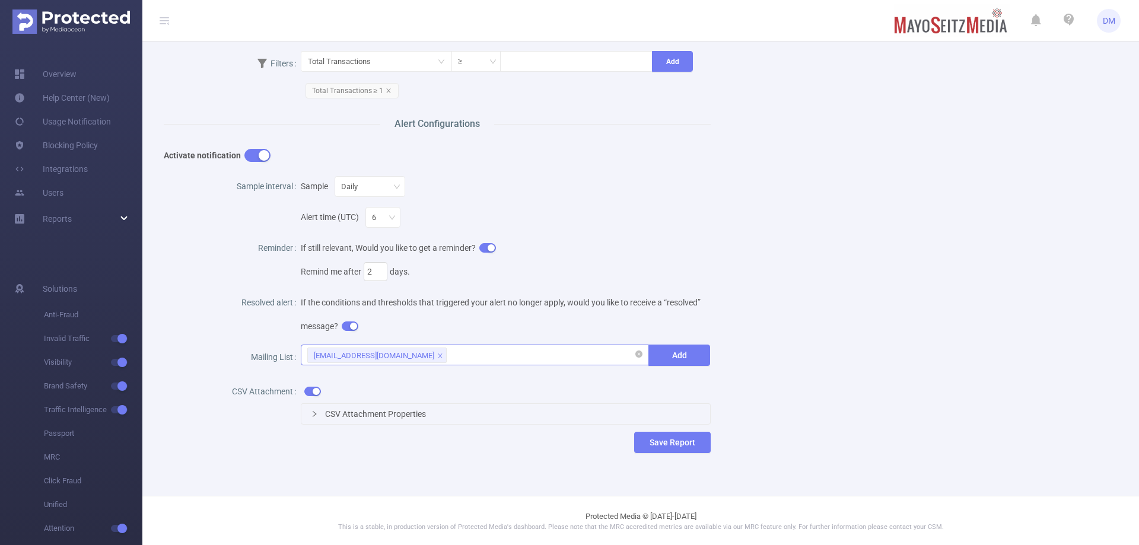
click at [469, 355] on div "[EMAIL_ADDRESS][DOMAIN_NAME]" at bounding box center [475, 355] width 336 height 20
paste input "[EMAIL_ADDRESS][DOMAIN_NAME]"
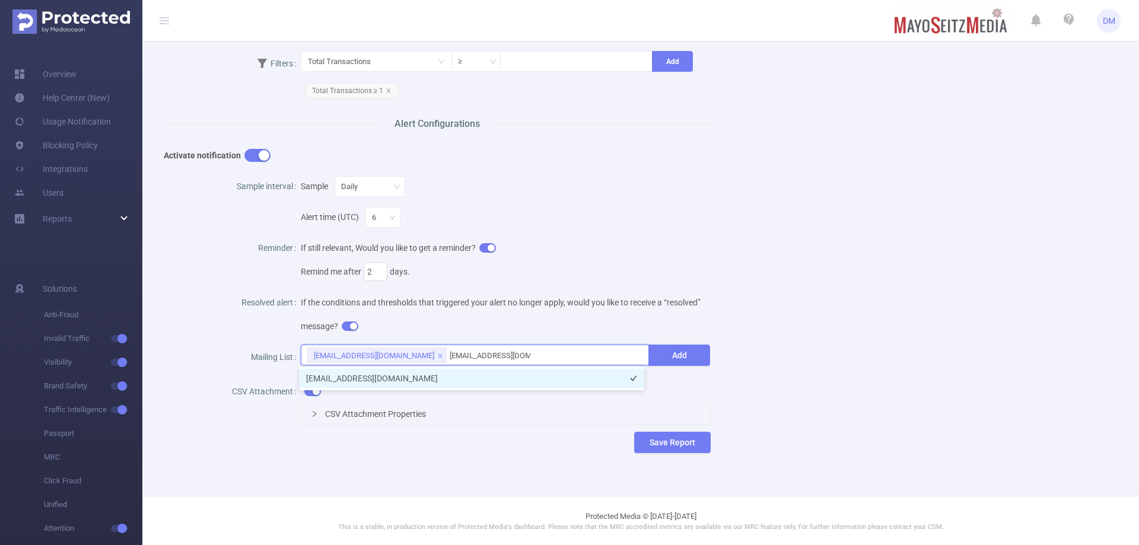
type input "[EMAIL_ADDRESS][DOMAIN_NAME]"
click at [496, 378] on li "[EMAIL_ADDRESS][DOMAIN_NAME]" at bounding box center [471, 378] width 345 height 19
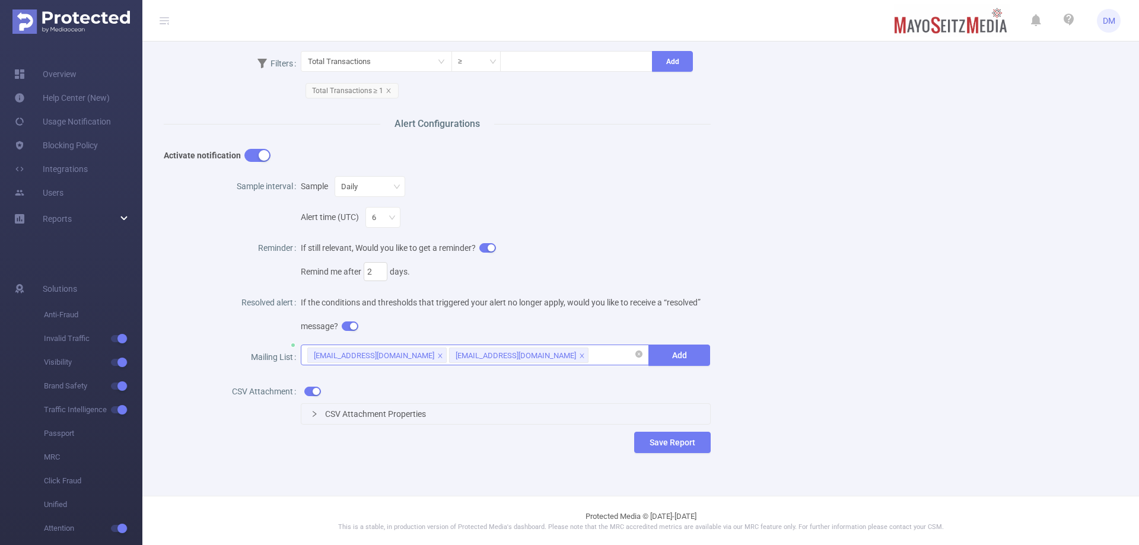
click at [566, 354] on div "[EMAIL_ADDRESS][DOMAIN_NAME] [EMAIL_ADDRESS][DOMAIN_NAME]" at bounding box center [475, 355] width 336 height 20
paste input "[EMAIL_ADDRESS][DOMAIN_NAME]"
type input "[EMAIL_ADDRESS][DOMAIN_NAME]"
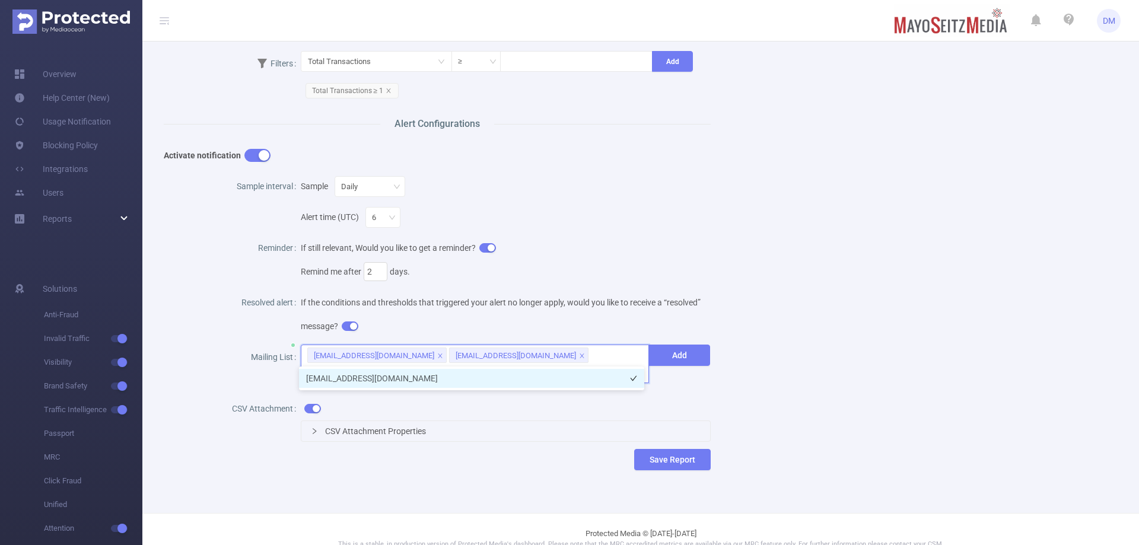
click at [585, 382] on li "[EMAIL_ADDRESS][DOMAIN_NAME]" at bounding box center [471, 378] width 345 height 19
click at [537, 376] on div "[EMAIL_ADDRESS][DOMAIN_NAME] [EMAIL_ADDRESS][DOMAIN_NAME] [EMAIL_ADDRESS][DOMAI…" at bounding box center [475, 364] width 349 height 39
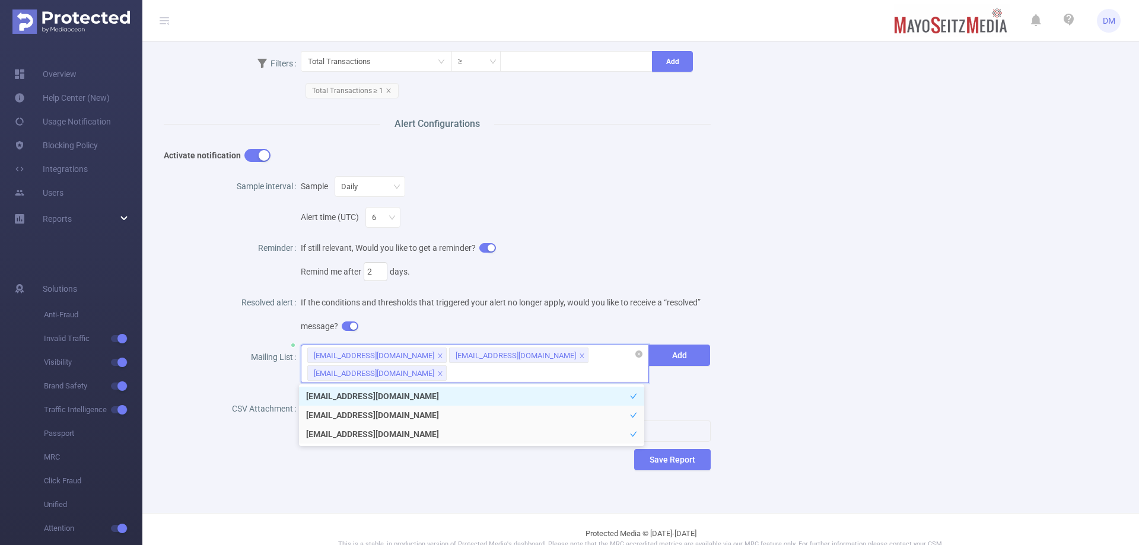
paste input "[EMAIL_ADDRESS][DOMAIN_NAME]"
type input "[EMAIL_ADDRESS][DOMAIN_NAME]"
click at [501, 396] on li "[EMAIL_ADDRESS][DOMAIN_NAME]" at bounding box center [471, 396] width 345 height 19
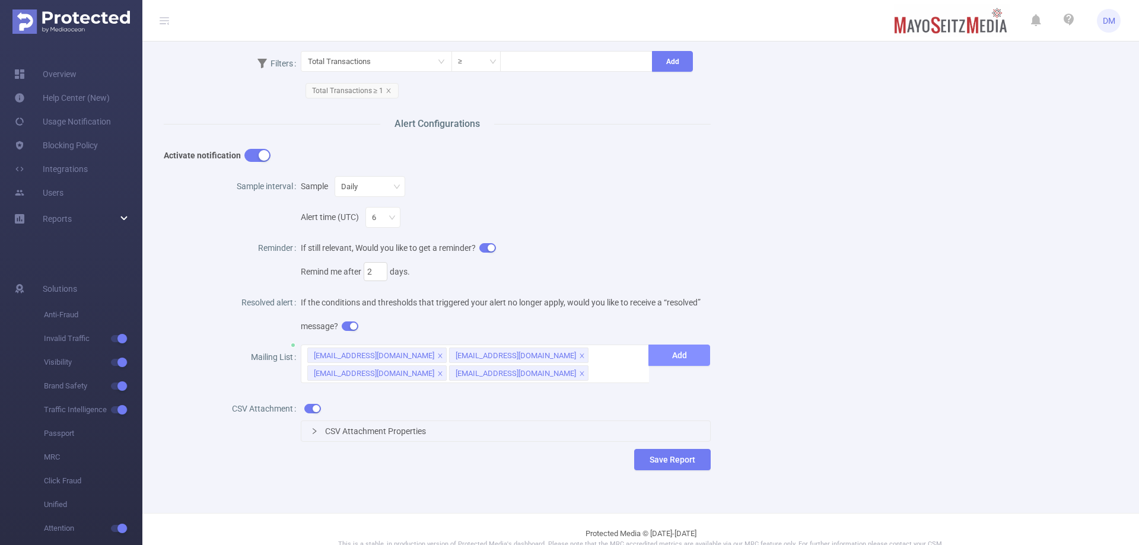
click at [681, 352] on button "Add" at bounding box center [680, 355] width 62 height 21
click at [683, 355] on button "Add" at bounding box center [680, 355] width 62 height 21
click at [766, 356] on div "Name Viant - TESU IVT Report Description Viant - TESU IVT Report Report Propert…" at bounding box center [636, 104] width 973 height 770
click at [679, 460] on button "Save Report" at bounding box center [672, 459] width 77 height 21
click at [729, 421] on button "Save" at bounding box center [723, 423] width 27 height 14
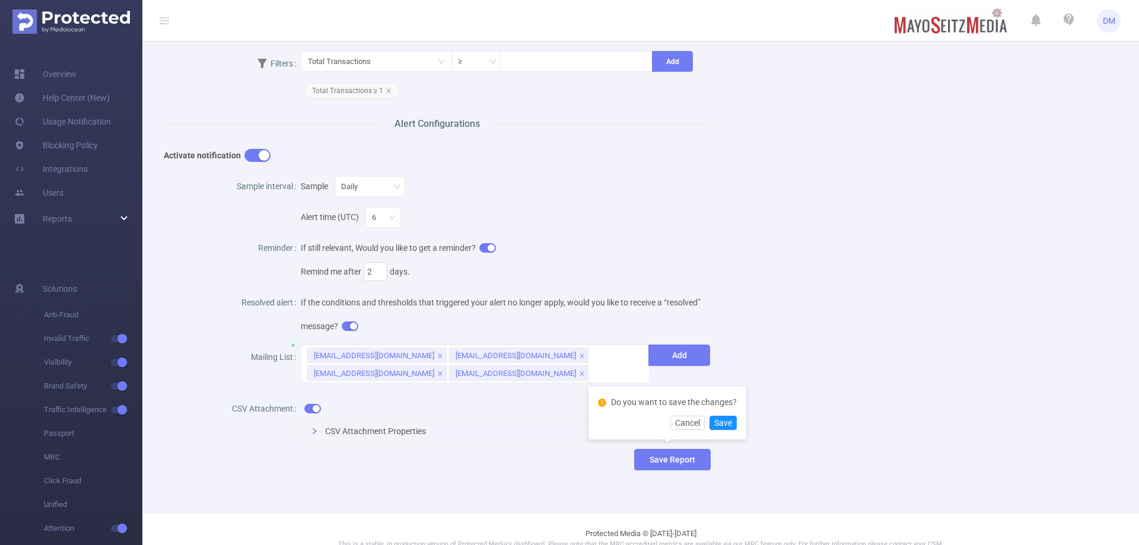
scroll to position [0, 0]
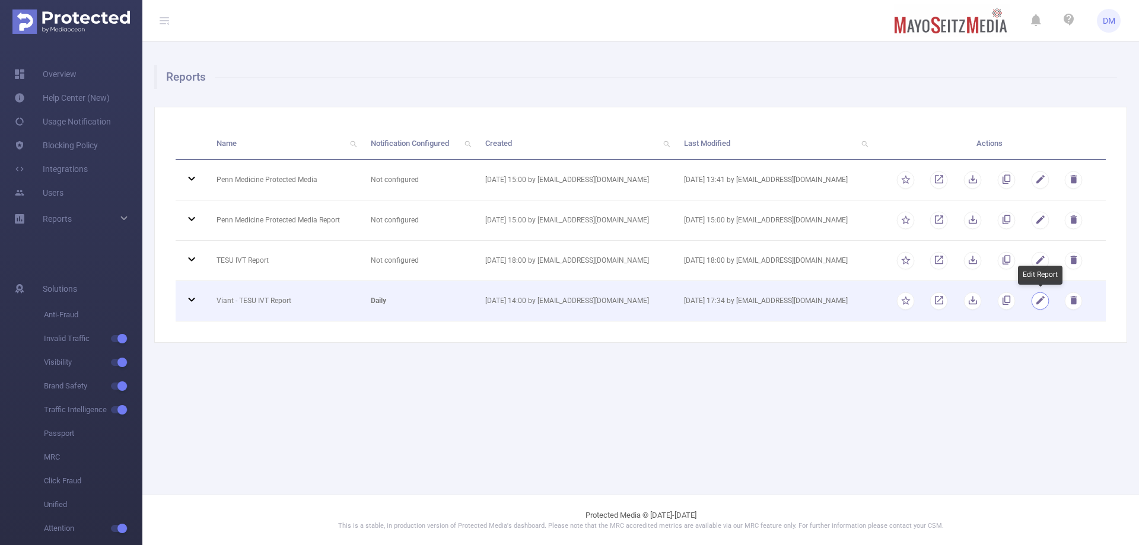
click at [1040, 300] on button "button" at bounding box center [1040, 301] width 18 height 18
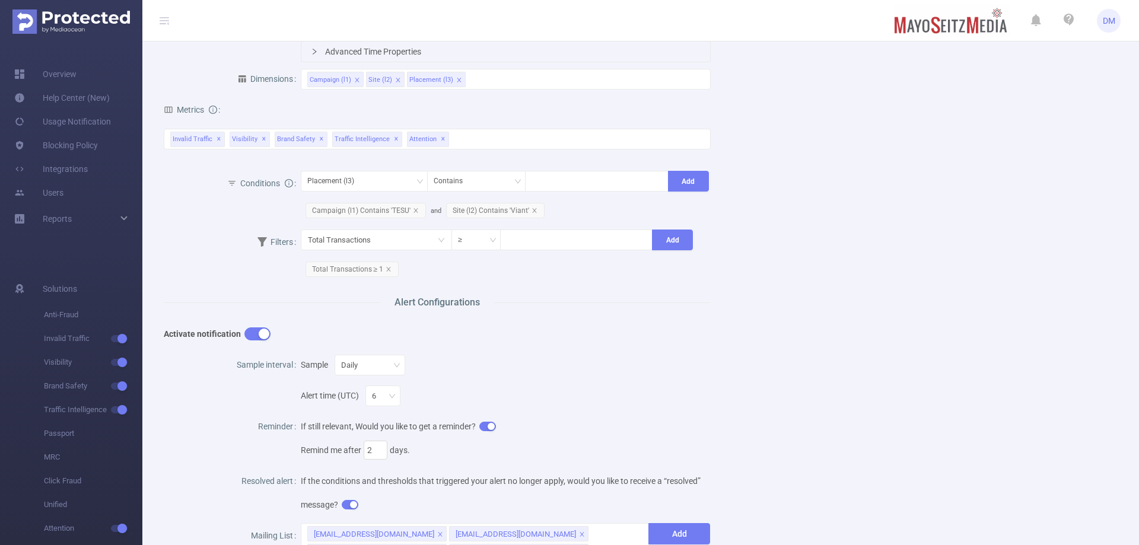
scroll to position [368, 0]
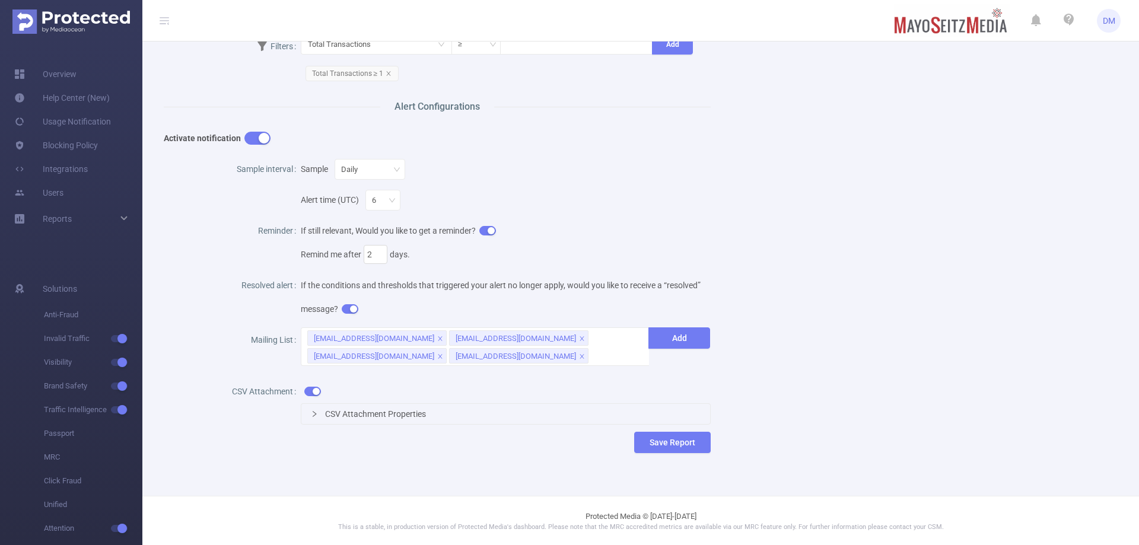
click at [310, 388] on button "button" at bounding box center [312, 391] width 17 height 9
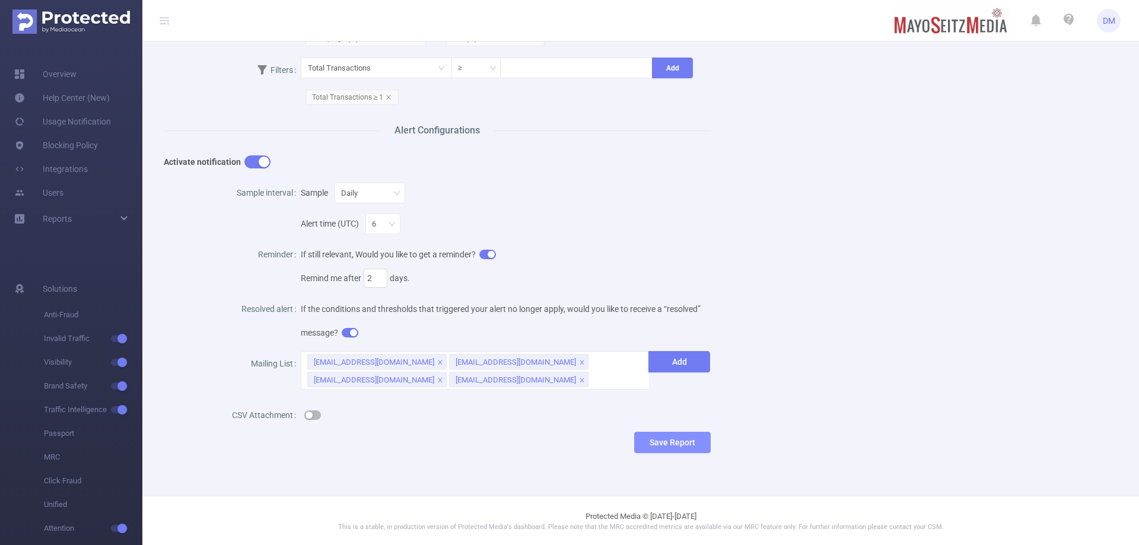
click at [695, 439] on button "Save Report" at bounding box center [672, 442] width 77 height 21
click at [720, 408] on button "Save" at bounding box center [723, 406] width 27 height 14
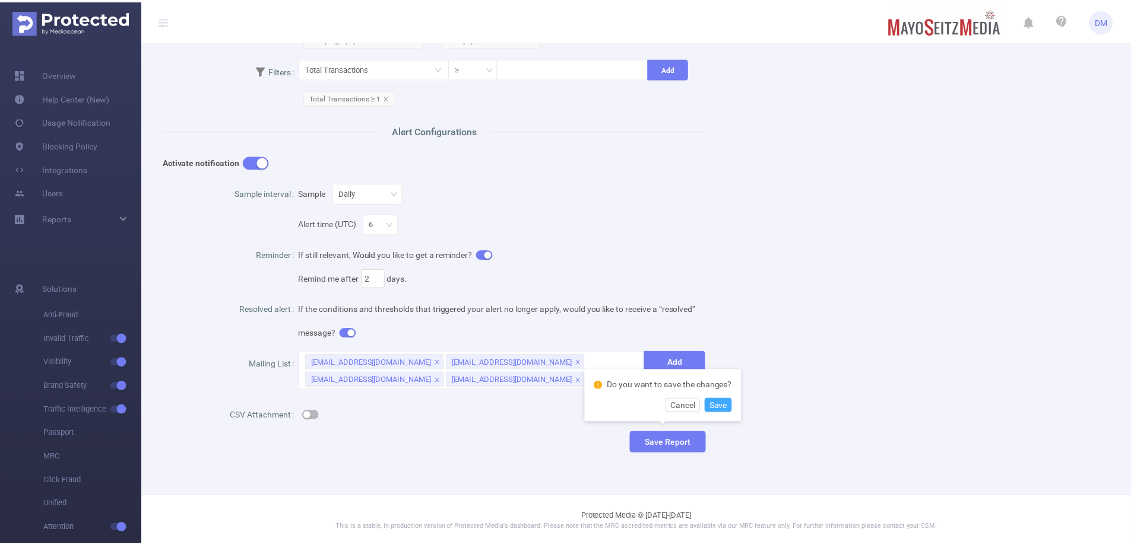
scroll to position [0, 0]
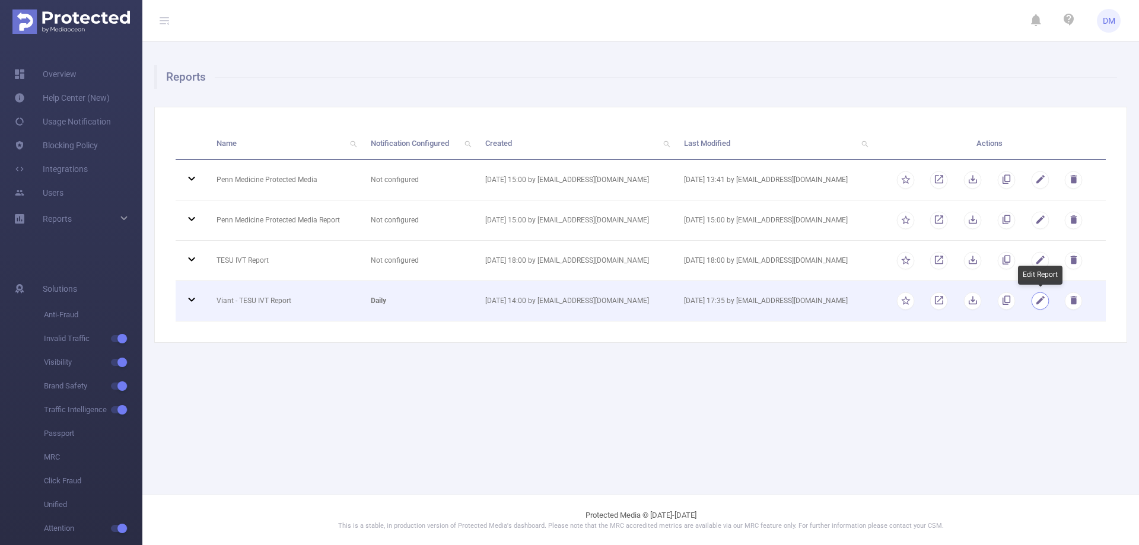
click at [1037, 300] on button "button" at bounding box center [1040, 301] width 18 height 18
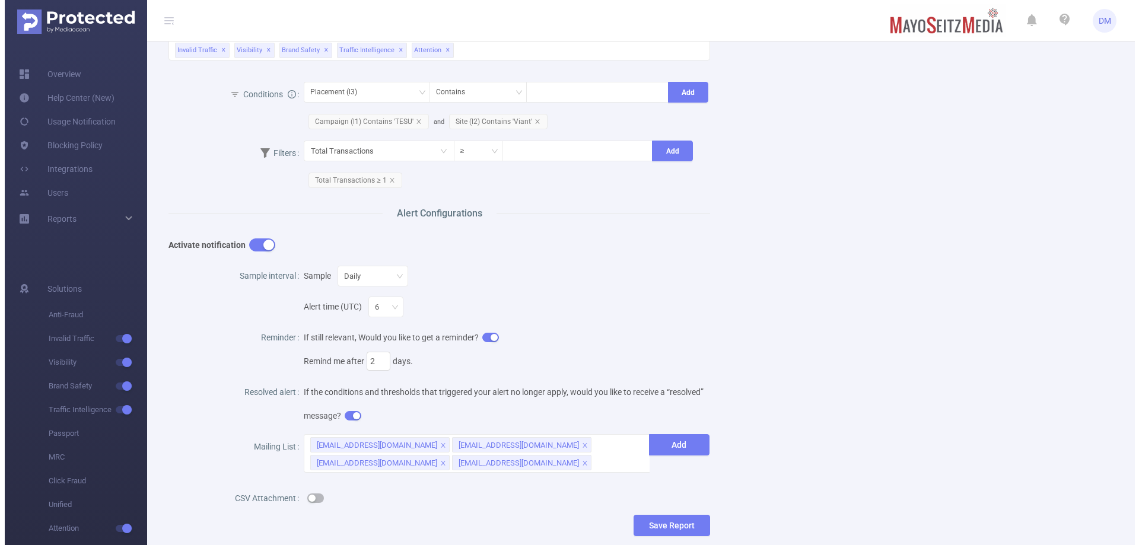
scroll to position [344, 0]
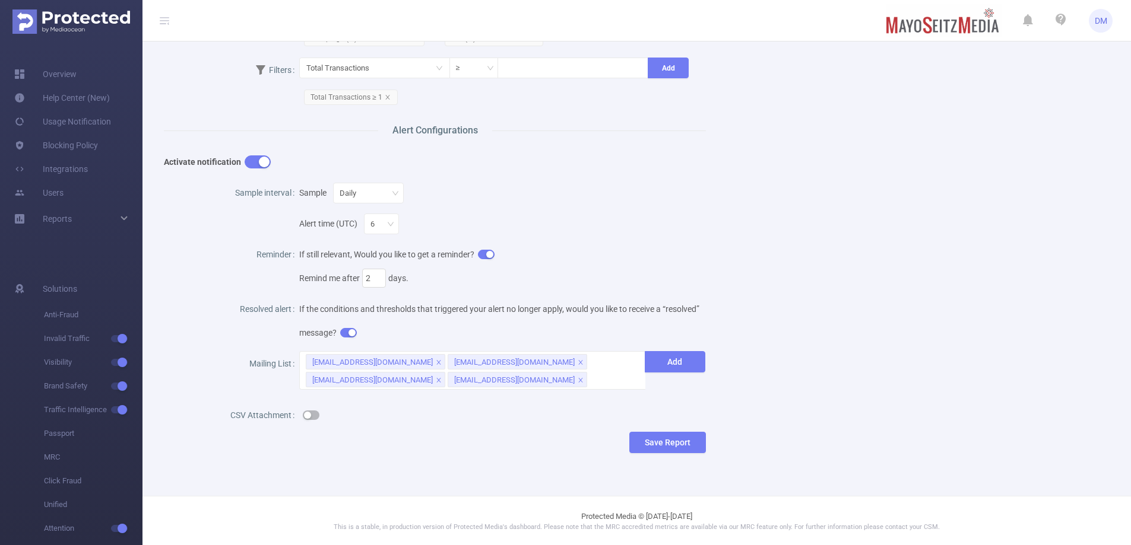
click at [308, 418] on button "button" at bounding box center [311, 415] width 17 height 9
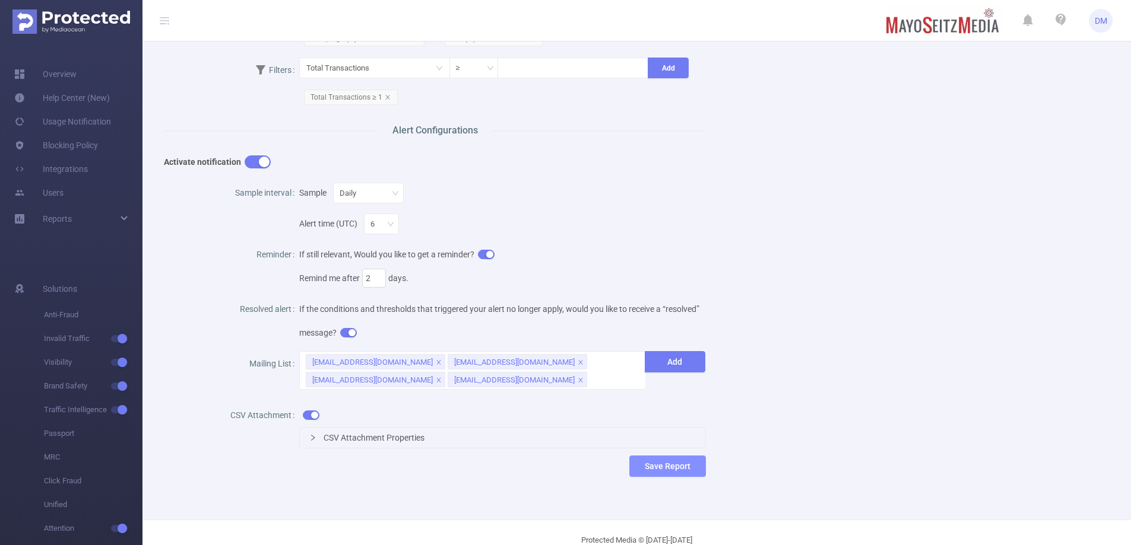
click at [655, 457] on button "Save Report" at bounding box center [667, 466] width 77 height 21
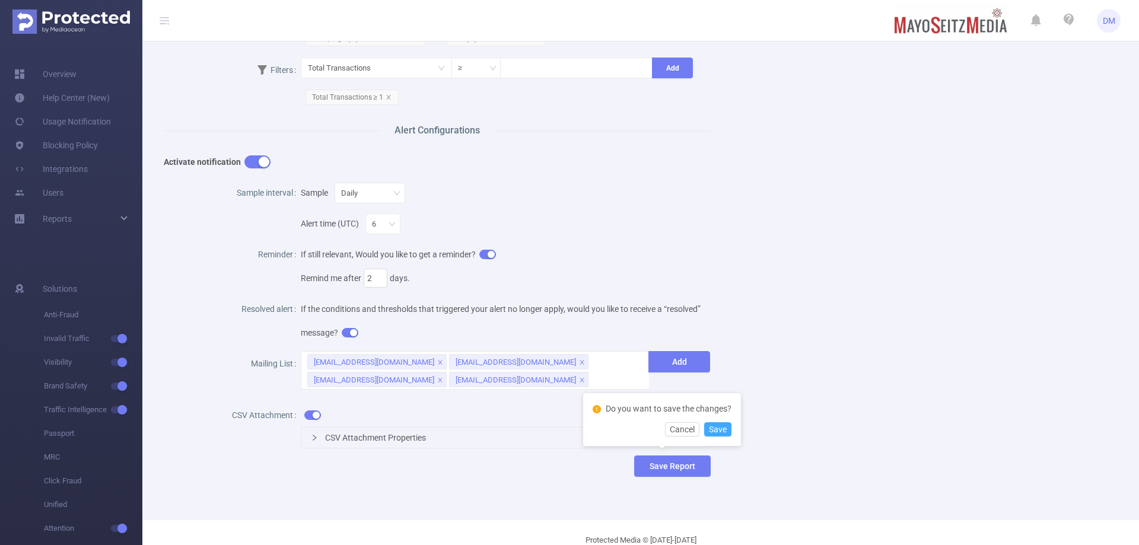
click at [719, 426] on button "Save" at bounding box center [717, 430] width 27 height 14
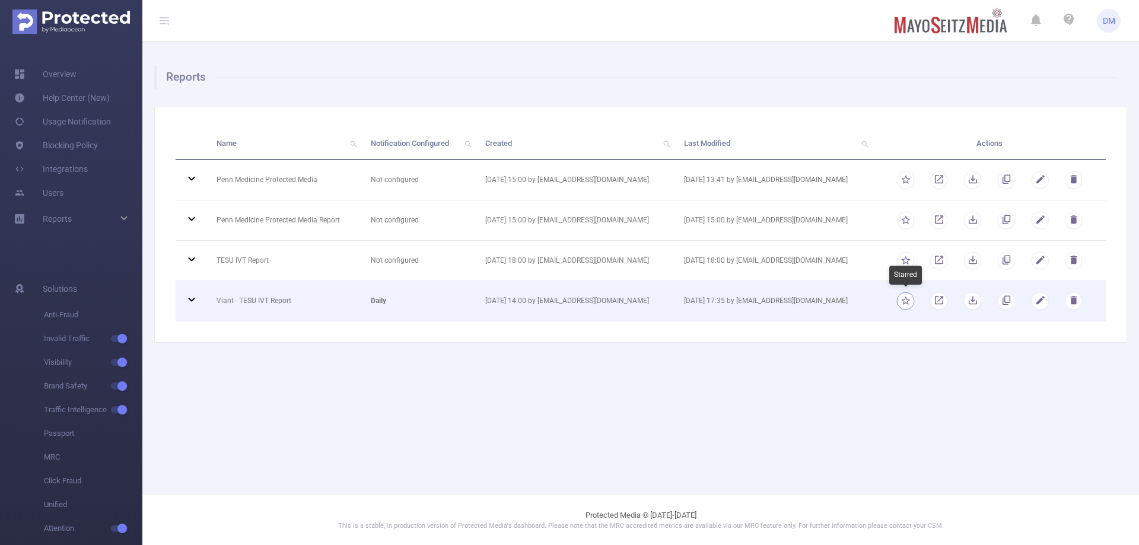
click at [909, 301] on button "button" at bounding box center [906, 301] width 18 height 18
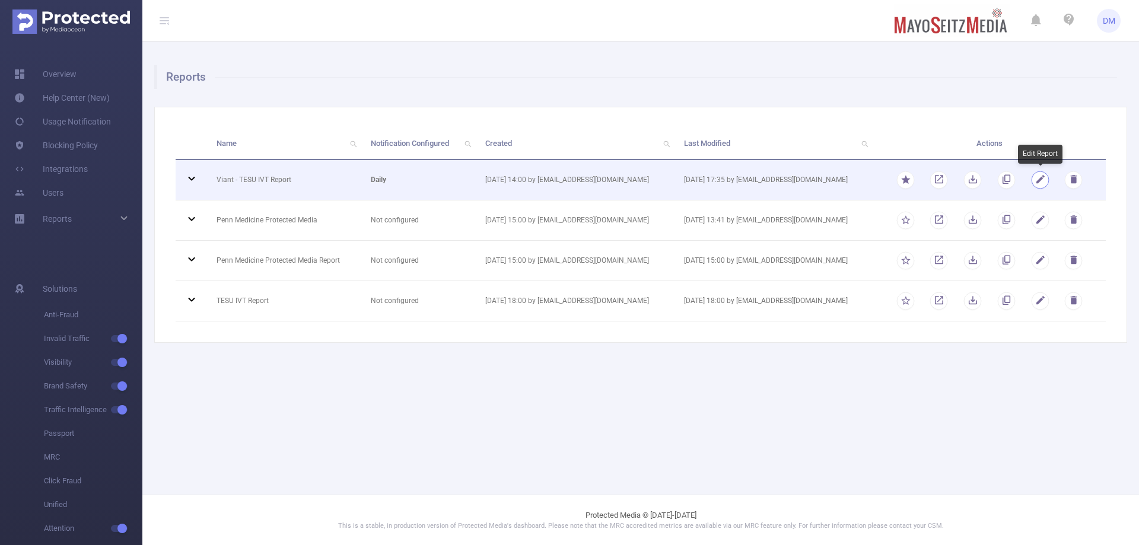
click at [1039, 183] on button "button" at bounding box center [1040, 180] width 18 height 18
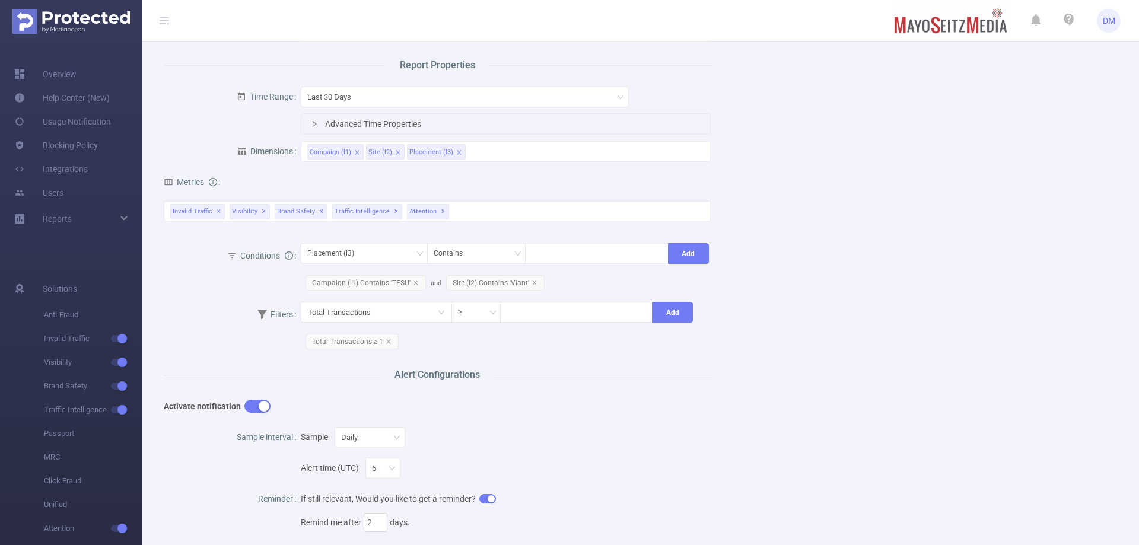
scroll to position [178, 0]
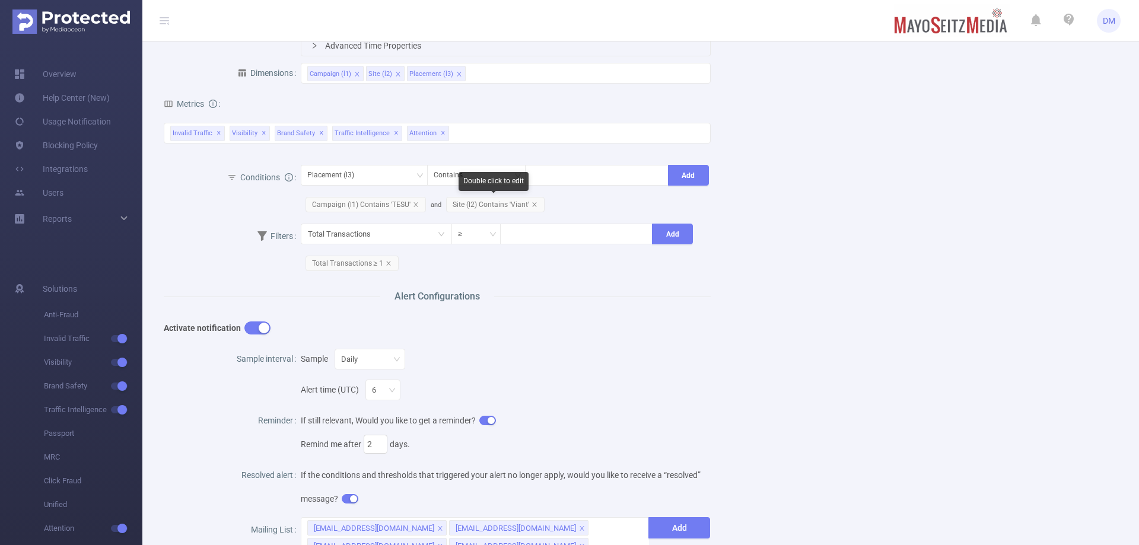
click at [488, 205] on span "Site (l2) Contains 'Viant'" at bounding box center [495, 204] width 99 height 15
click at [900, 312] on div "Name Viant - TESU IVT Report Description Viant - TESU IVT Report Report Propert…" at bounding box center [636, 277] width 973 height 770
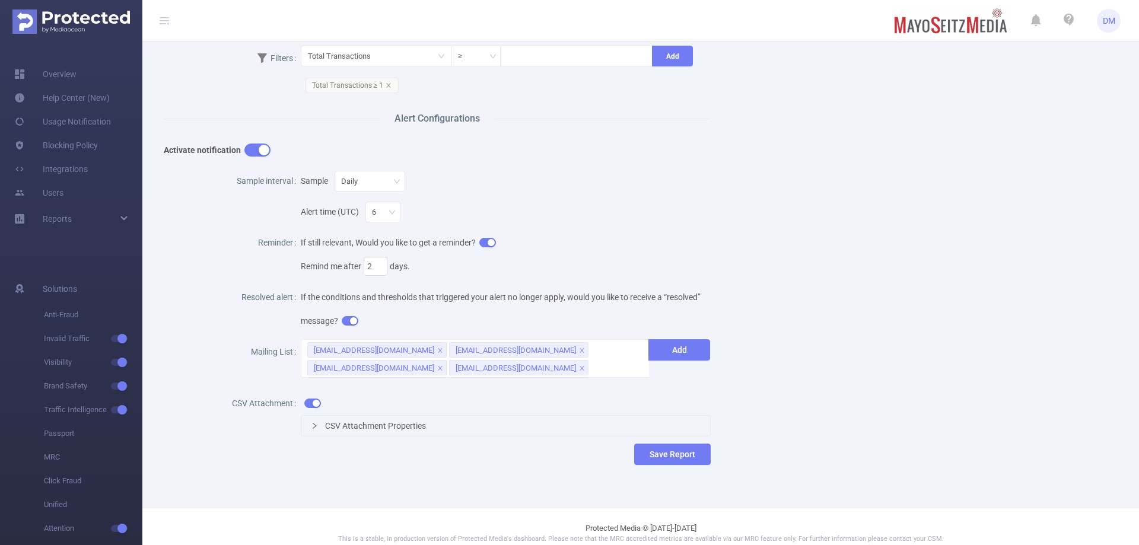
scroll to position [368, 0]
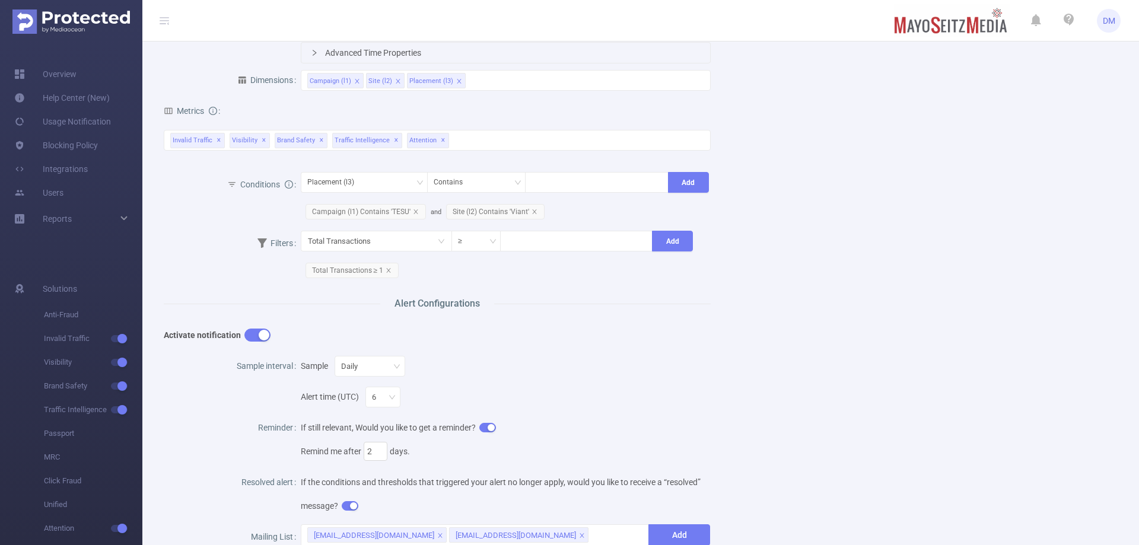
scroll to position [356, 0]
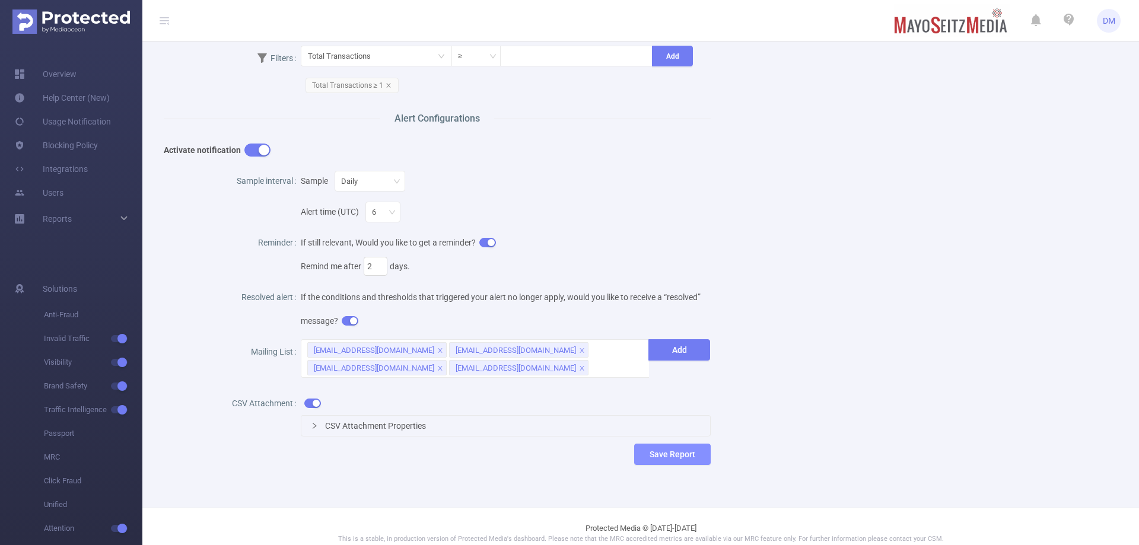
click at [673, 456] on button "Save Report" at bounding box center [672, 454] width 77 height 21
click at [678, 416] on button "Cancel" at bounding box center [688, 418] width 34 height 14
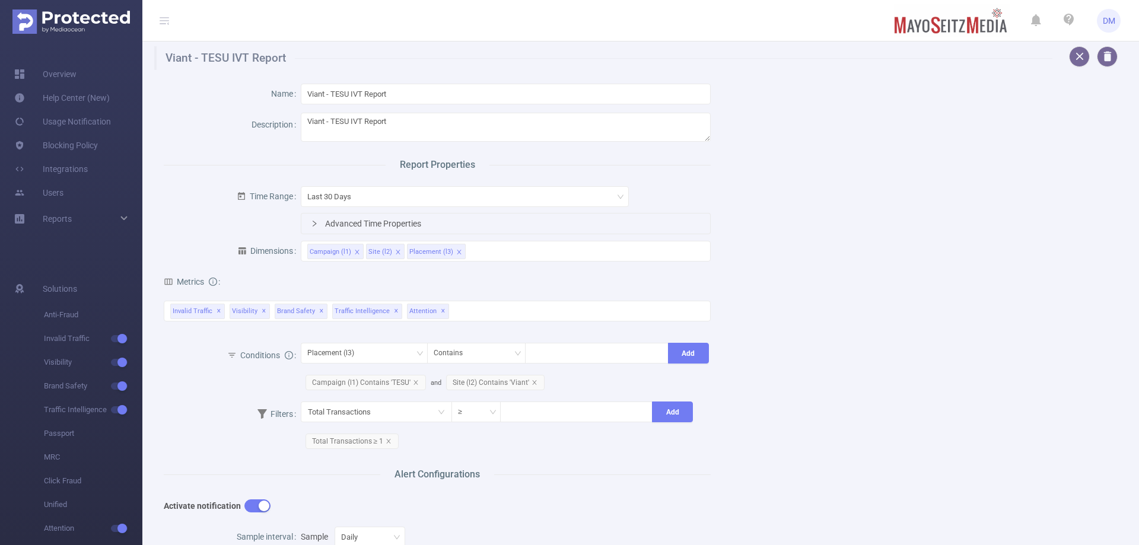
click at [164, 16] on icon at bounding box center [164, 20] width 9 height 9
click at [58, 212] on link "Reports" at bounding box center [57, 219] width 29 height 24
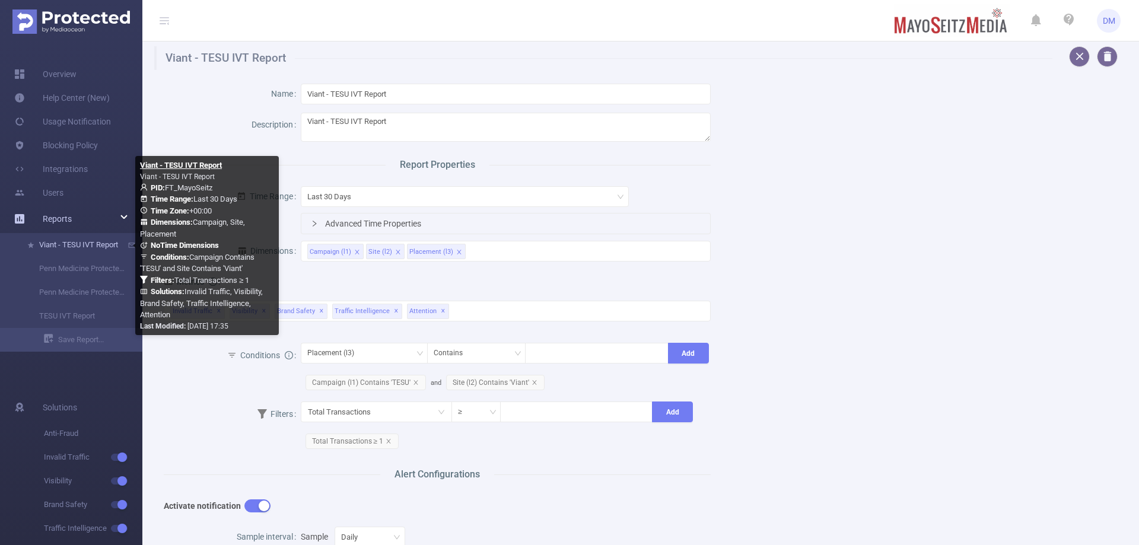
click at [74, 246] on link "Viant - TESU IVT Report" at bounding box center [76, 245] width 104 height 24
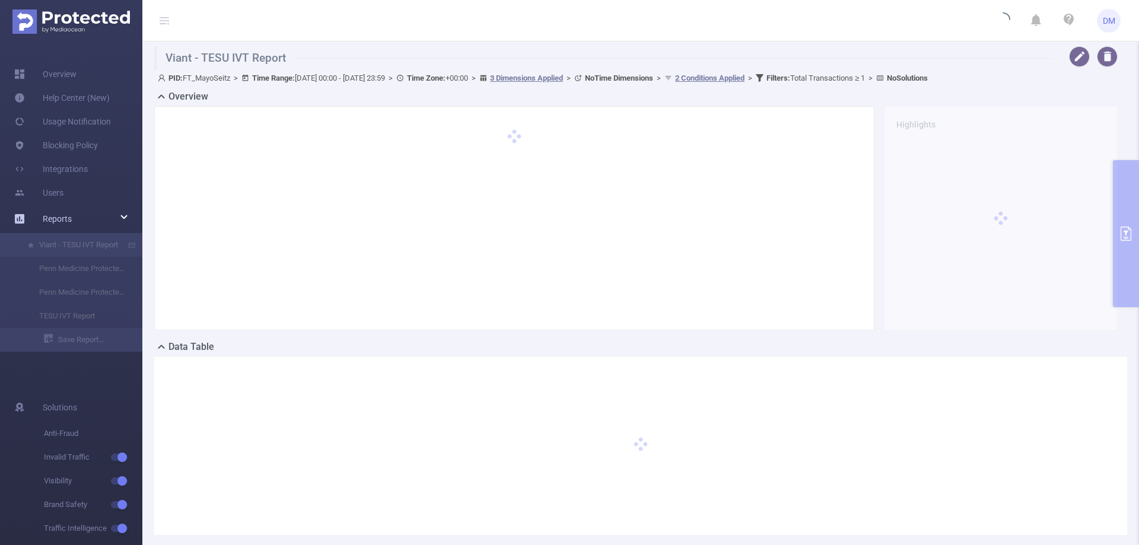
click at [71, 229] on link "Reports" at bounding box center [57, 219] width 29 height 24
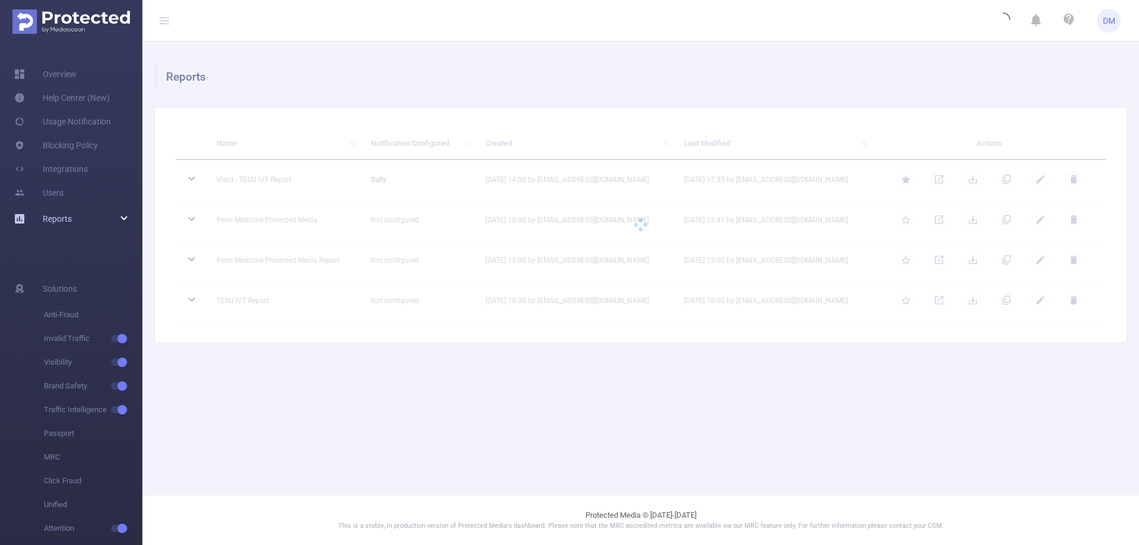
click at [36, 222] on span "Reports" at bounding box center [43, 219] width 58 height 24
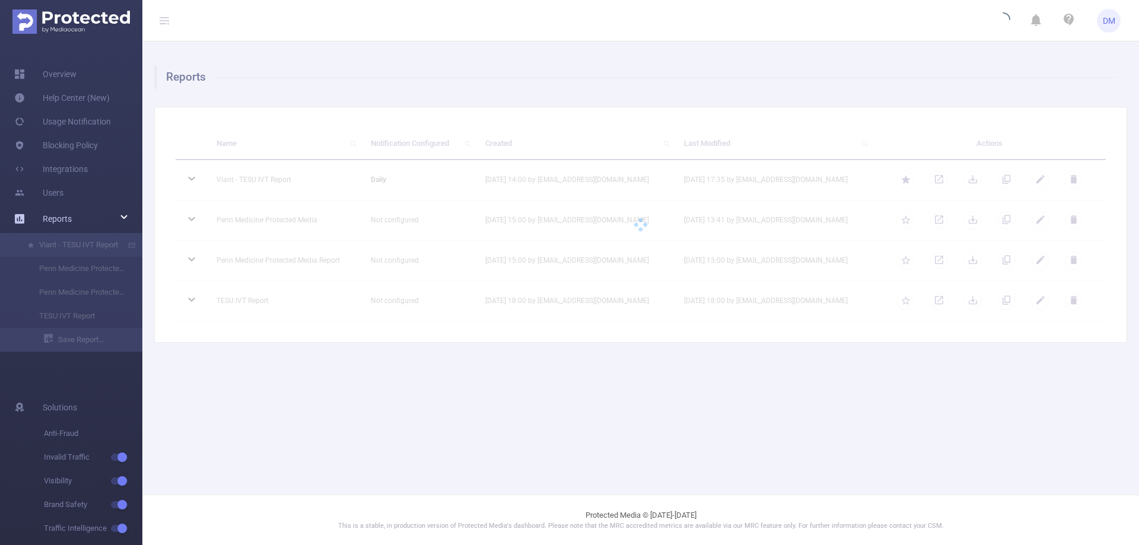
click at [24, 212] on span "Reports" at bounding box center [43, 219] width 58 height 24
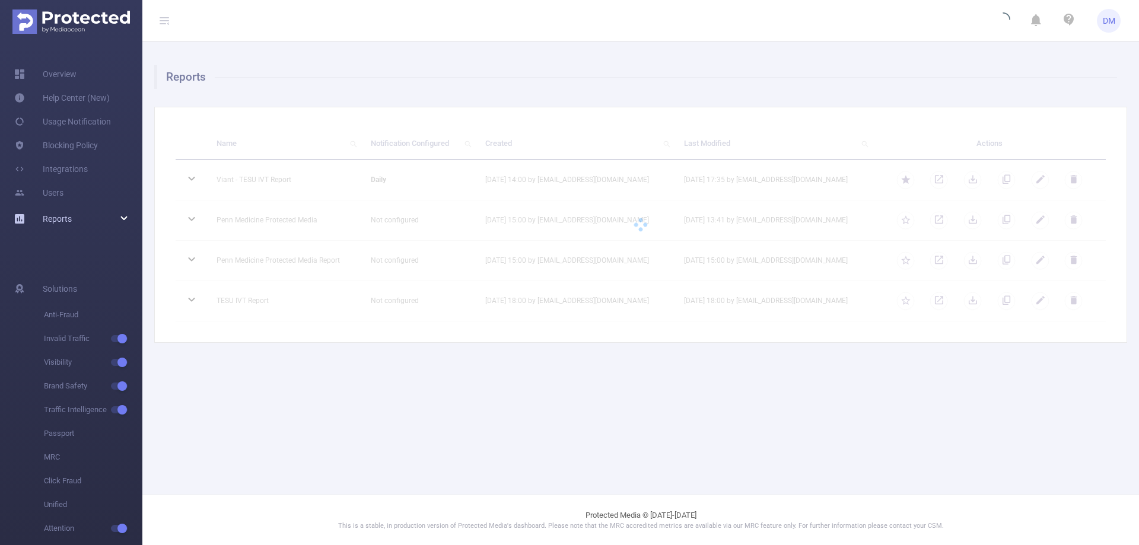
click at [53, 217] on span "Reports" at bounding box center [57, 218] width 29 height 9
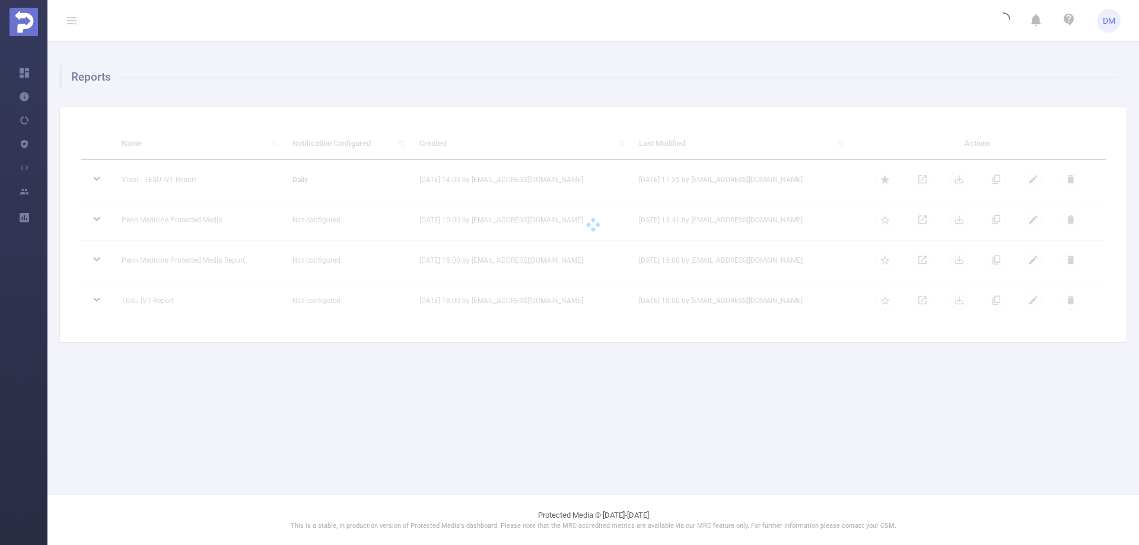
click at [348, 418] on main "Reports Name Notification Configured Created Last Modified Actions Viant - TESU…" at bounding box center [593, 247] width 1092 height 495
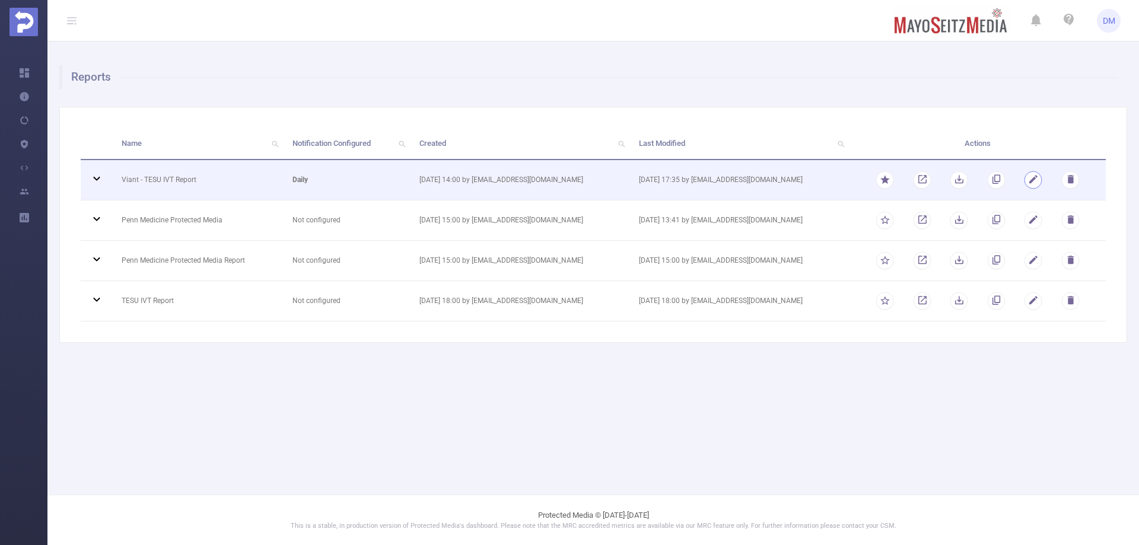
click at [1030, 176] on button "button" at bounding box center [1034, 180] width 18 height 18
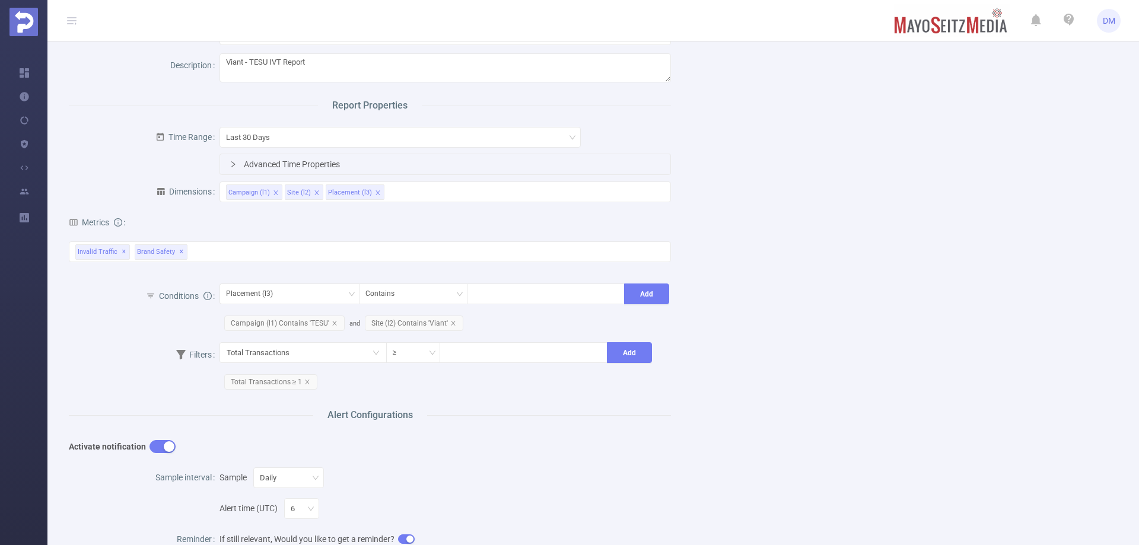
scroll to position [178, 0]
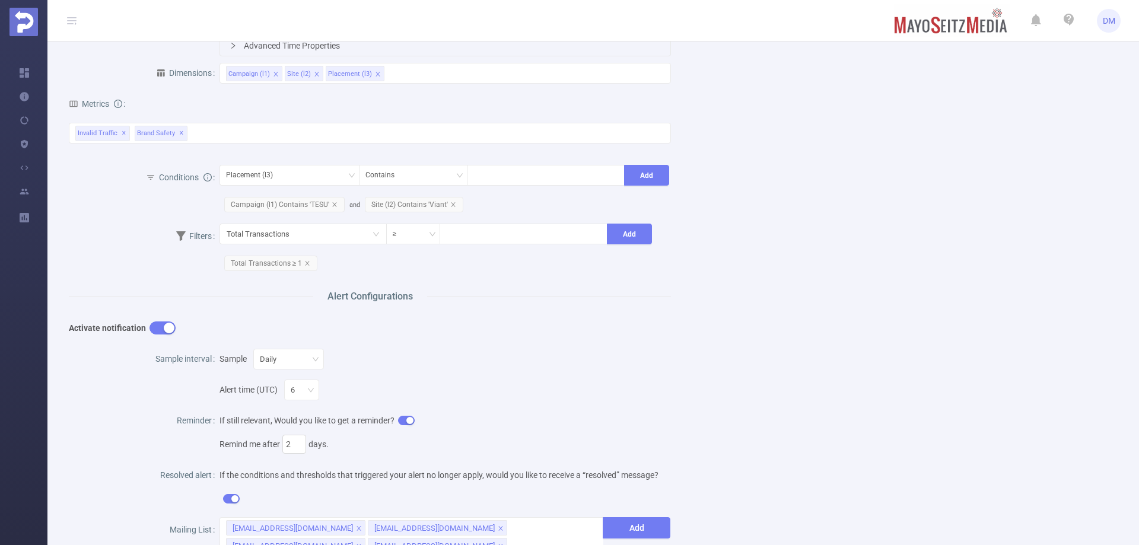
drag, startPoint x: 481, startPoint y: 145, endPoint x: 477, endPoint y: 139, distance: 7.2
click at [480, 144] on div "total Total General IVT Data Centers Disclosed Bots Known Crawlers Irregular Ac…" at bounding box center [370, 140] width 602 height 35
click at [468, 135] on div "Invalid Traffic ✕ Brand Safety ✕" at bounding box center [370, 133] width 602 height 21
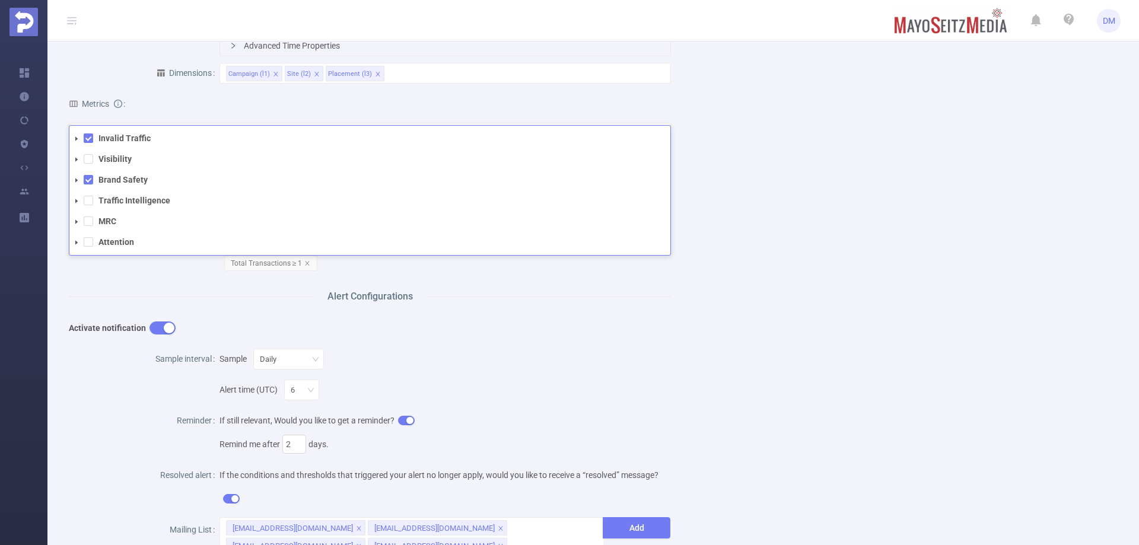
scroll to position [0, 0]
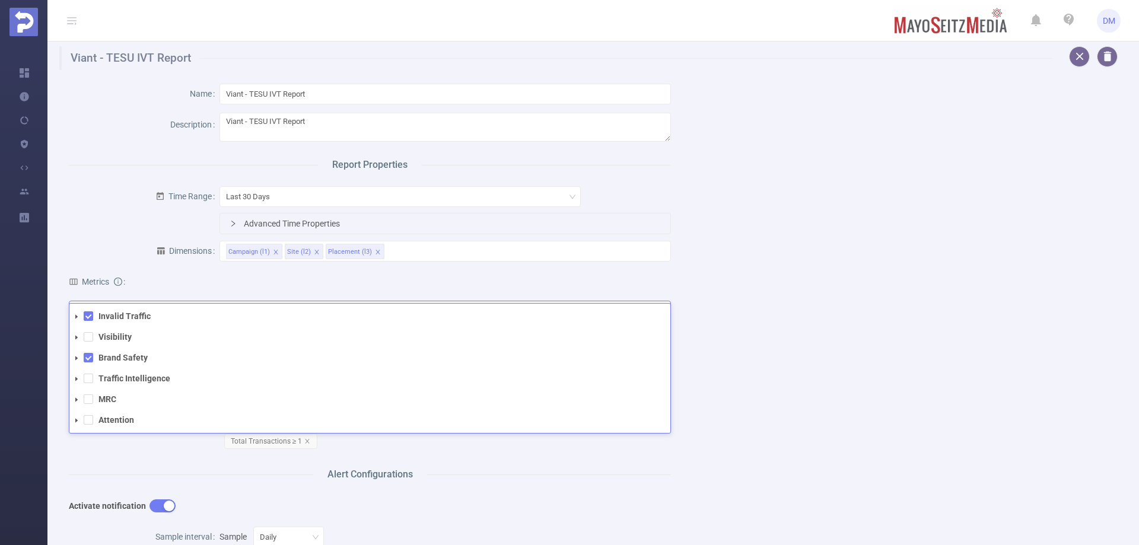
click at [78, 317] on icon "icon: caret-down" at bounding box center [77, 317] width 6 height 6
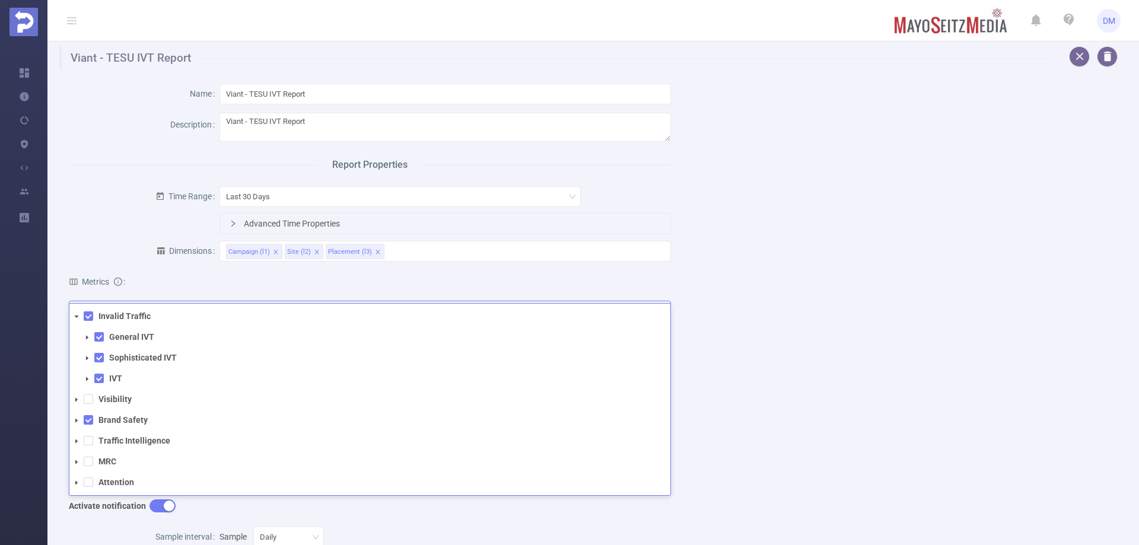
click at [78, 317] on icon "icon: caret-down" at bounding box center [77, 317] width 6 height 6
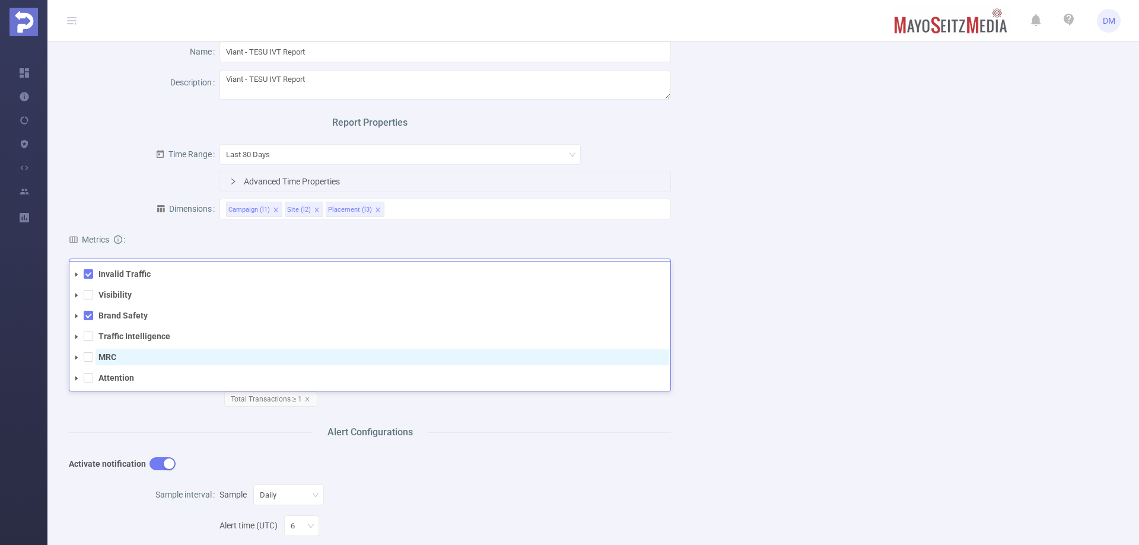
scroll to position [119, 0]
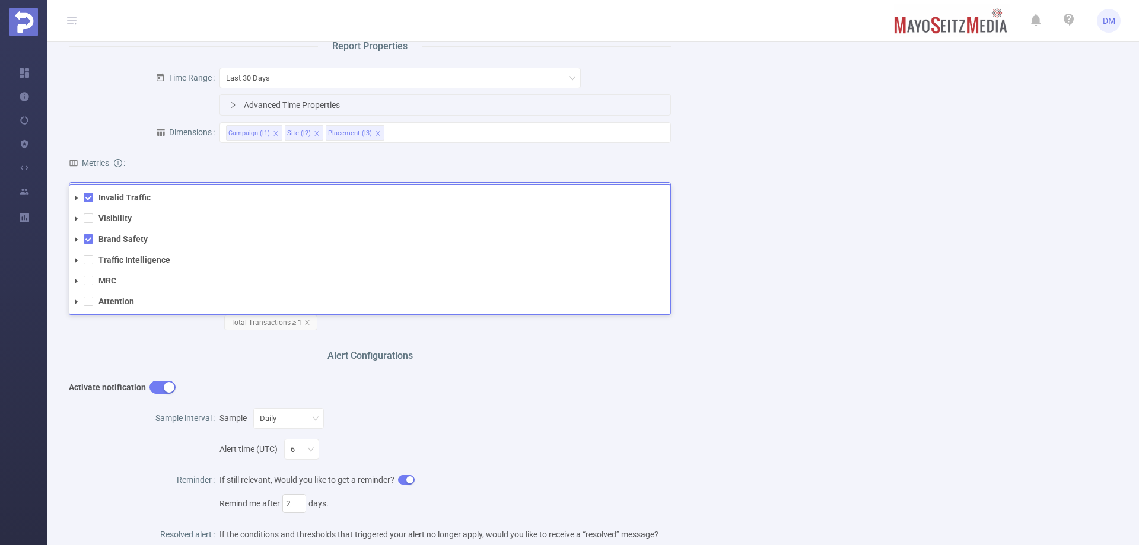
click at [77, 258] on icon "icon: caret-down" at bounding box center [77, 261] width 6 height 6
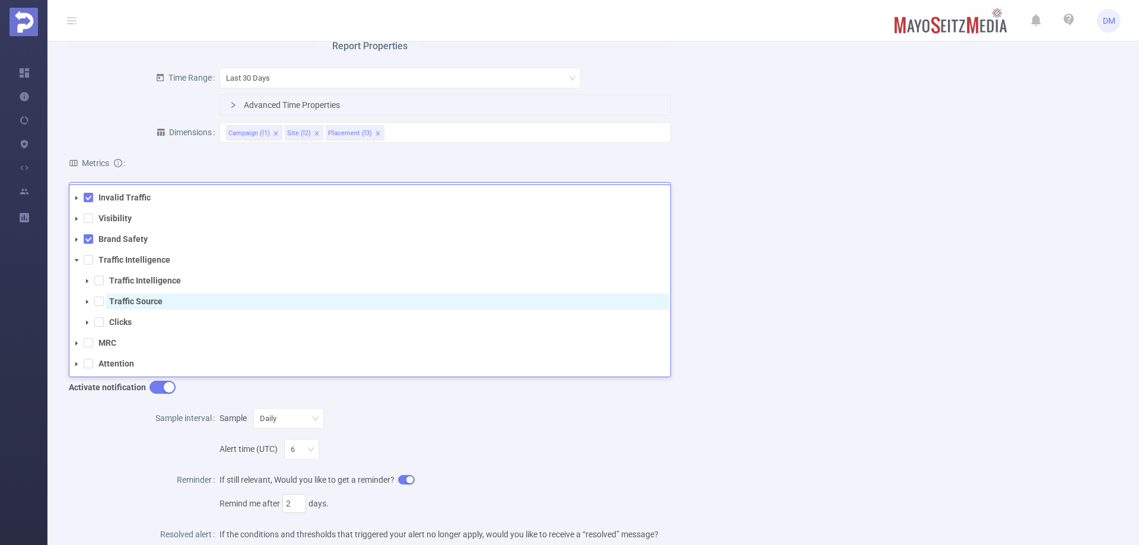
click at [155, 306] on strong "Traffic Source" at bounding box center [135, 301] width 53 height 9
click at [156, 304] on strong "Traffic Source" at bounding box center [135, 301] width 53 height 9
click at [85, 301] on icon "icon: caret-down" at bounding box center [87, 302] width 6 height 6
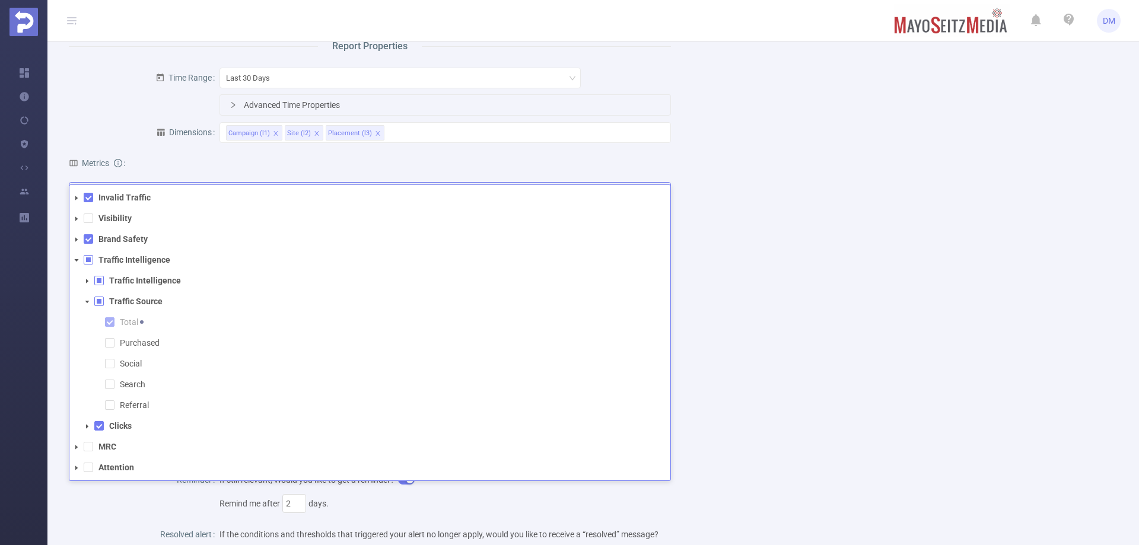
click at [85, 301] on icon "icon: caret-down" at bounding box center [87, 302] width 6 height 6
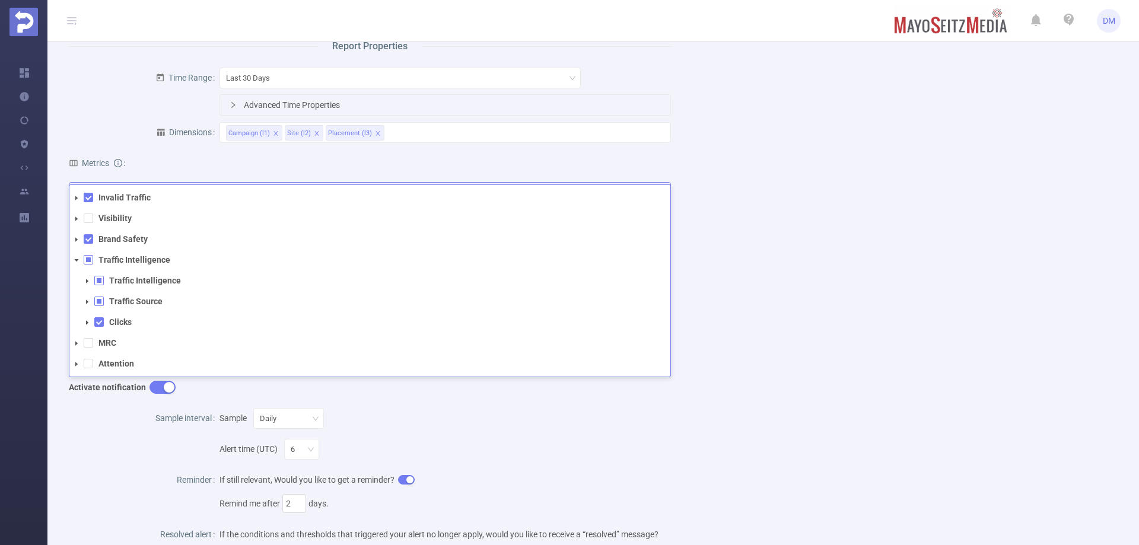
click at [90, 287] on span at bounding box center [87, 281] width 14 height 14
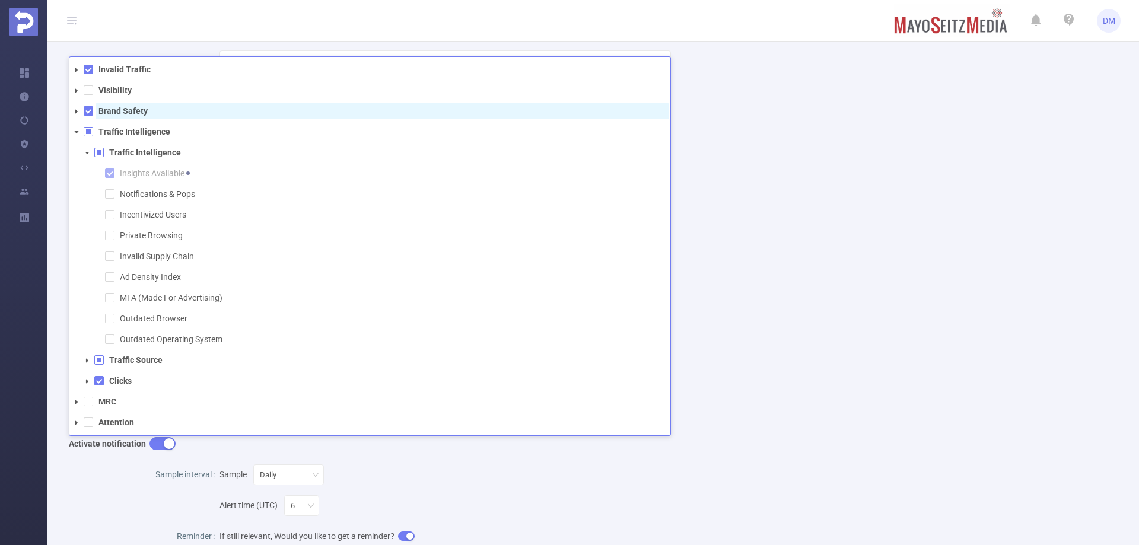
scroll to position [0, 0]
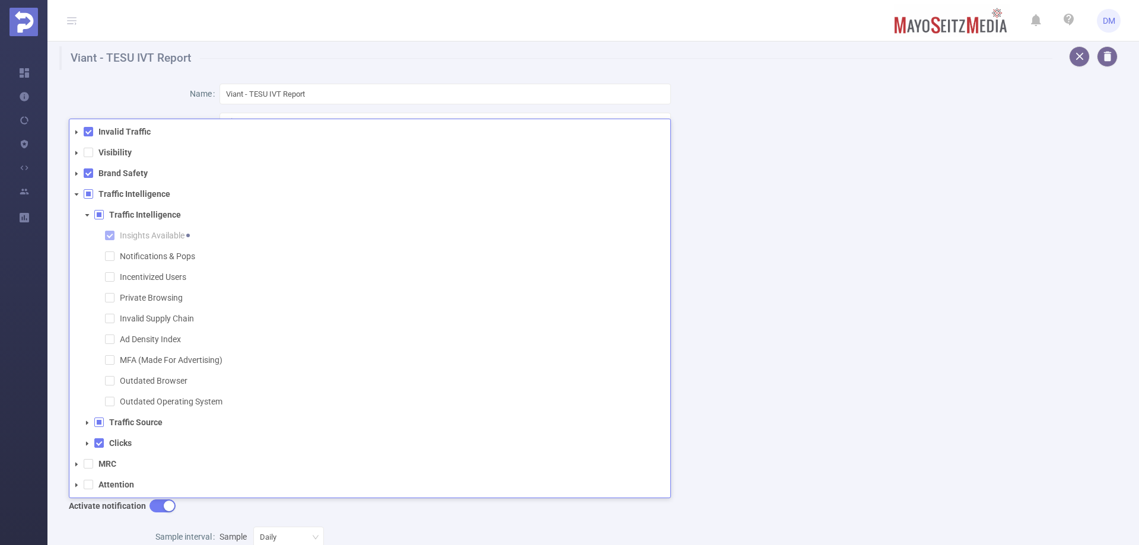
click at [88, 211] on span at bounding box center [87, 215] width 14 height 14
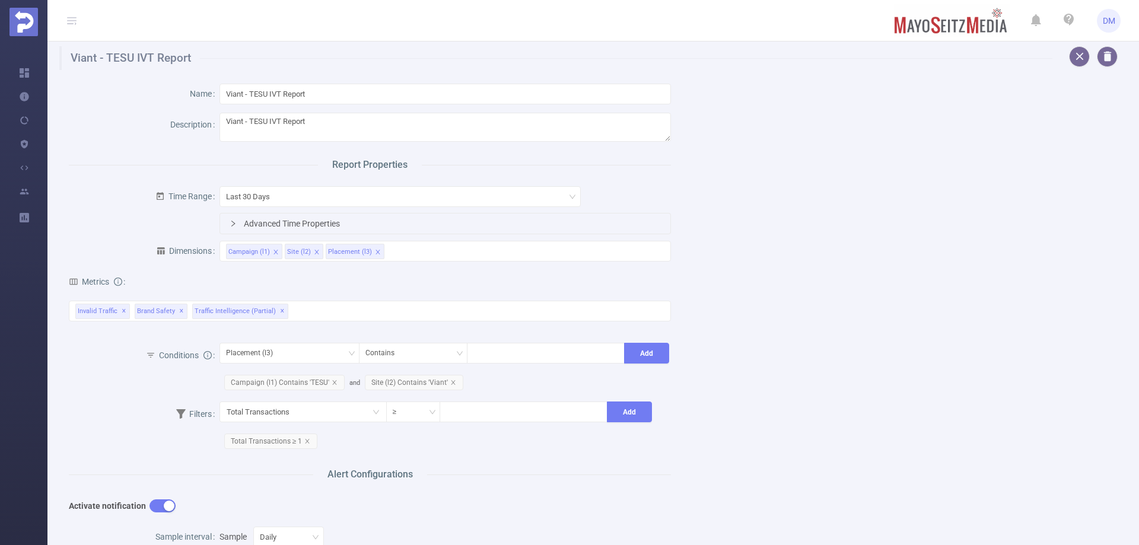
click at [357, 272] on div "Metrics total Total General IVT Data Centers Disclosed Bots Known Crawlers Irre…" at bounding box center [370, 304] width 602 height 73
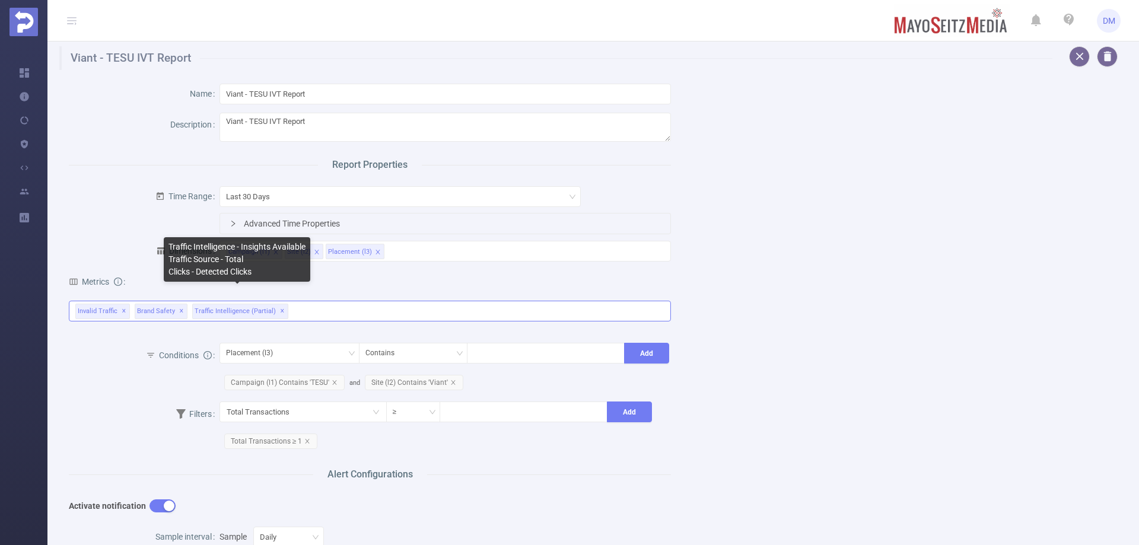
click at [280, 309] on span "✕" at bounding box center [282, 311] width 5 height 14
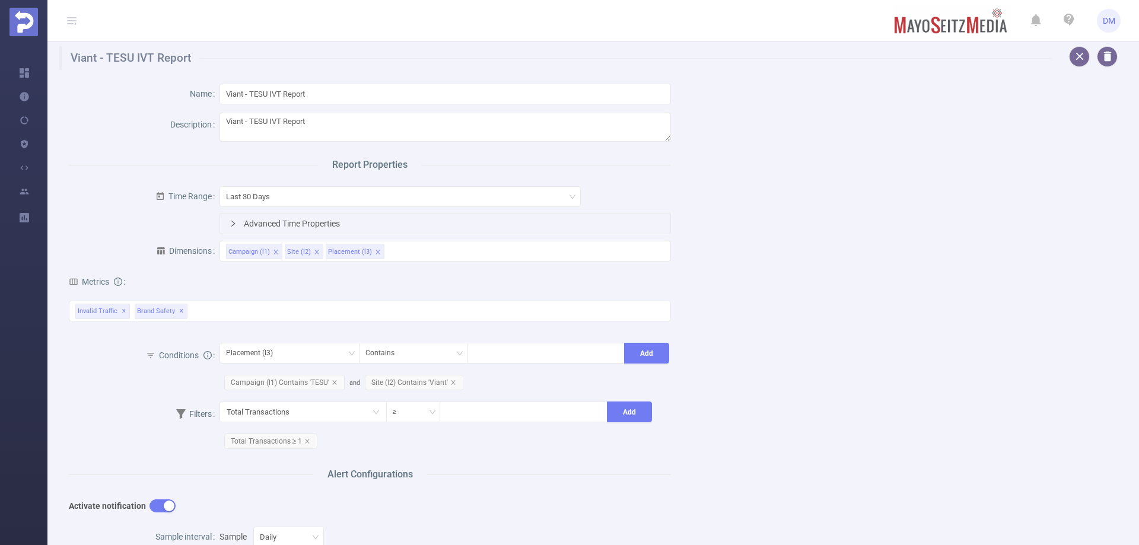
click at [733, 299] on div "Name Viant - TESU IVT Report Description Viant - TESU IVT Report Report Propert…" at bounding box center [589, 455] width 1068 height 770
click at [228, 310] on div "Invalid Traffic ✕ Brand Safety ✕ Invalid Traffic Visibility Brand Safety Traffi…" at bounding box center [370, 311] width 602 height 21
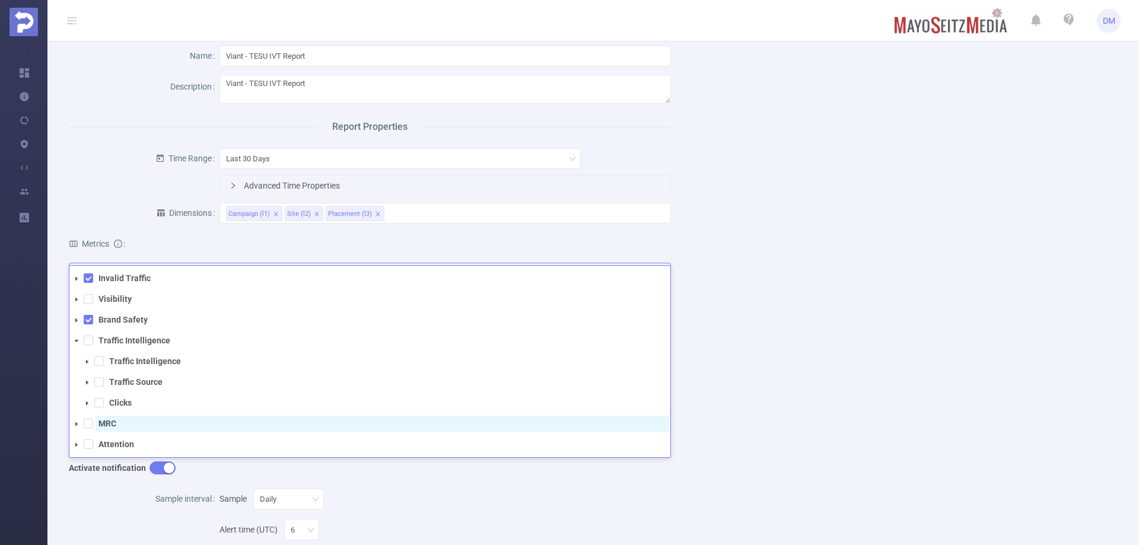
scroll to position [59, 0]
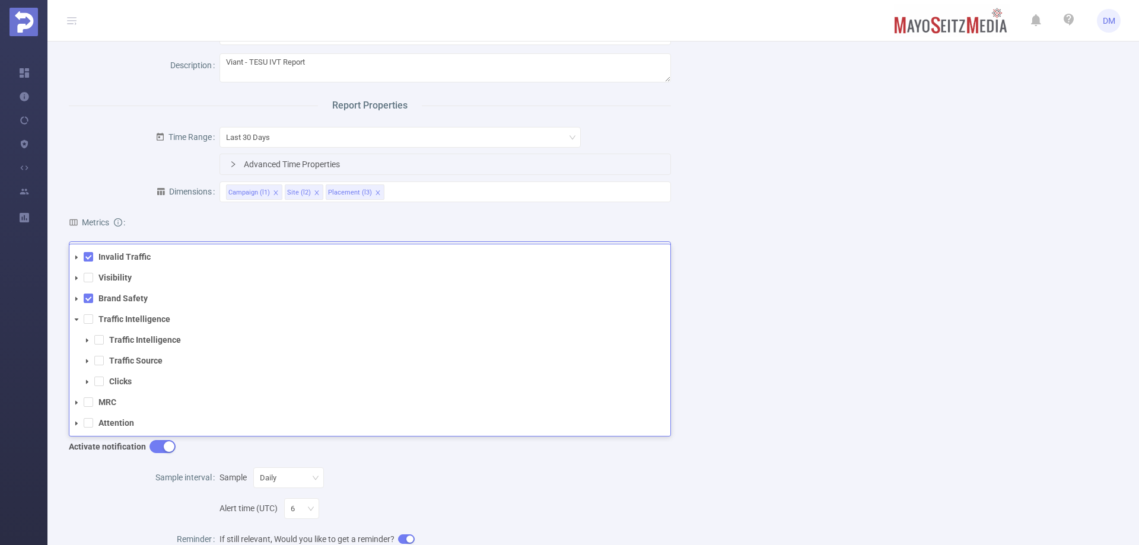
click at [77, 255] on icon "icon: caret-down" at bounding box center [77, 258] width 6 height 6
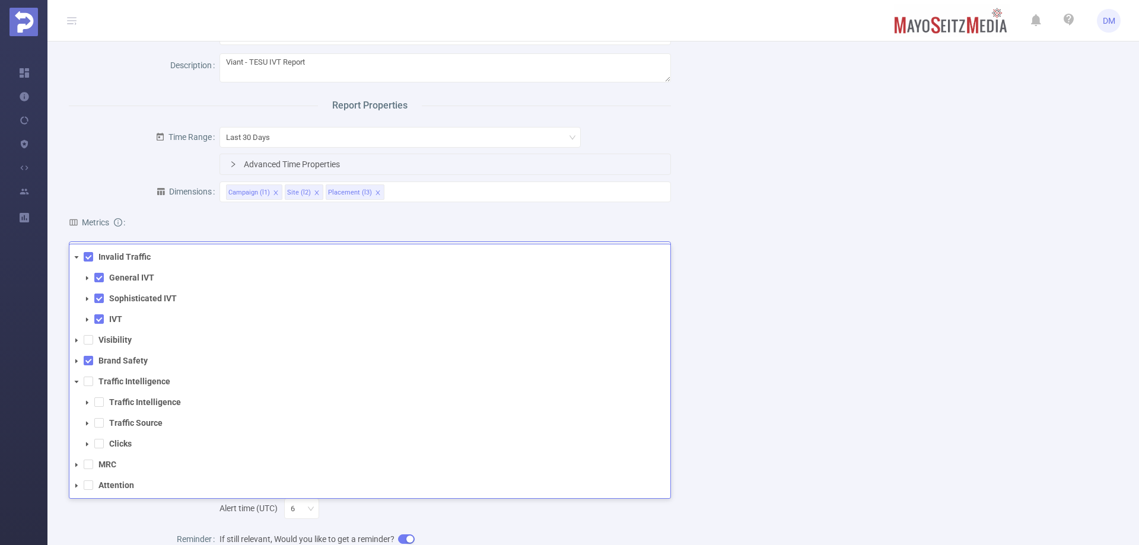
click at [77, 255] on icon "icon: caret-down" at bounding box center [77, 258] width 6 height 6
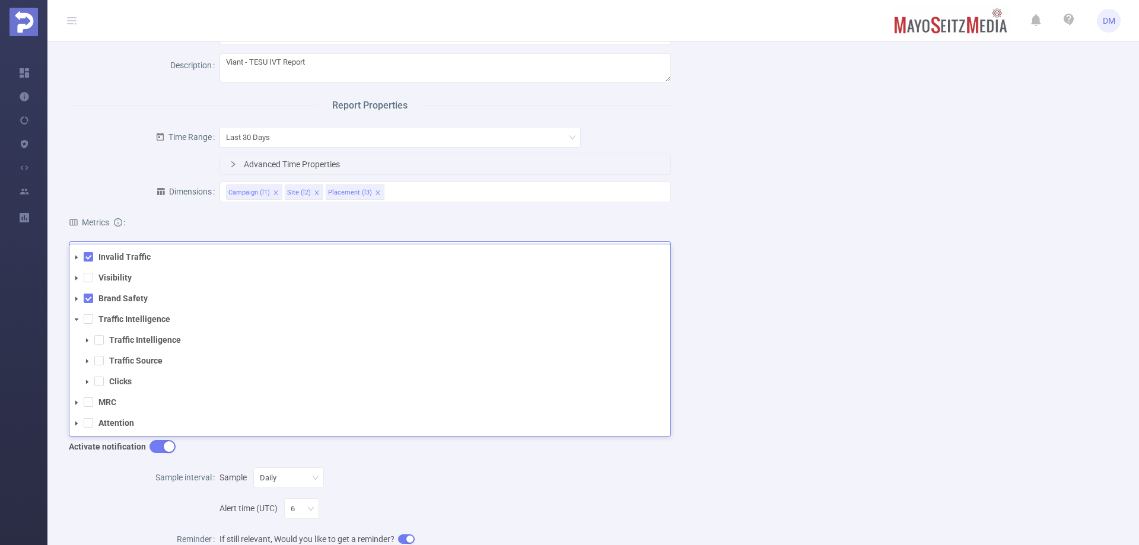
click at [81, 299] on span at bounding box center [76, 299] width 14 height 14
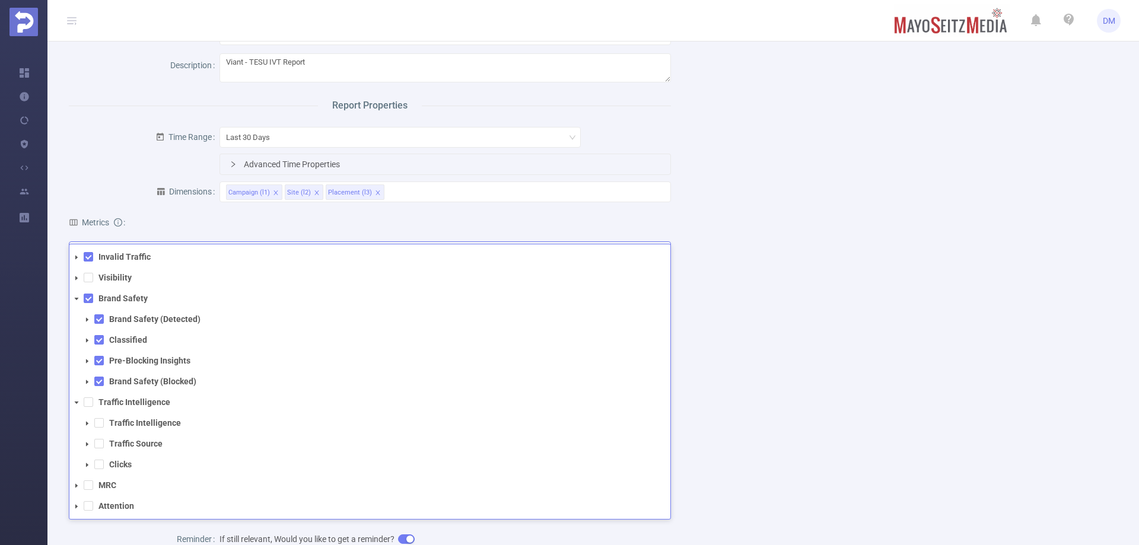
click at [81, 299] on span at bounding box center [76, 299] width 14 height 14
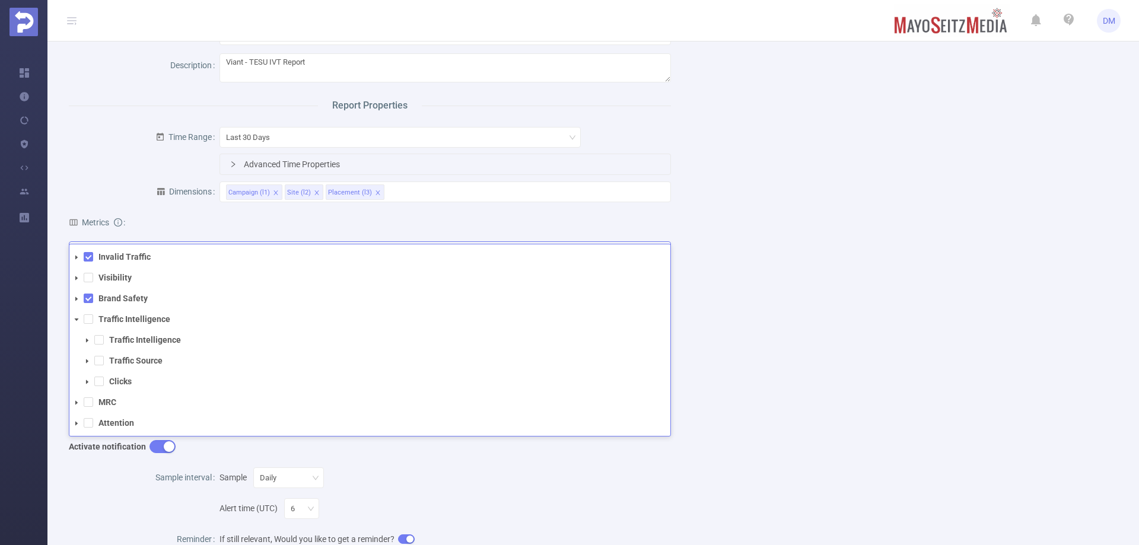
click at [77, 276] on icon "icon: caret-down" at bounding box center [77, 278] width 6 height 6
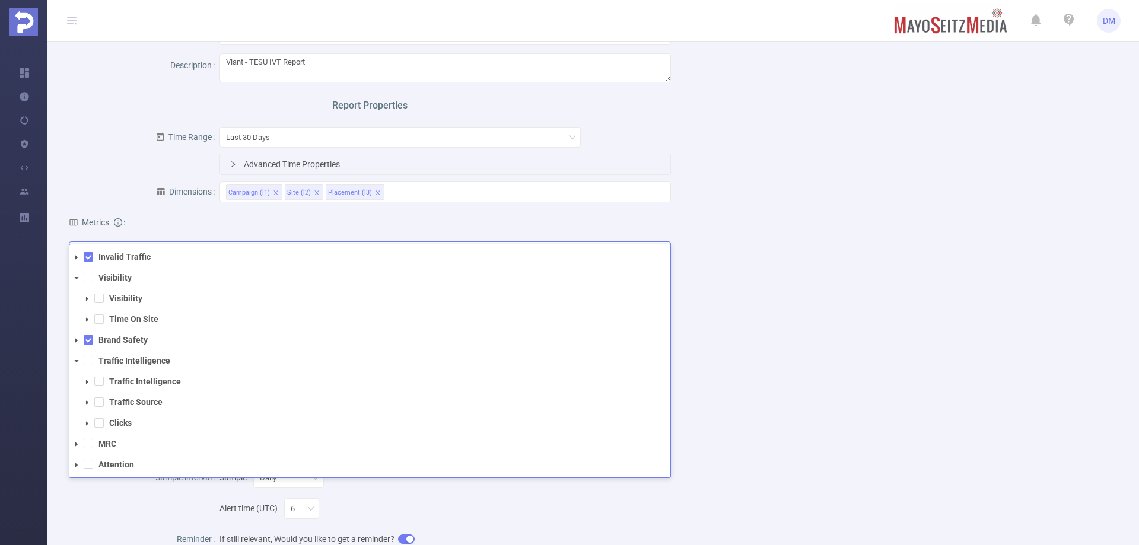
click at [77, 276] on icon "icon: caret-down" at bounding box center [77, 278] width 6 height 6
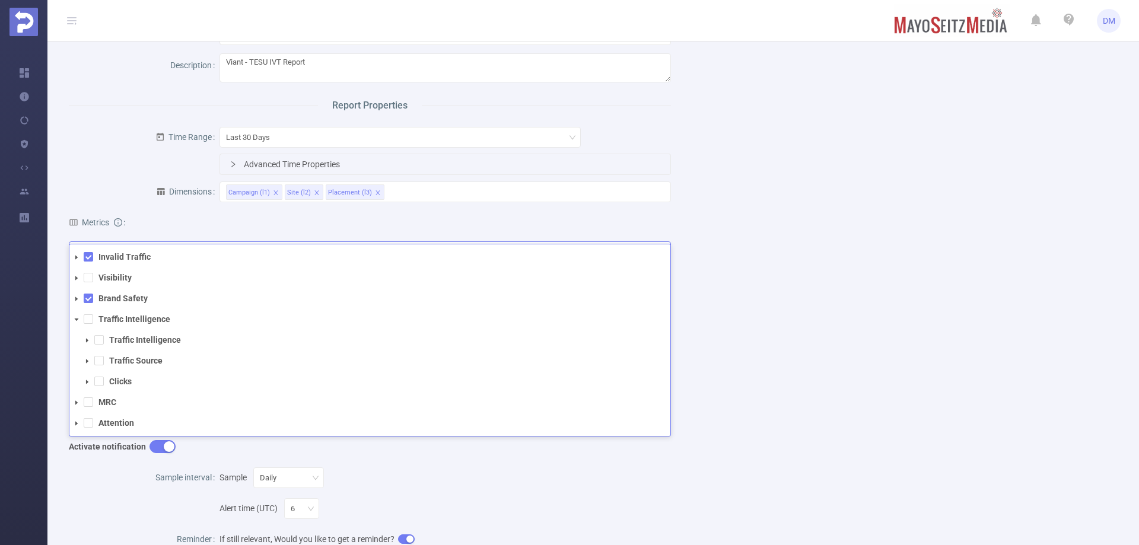
click at [80, 317] on span at bounding box center [76, 320] width 14 height 14
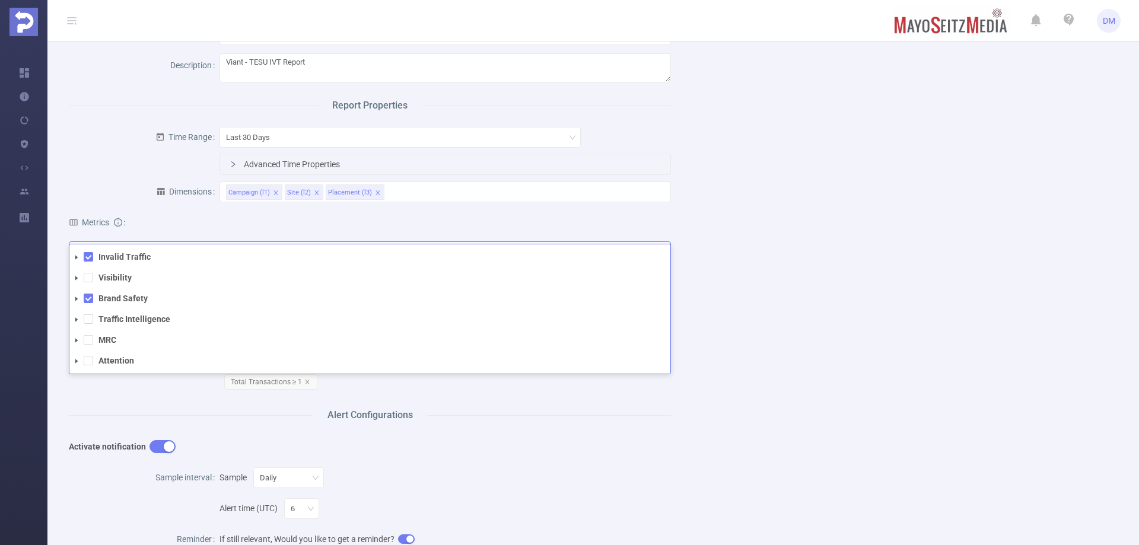
click at [80, 317] on span at bounding box center [76, 320] width 14 height 14
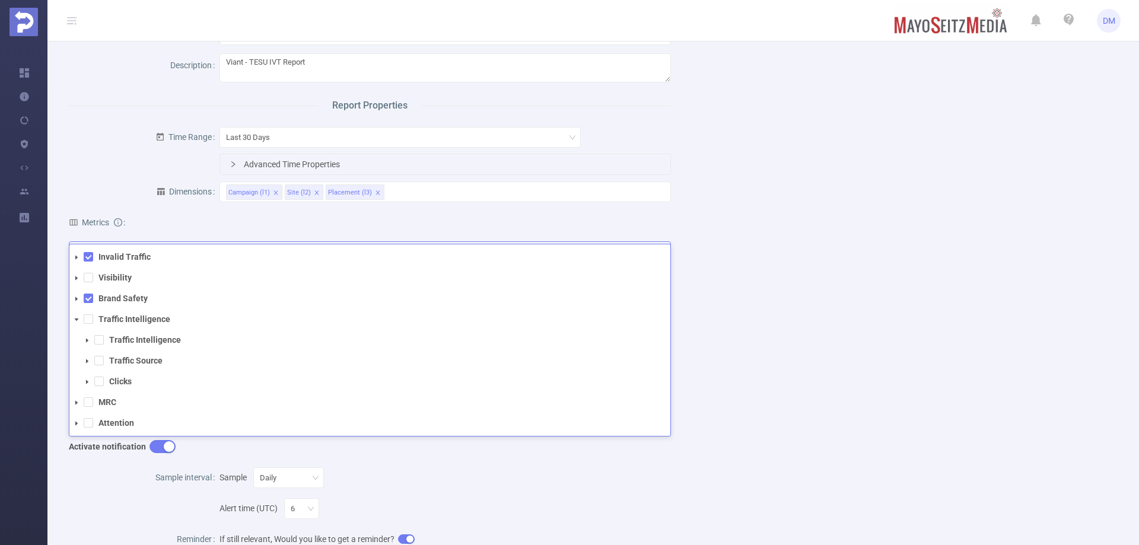
click at [82, 383] on span at bounding box center [87, 382] width 14 height 14
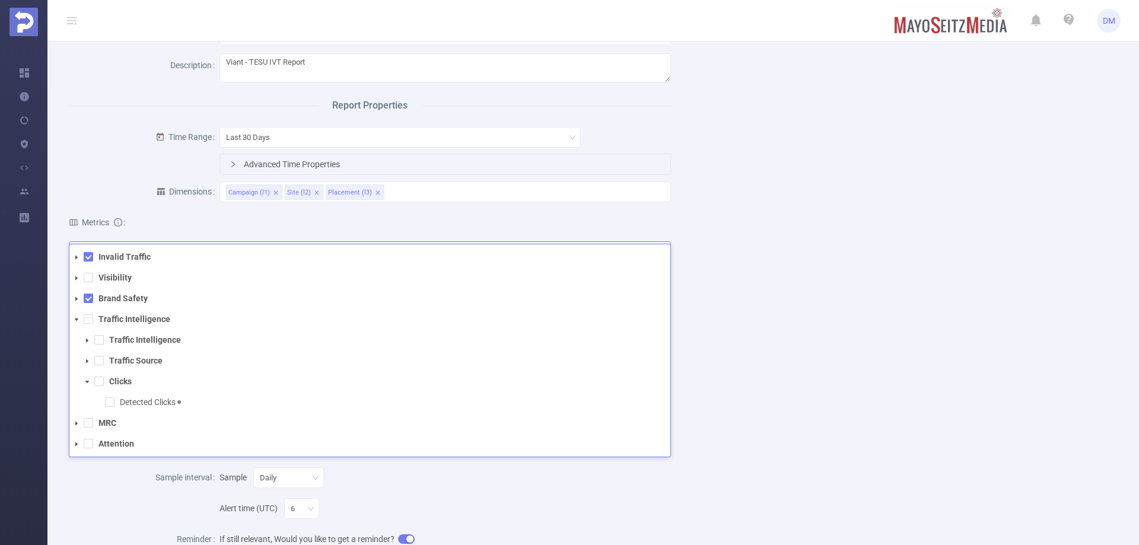
click at [82, 383] on span at bounding box center [87, 382] width 14 height 14
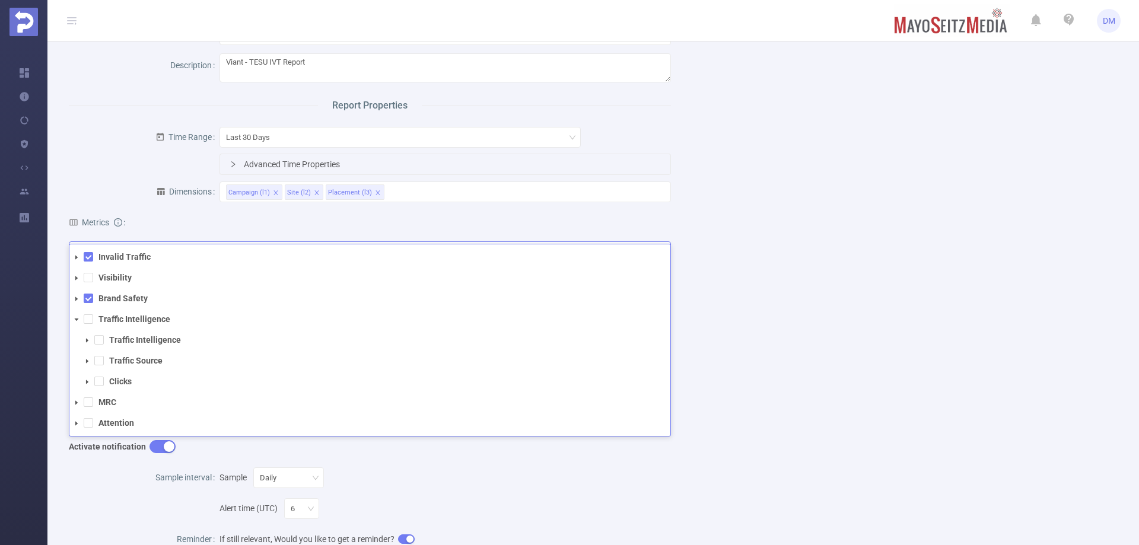
click at [87, 364] on span at bounding box center [87, 361] width 14 height 14
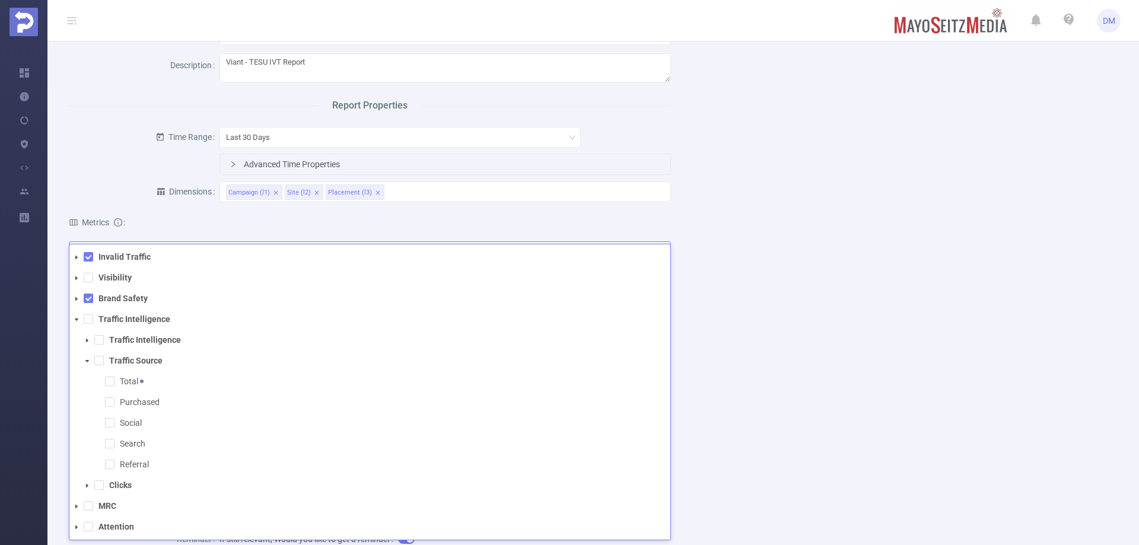
click at [87, 364] on span at bounding box center [87, 361] width 14 height 14
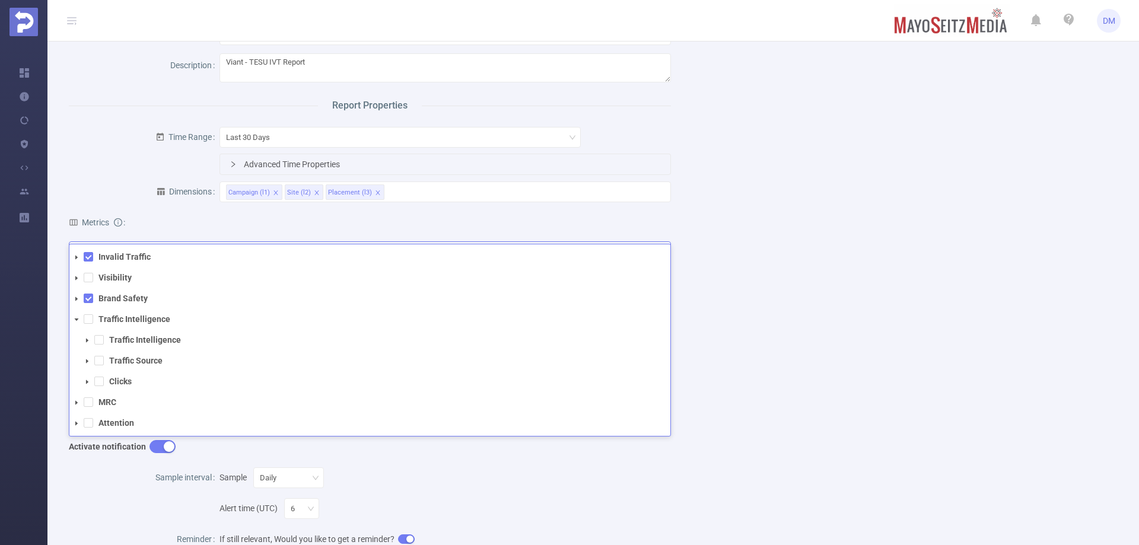
click at [91, 341] on span at bounding box center [87, 341] width 14 height 14
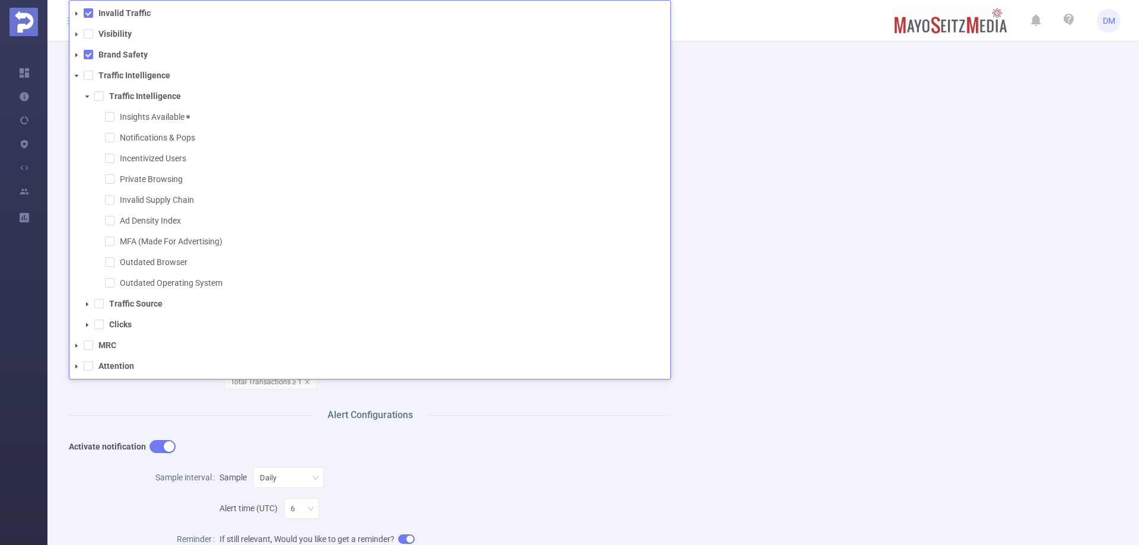
click at [80, 344] on span at bounding box center [76, 346] width 14 height 14
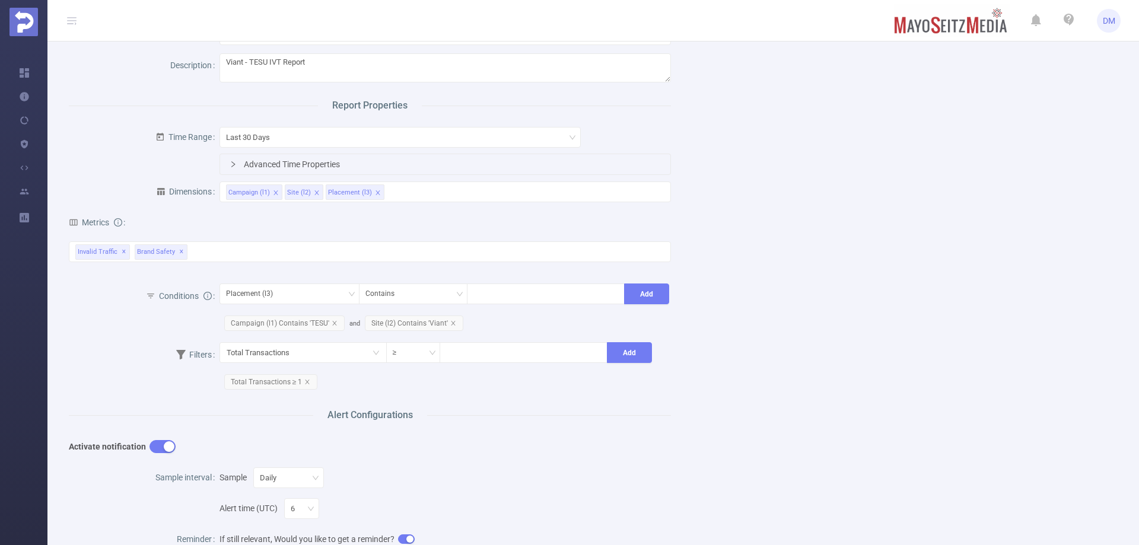
click at [795, 179] on div "Name Viant - TESU IVT Report Description Viant - TESU IVT Report Report Propert…" at bounding box center [589, 396] width 1068 height 770
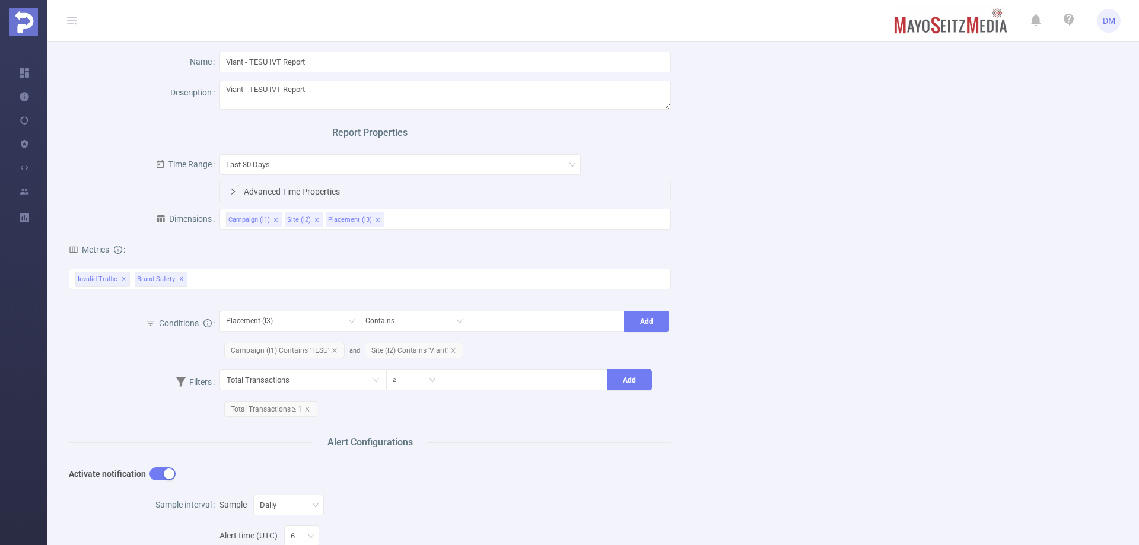
scroll to position [0, 0]
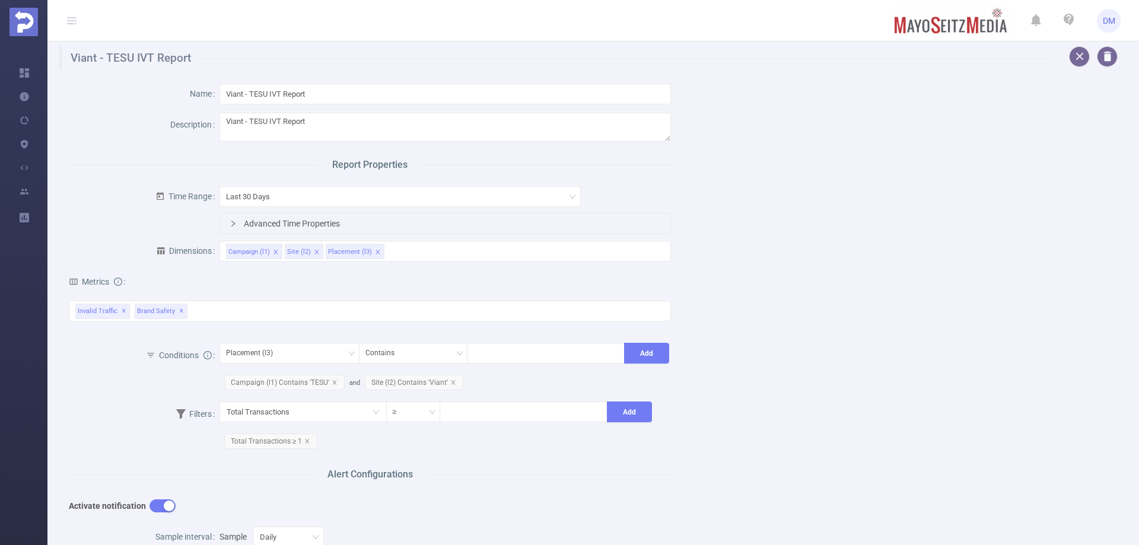
click at [1065, 66] on div at bounding box center [1090, 56] width 56 height 21
click at [1069, 60] on button "button" at bounding box center [1079, 56] width 21 height 21
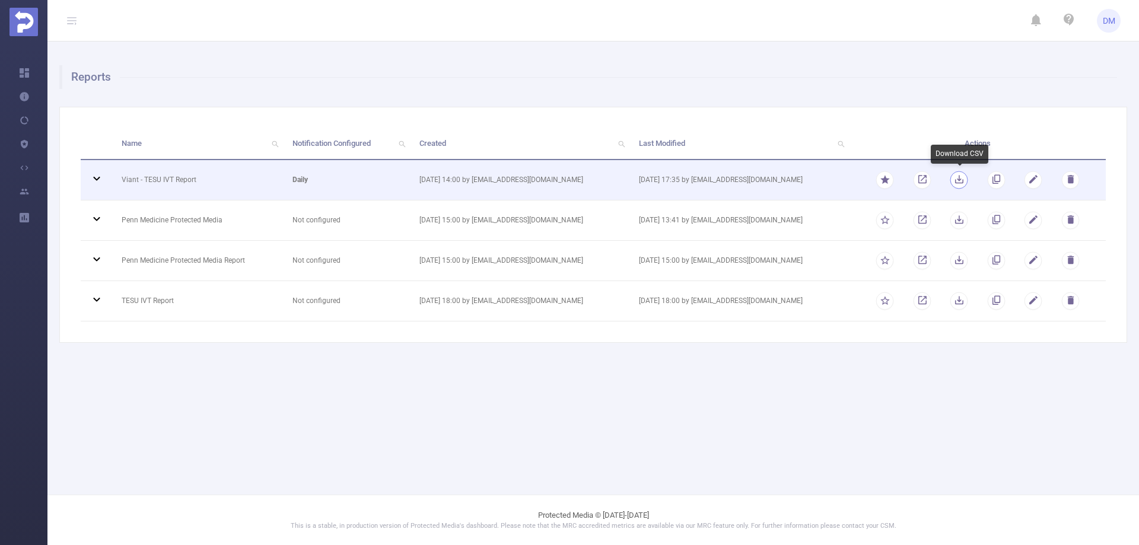
click at [954, 178] on button "button" at bounding box center [960, 180] width 18 height 18
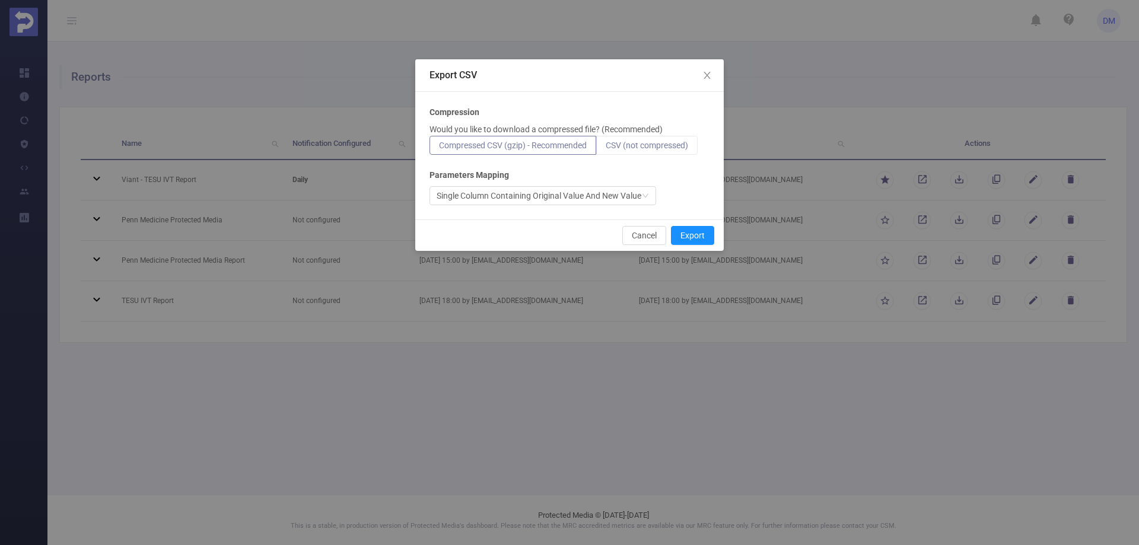
click at [643, 142] on span "CSV (not compressed)" at bounding box center [647, 145] width 82 height 9
click at [606, 148] on input "CSV (not compressed)" at bounding box center [606, 148] width 0 height 0
click at [688, 234] on button "Export" at bounding box center [692, 235] width 43 height 19
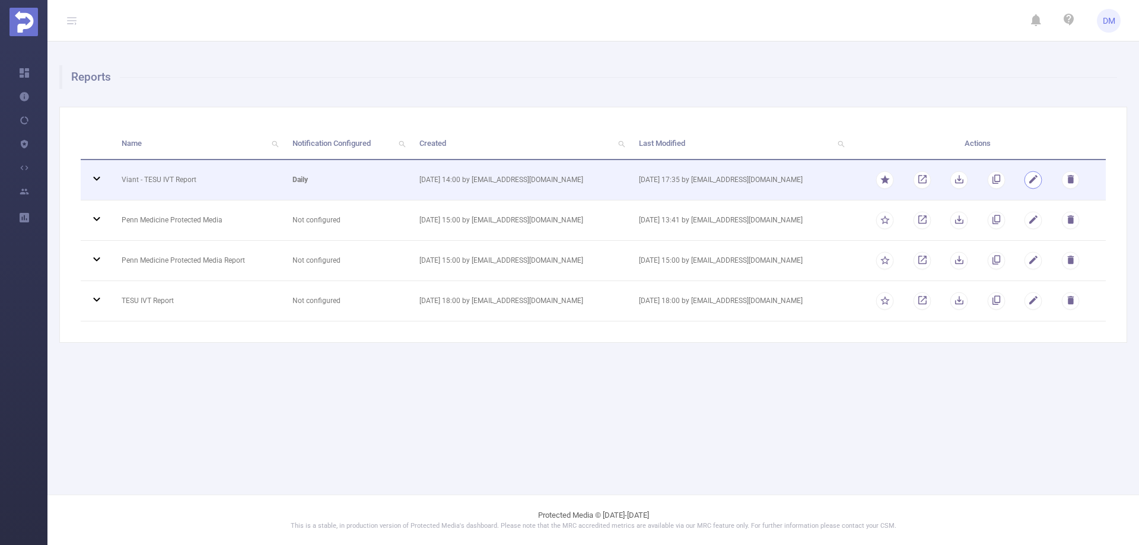
click at [1026, 180] on button "button" at bounding box center [1034, 180] width 18 height 18
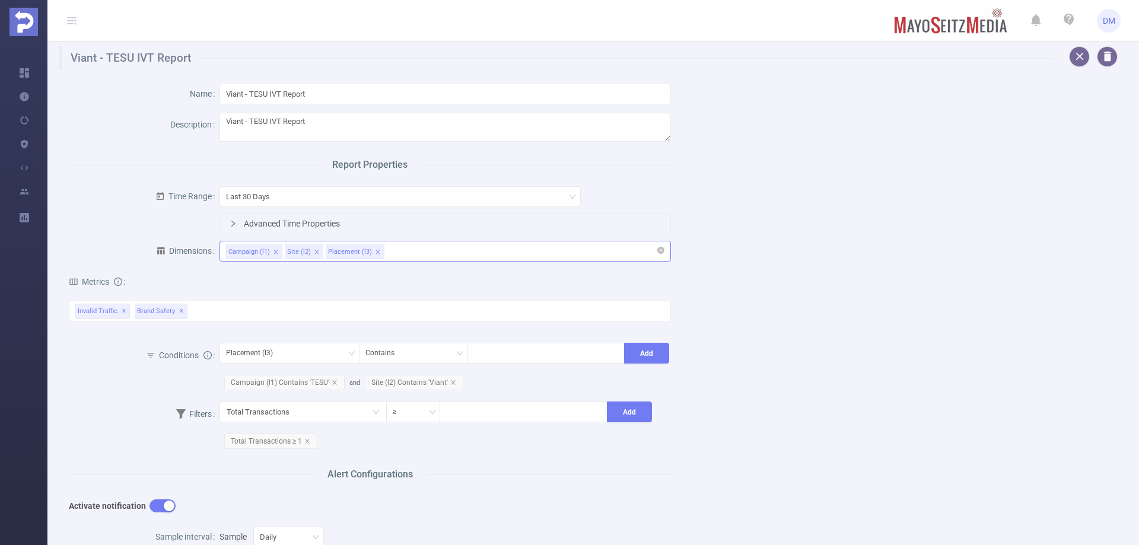
click at [452, 249] on div "Campaign (l1) Site (l2) Placement (l3)" at bounding box center [445, 252] width 439 height 20
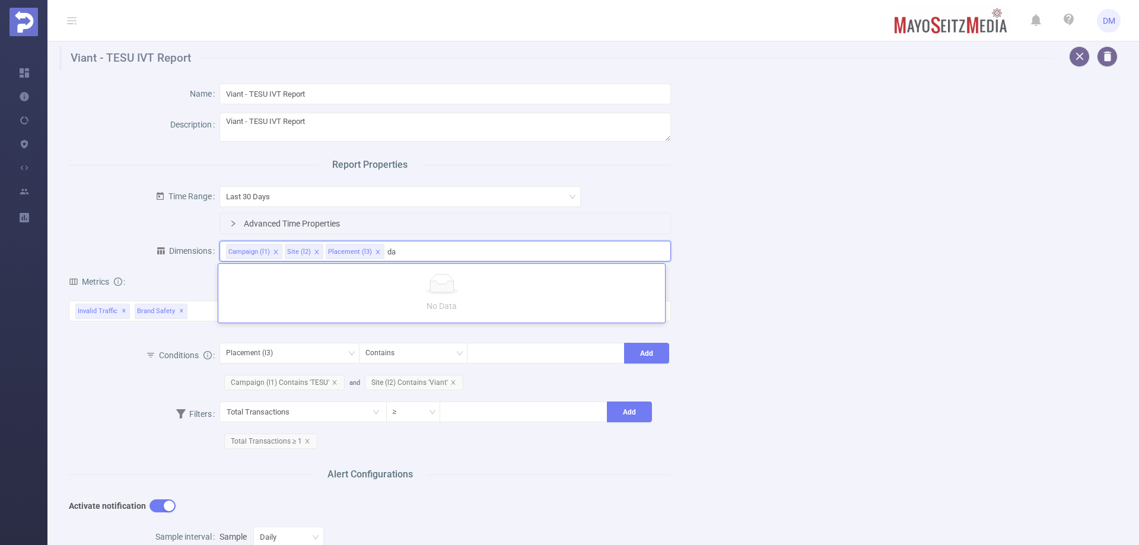
type input "d"
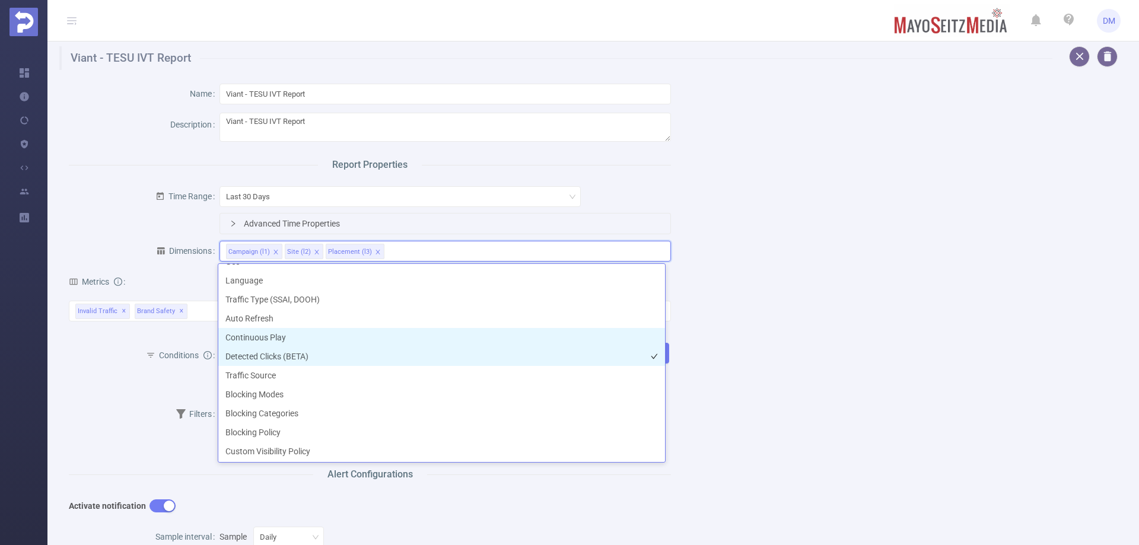
scroll to position [319, 0]
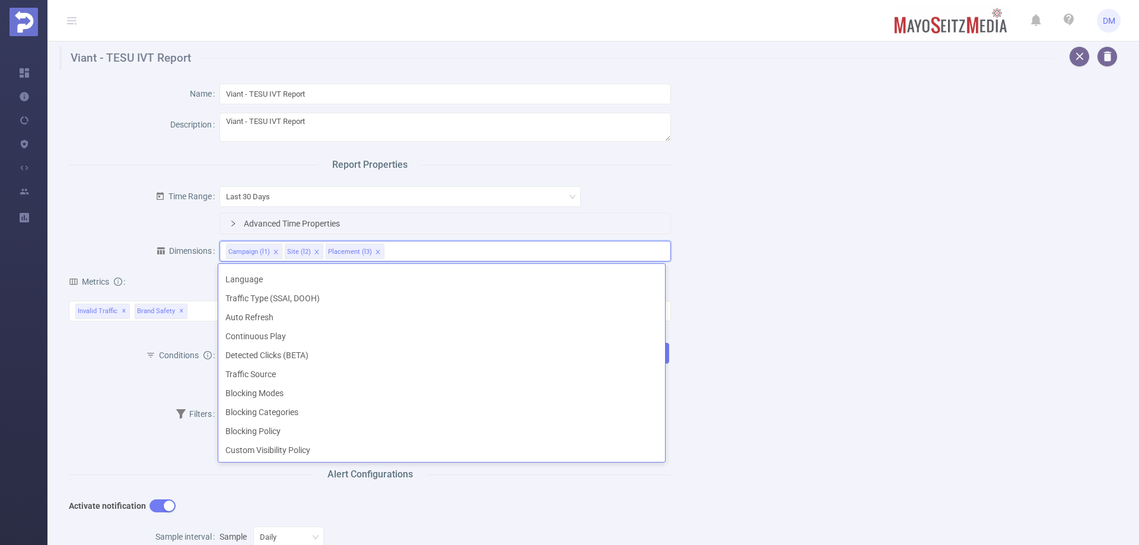
click at [833, 421] on div "Name Viant - TESU IVT Report Description Viant - TESU IVT Report Report Propert…" at bounding box center [589, 455] width 1068 height 770
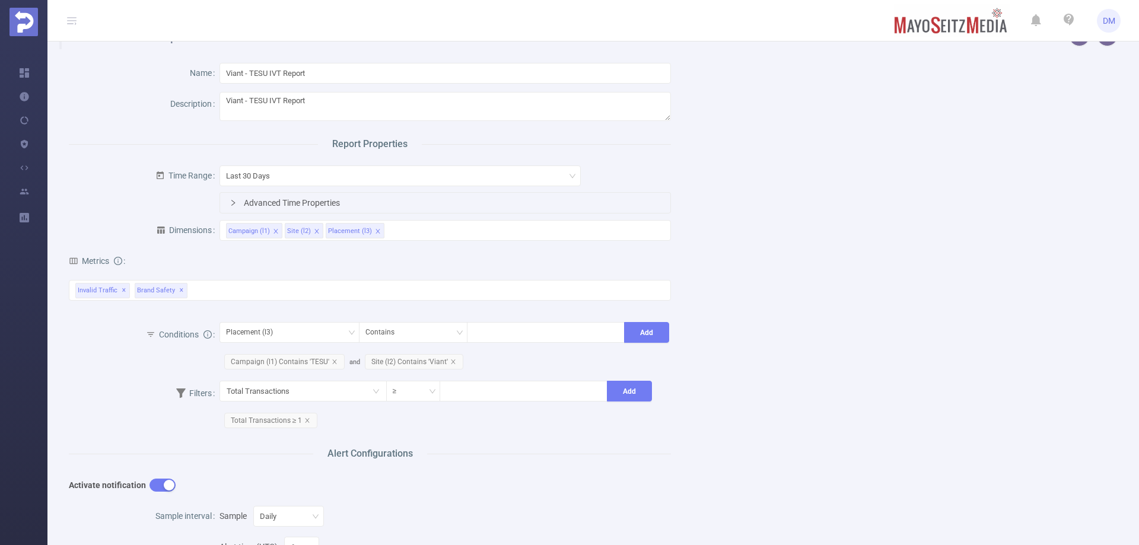
scroll to position [0, 0]
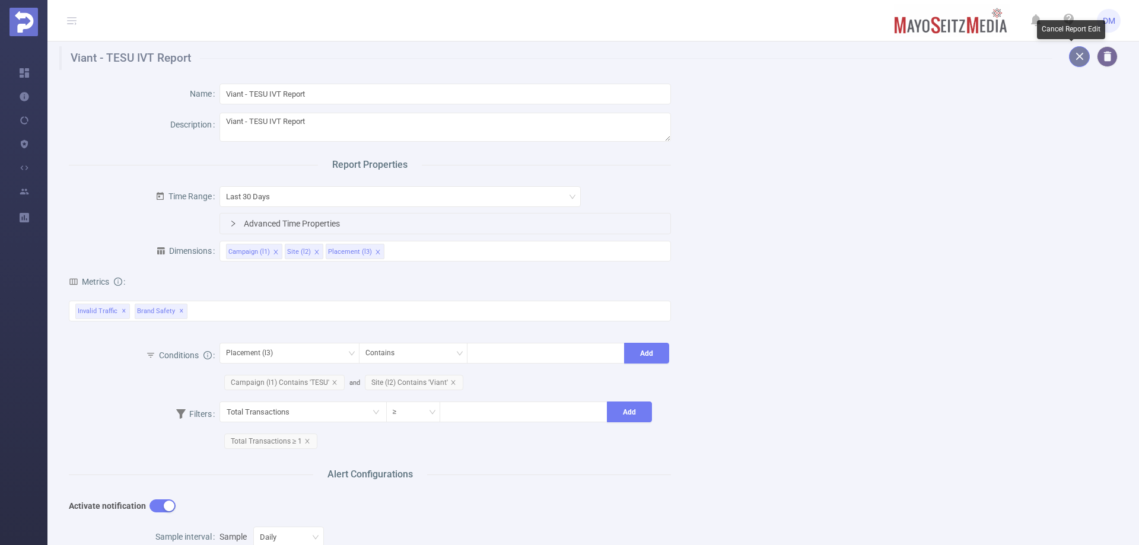
click at [1069, 60] on button "button" at bounding box center [1079, 56] width 21 height 21
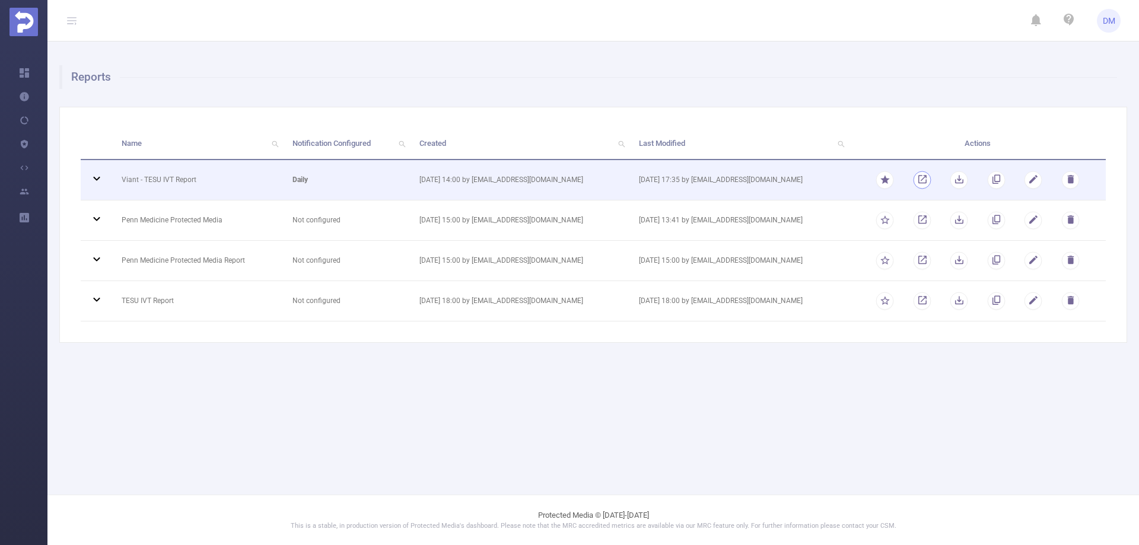
click at [920, 179] on link "button" at bounding box center [922, 182] width 11 height 8
